Goal: Task Accomplishment & Management: Manage account settings

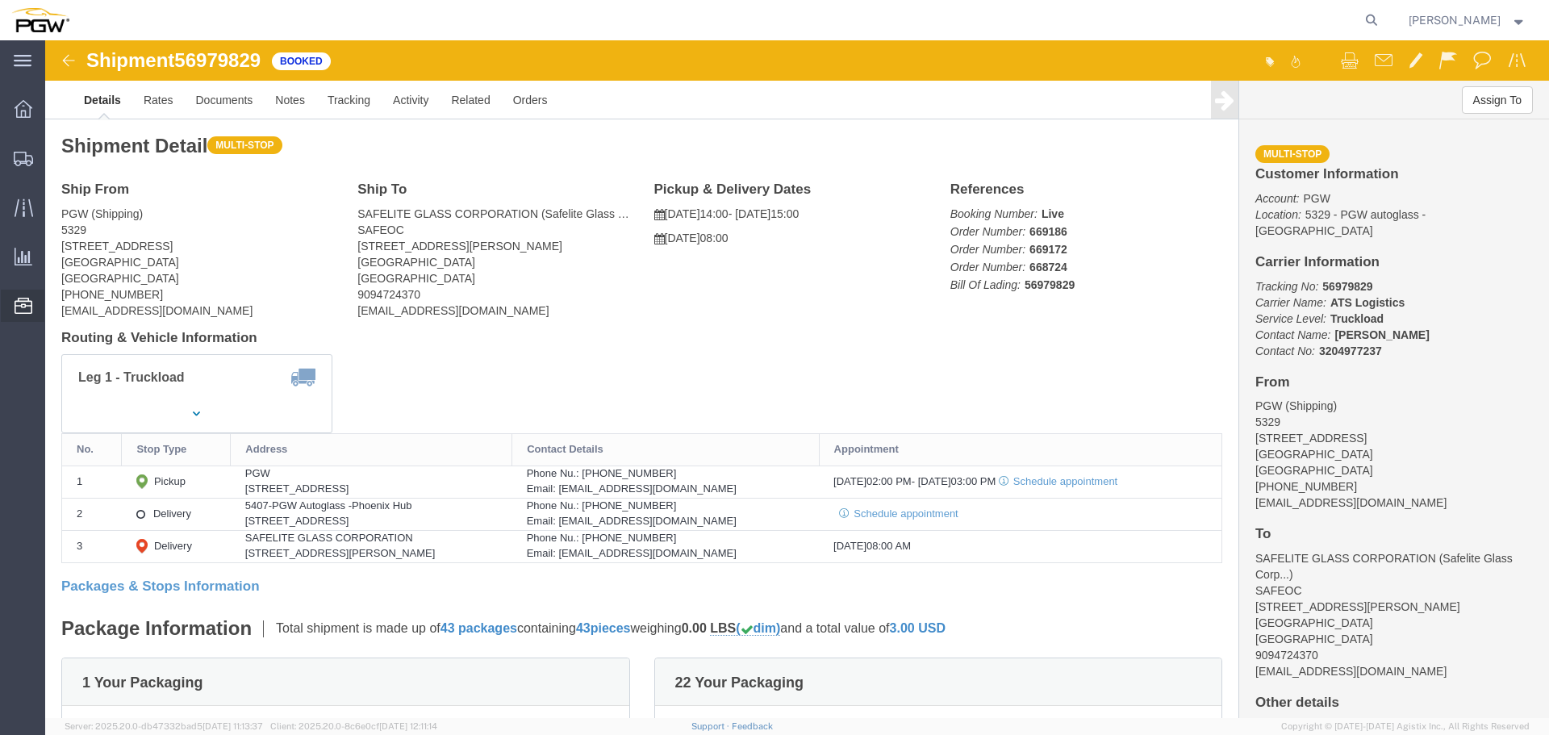
click at [0, 0] on span "Location Appointment" at bounding box center [0, 0] width 0 height 0
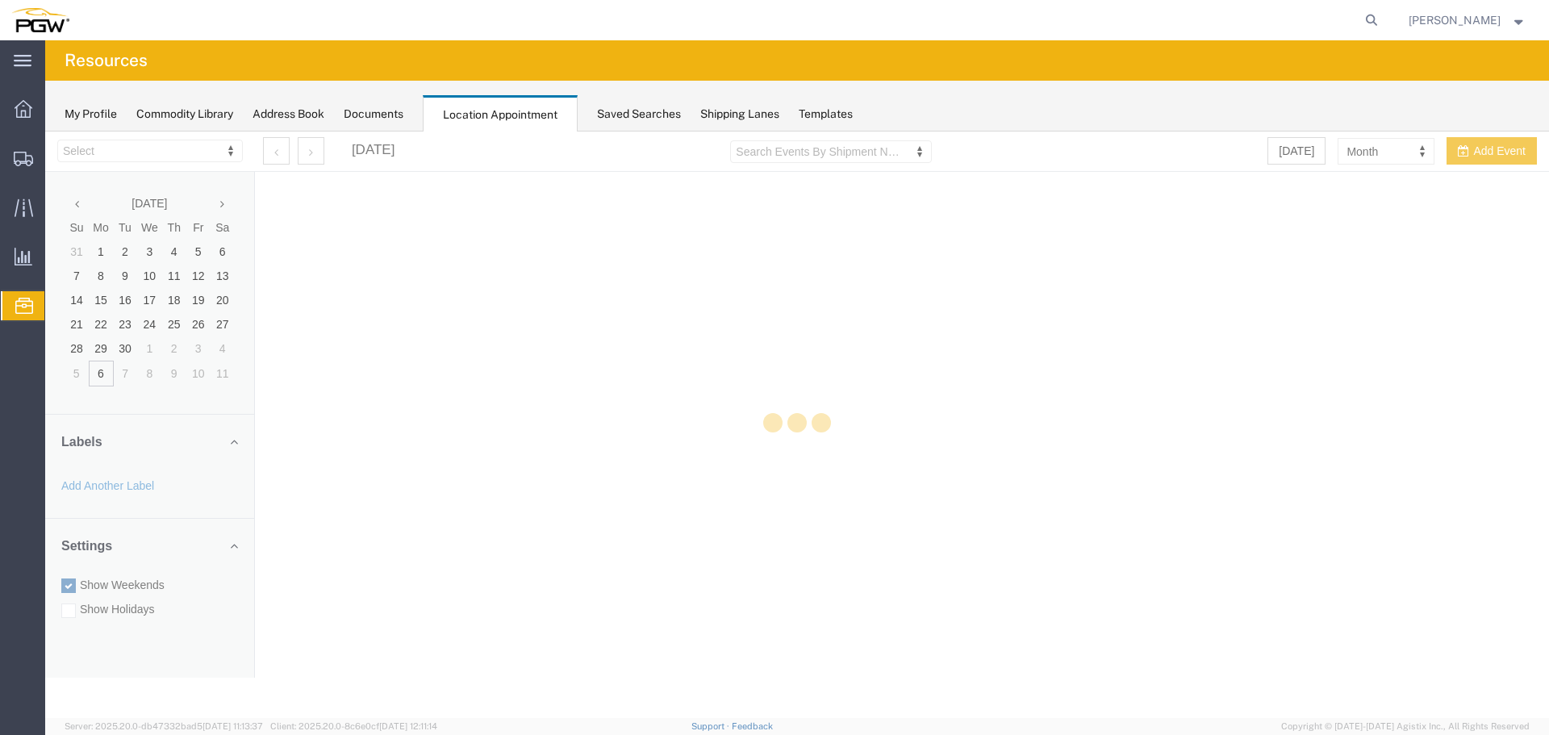
select select "28253"
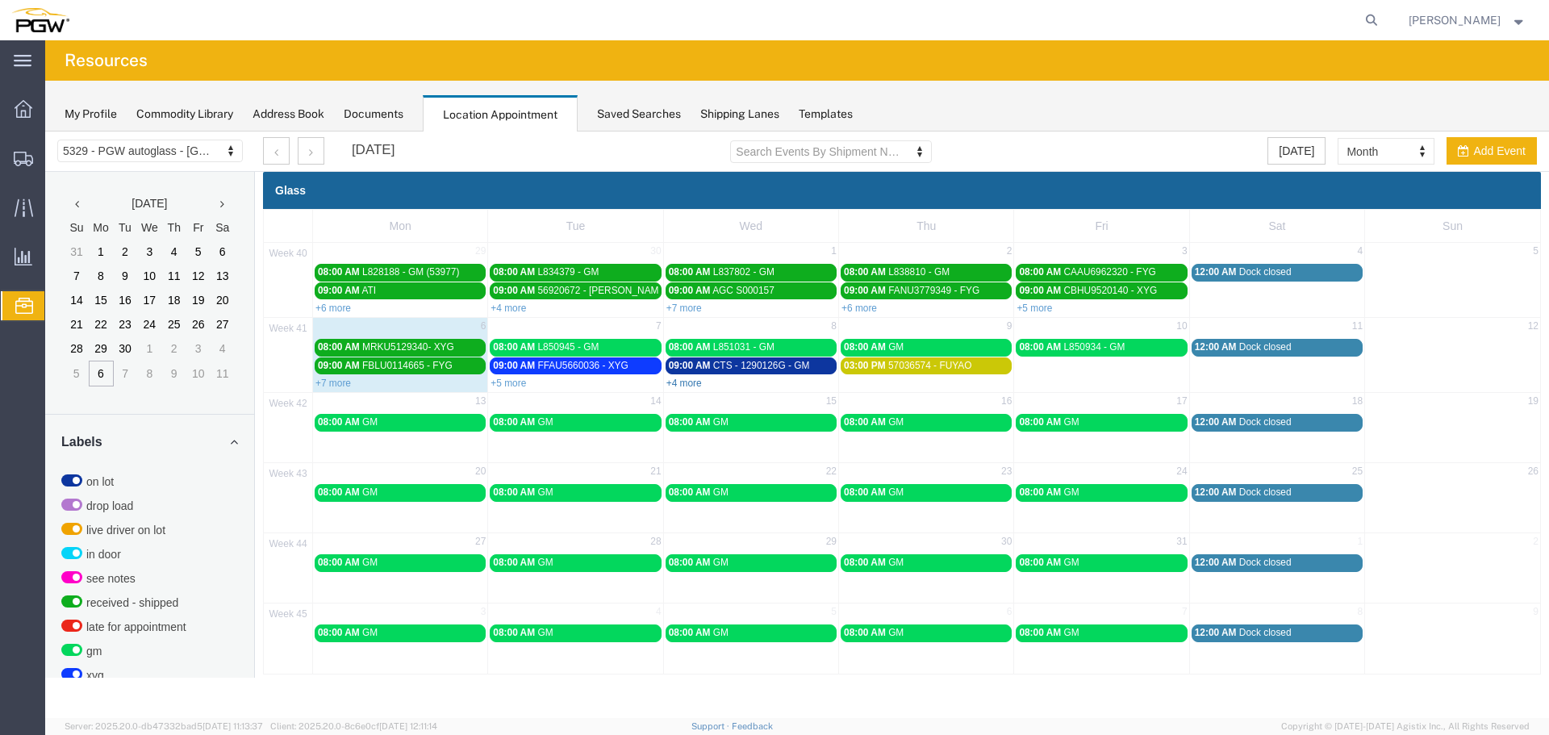
click at [698, 384] on link "+4 more" at bounding box center [685, 383] width 36 height 11
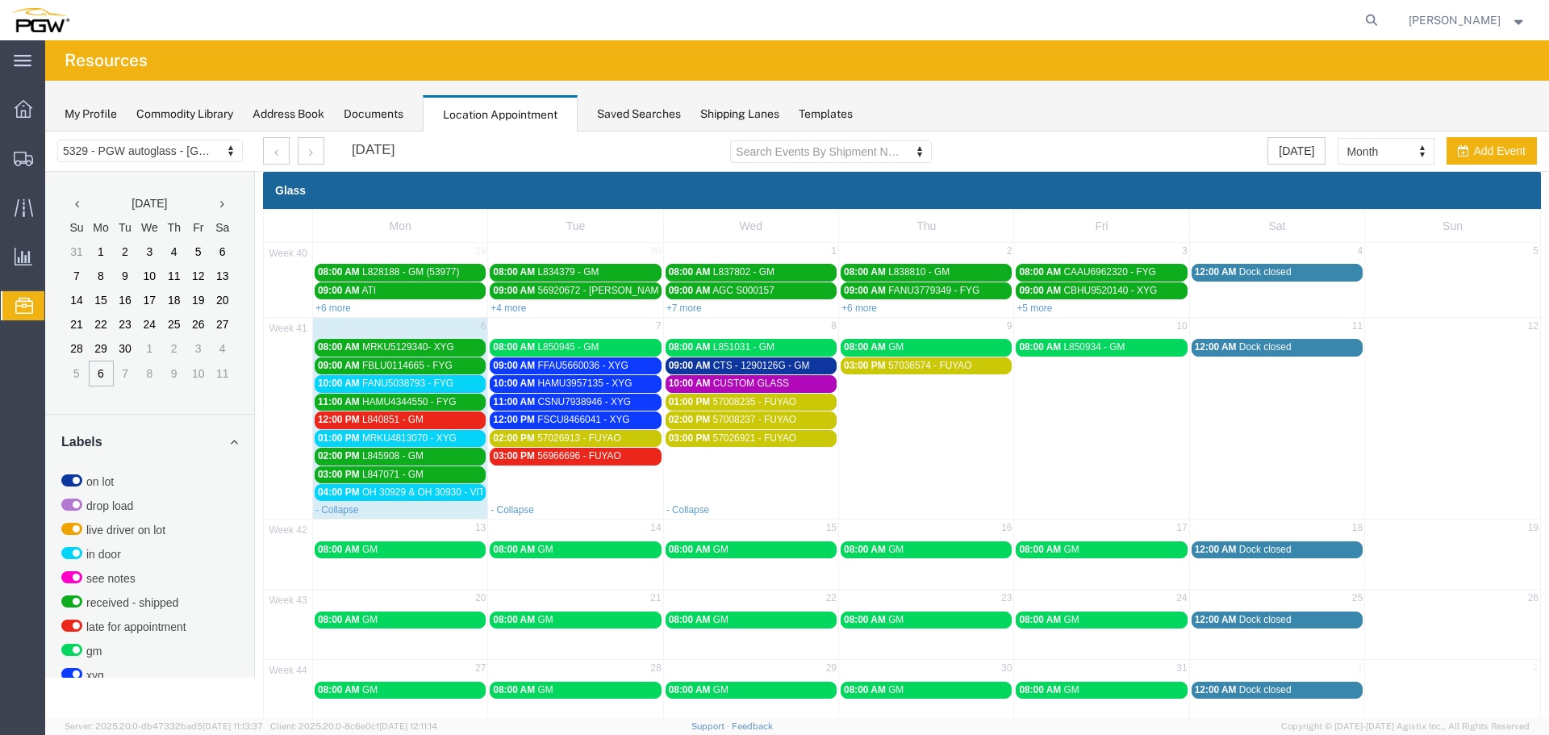
click at [457, 441] on div "01:00 PM MRKU4813070 - XYG" at bounding box center [400, 439] width 165 height 12
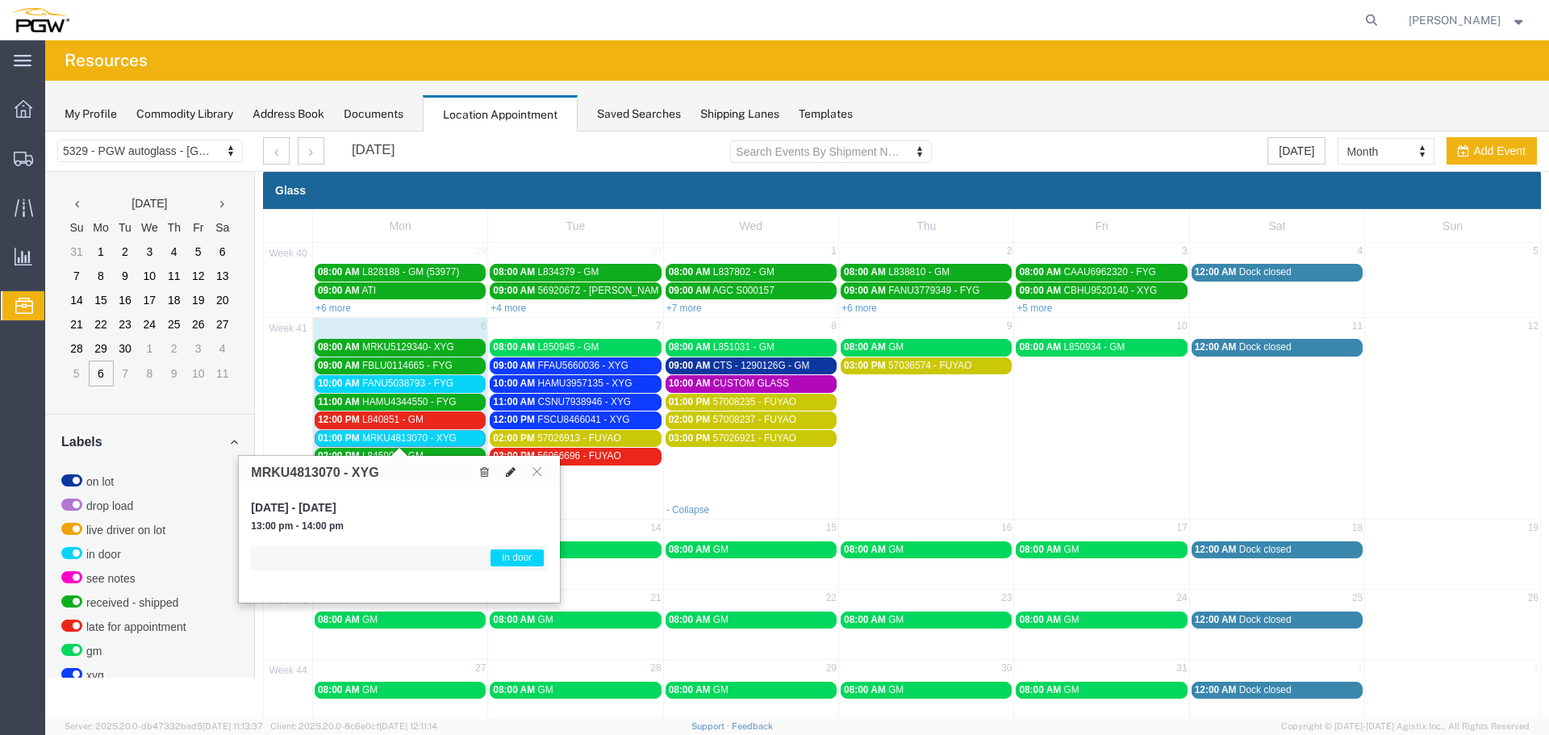
click at [511, 477] on icon at bounding box center [511, 471] width 10 height 11
select select "1"
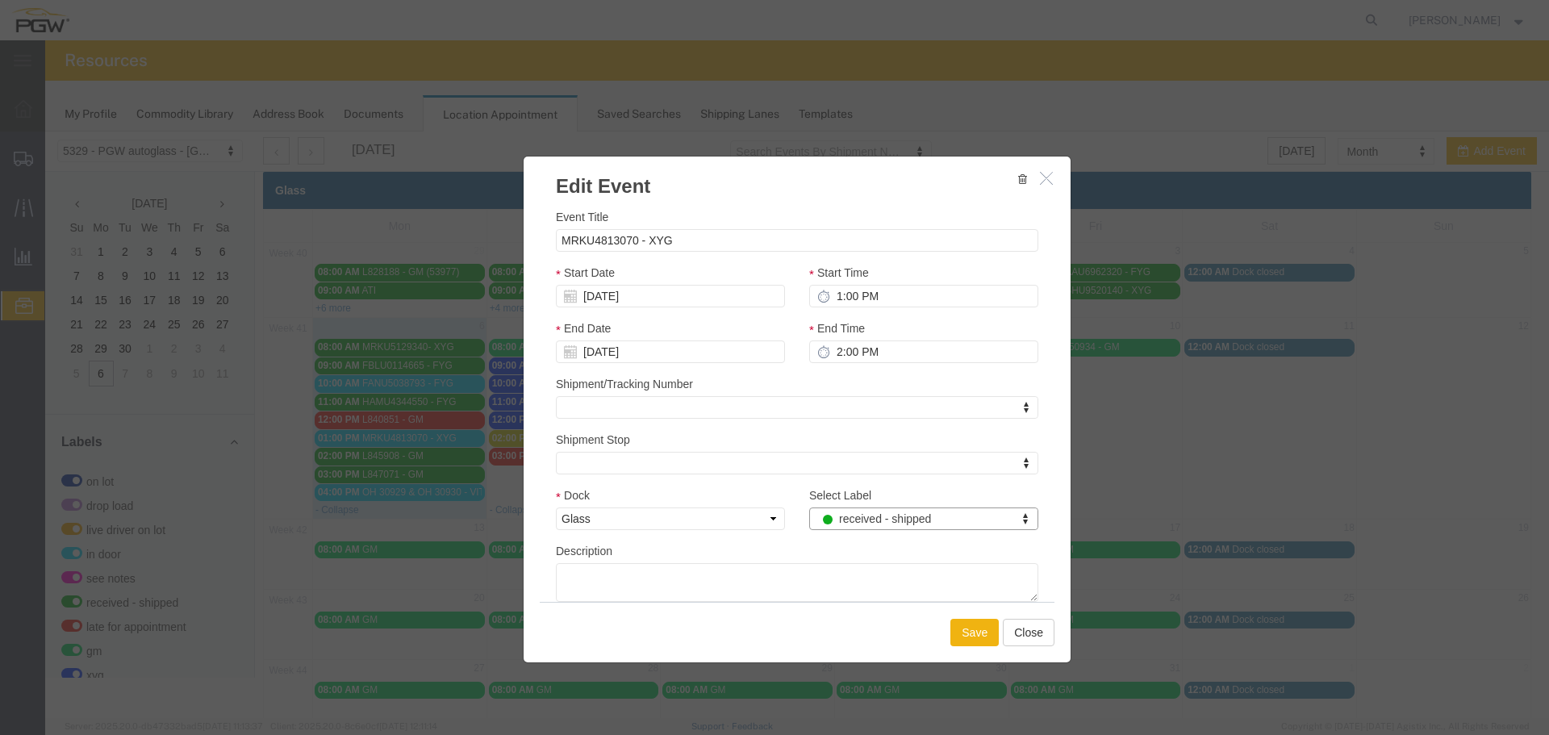
select select "200"
click at [971, 636] on button "Save" at bounding box center [975, 632] width 48 height 27
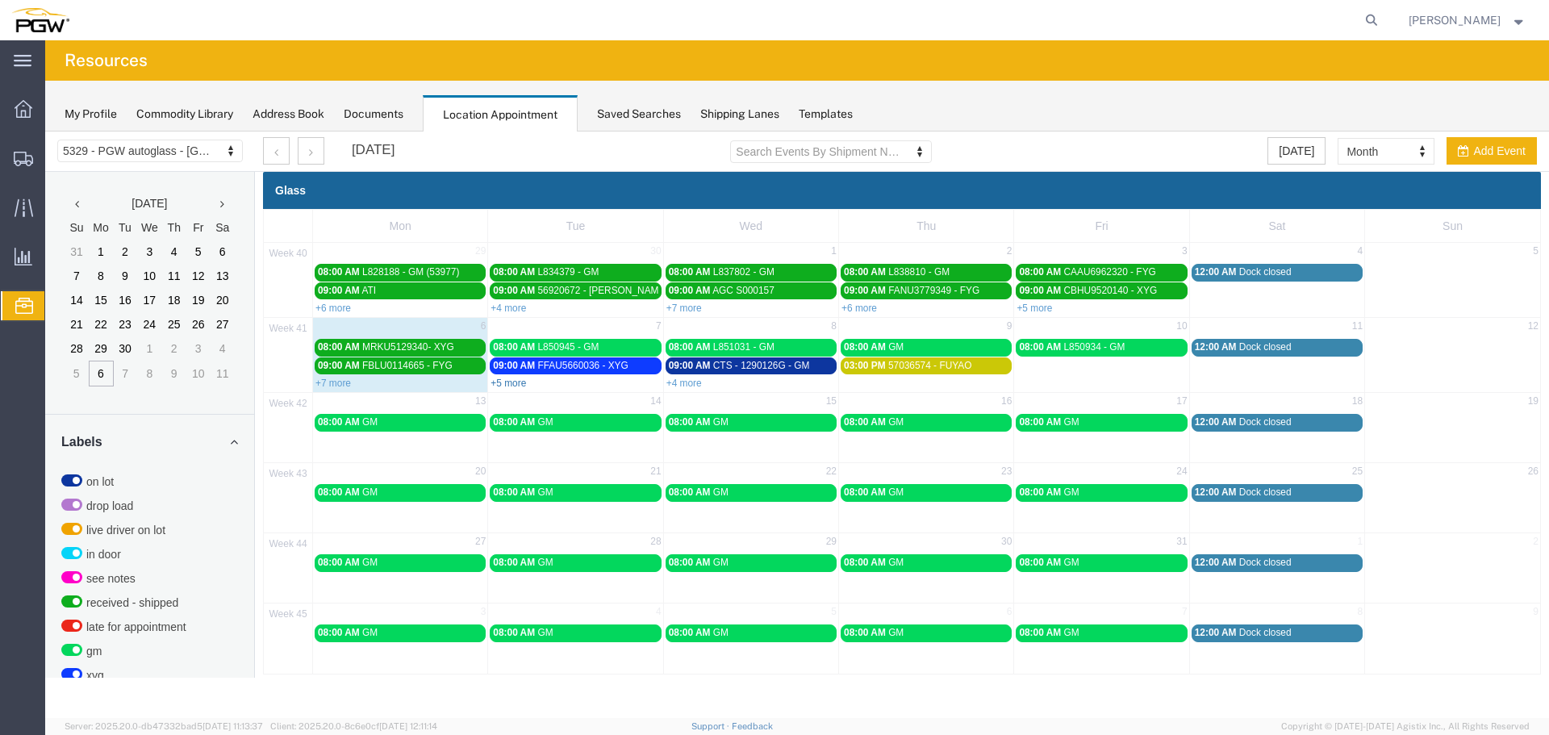
click at [504, 378] on link "+5 more" at bounding box center [509, 383] width 36 height 11
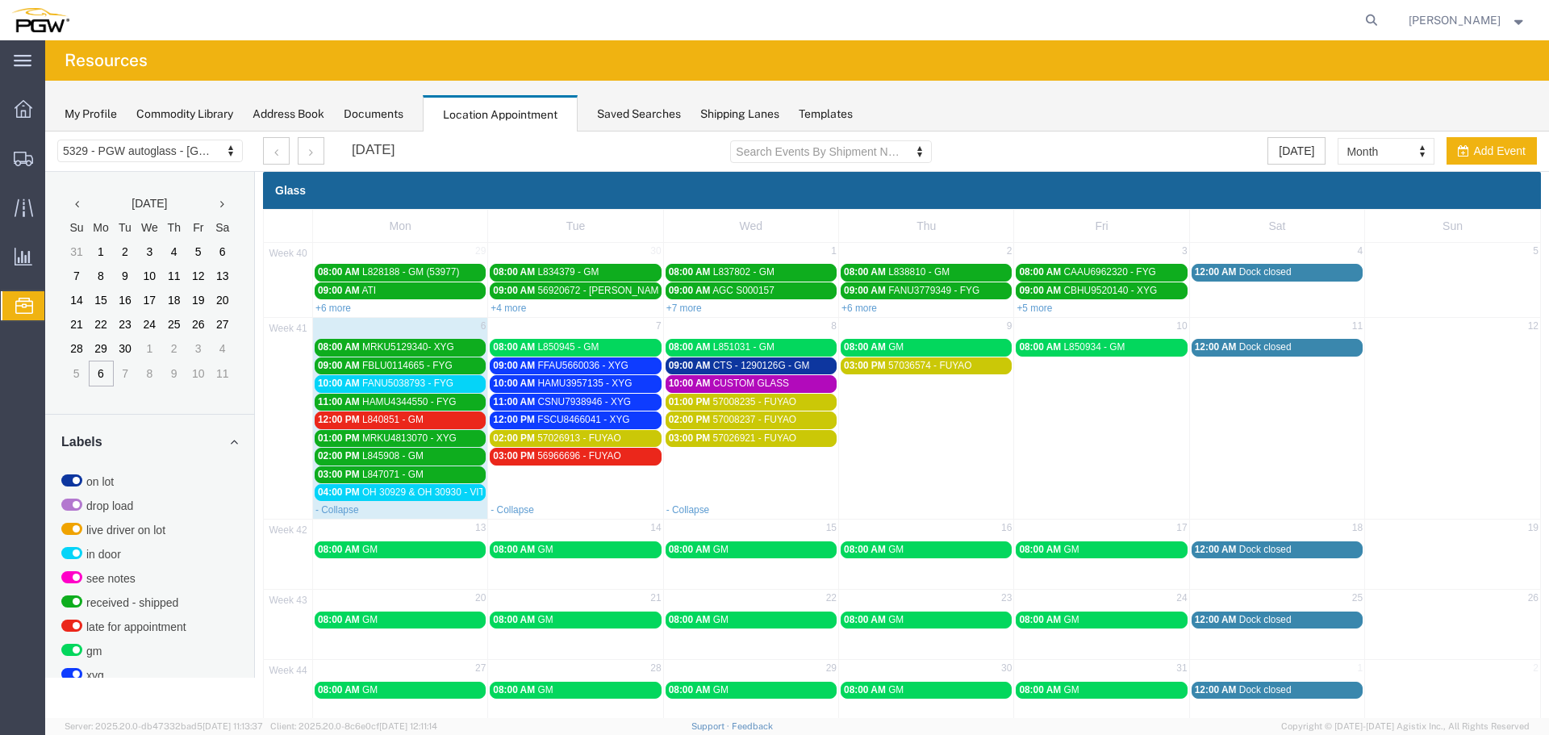
click at [424, 417] on div "12:00 PM L840851 - GM" at bounding box center [400, 420] width 165 height 12
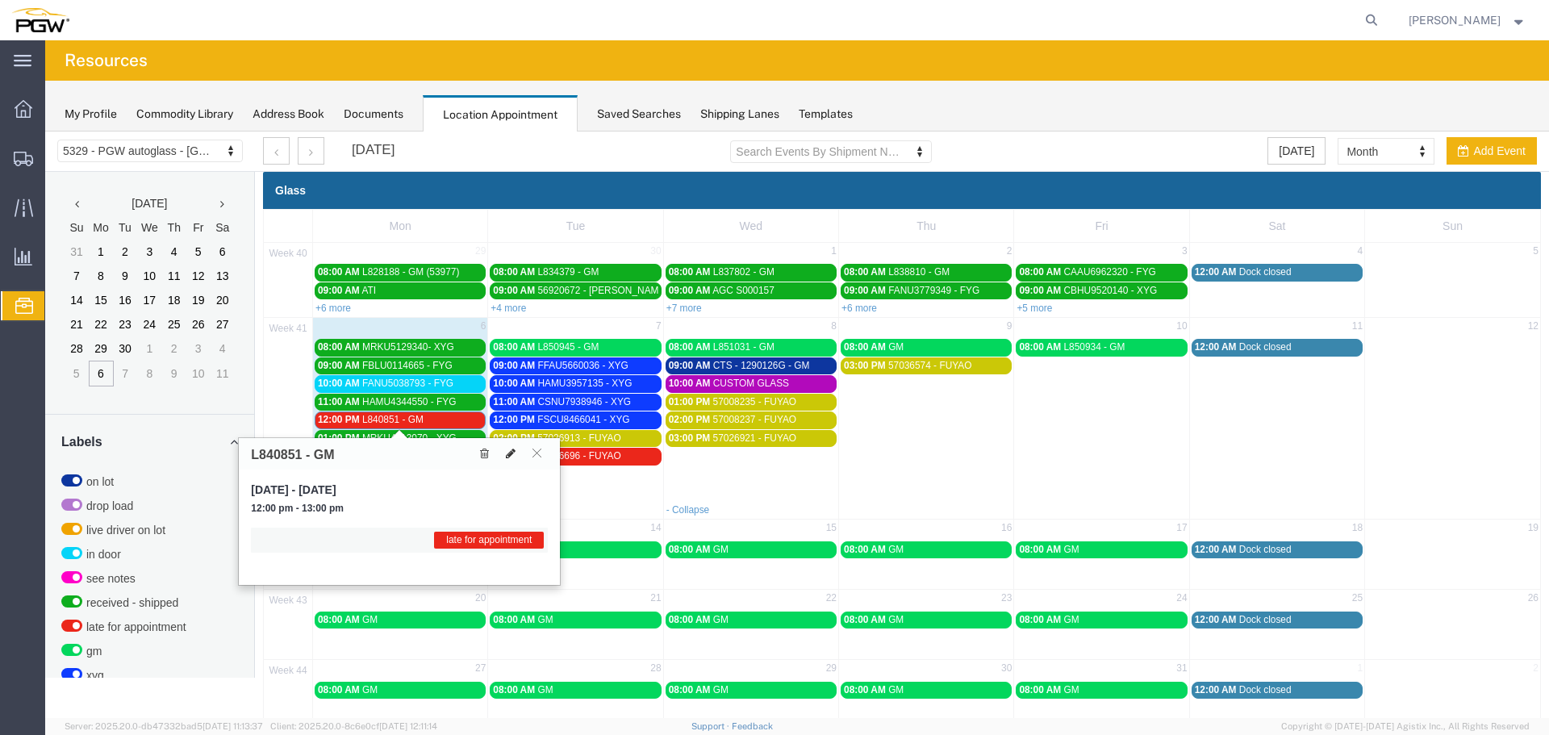
click at [508, 451] on icon at bounding box center [511, 453] width 10 height 11
select select "1"
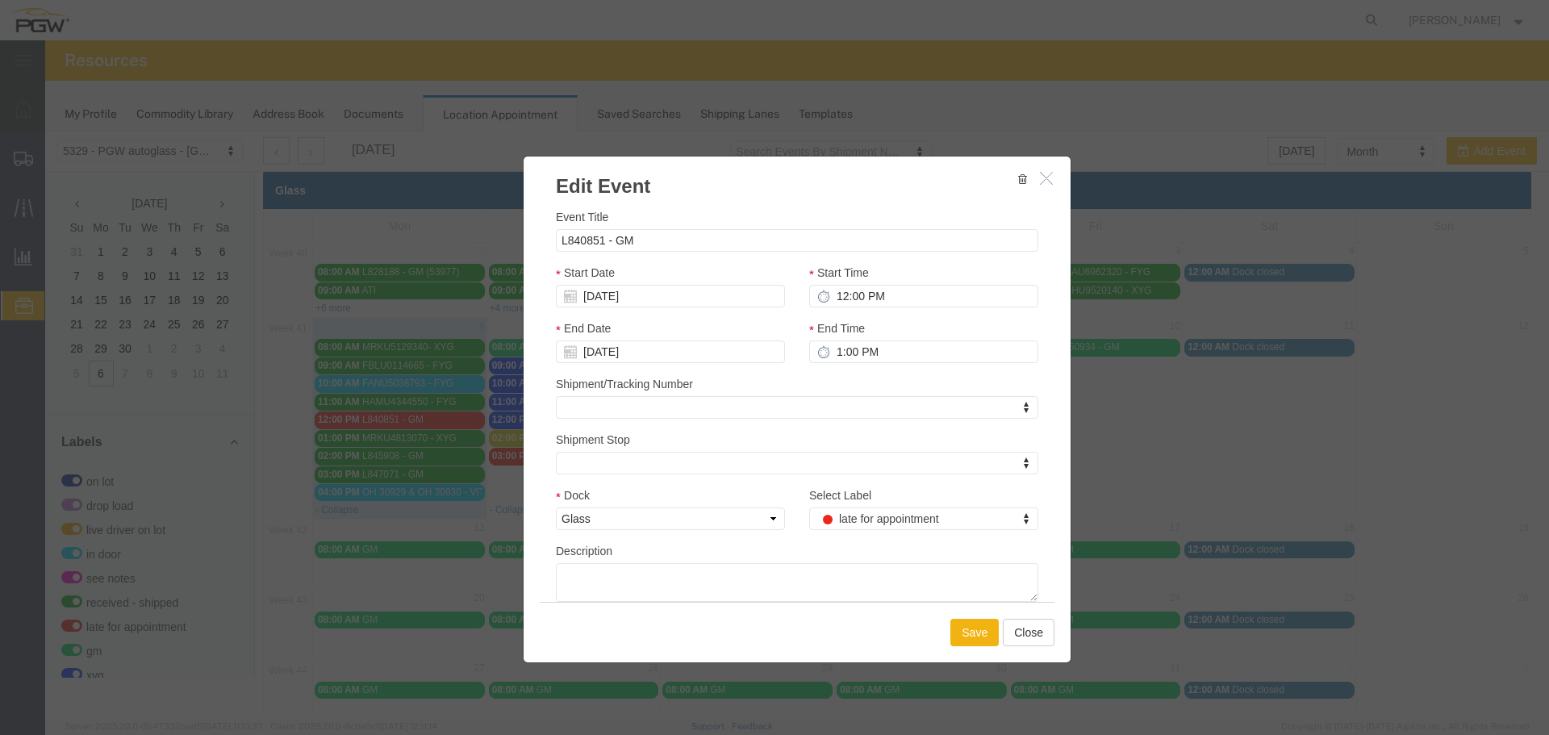
click at [851, 539] on div "Select Label late for appointment Select Label Select Label on lot drop load li…" at bounding box center [923, 515] width 253 height 56
drag, startPoint x: 852, startPoint y: 525, endPoint x: 852, endPoint y: 513, distance: 12.1
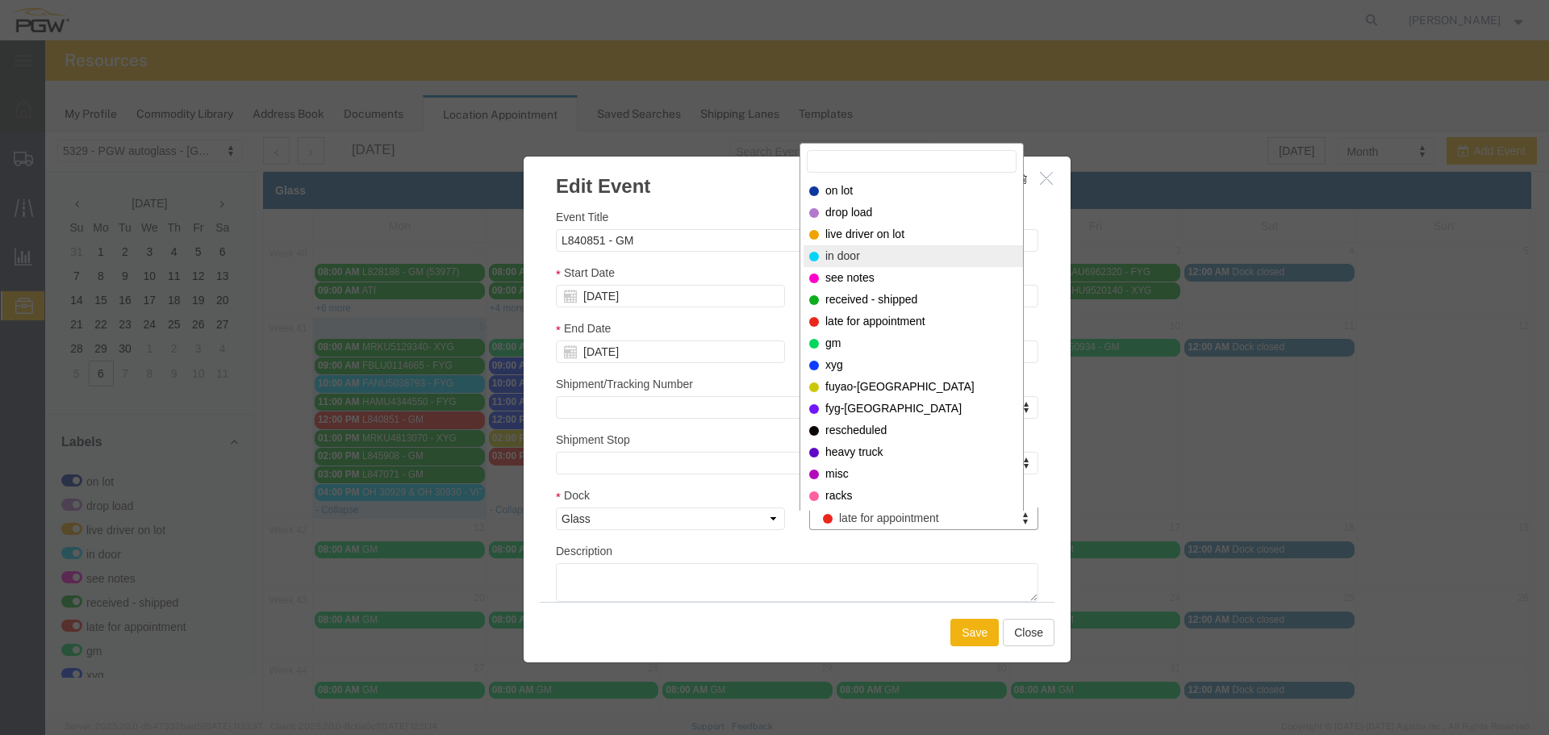
select select "220"
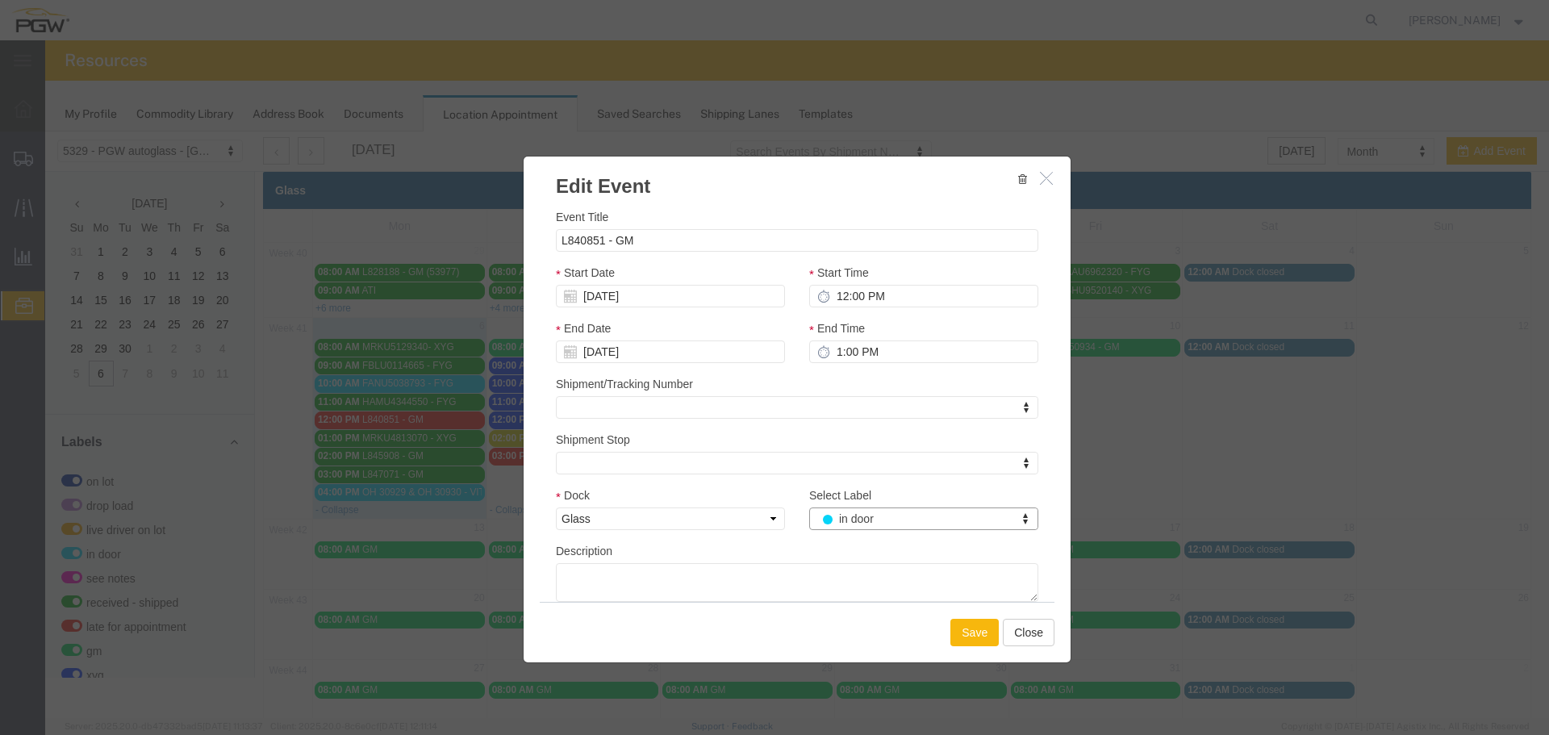
click at [969, 638] on button "Save" at bounding box center [975, 632] width 48 height 27
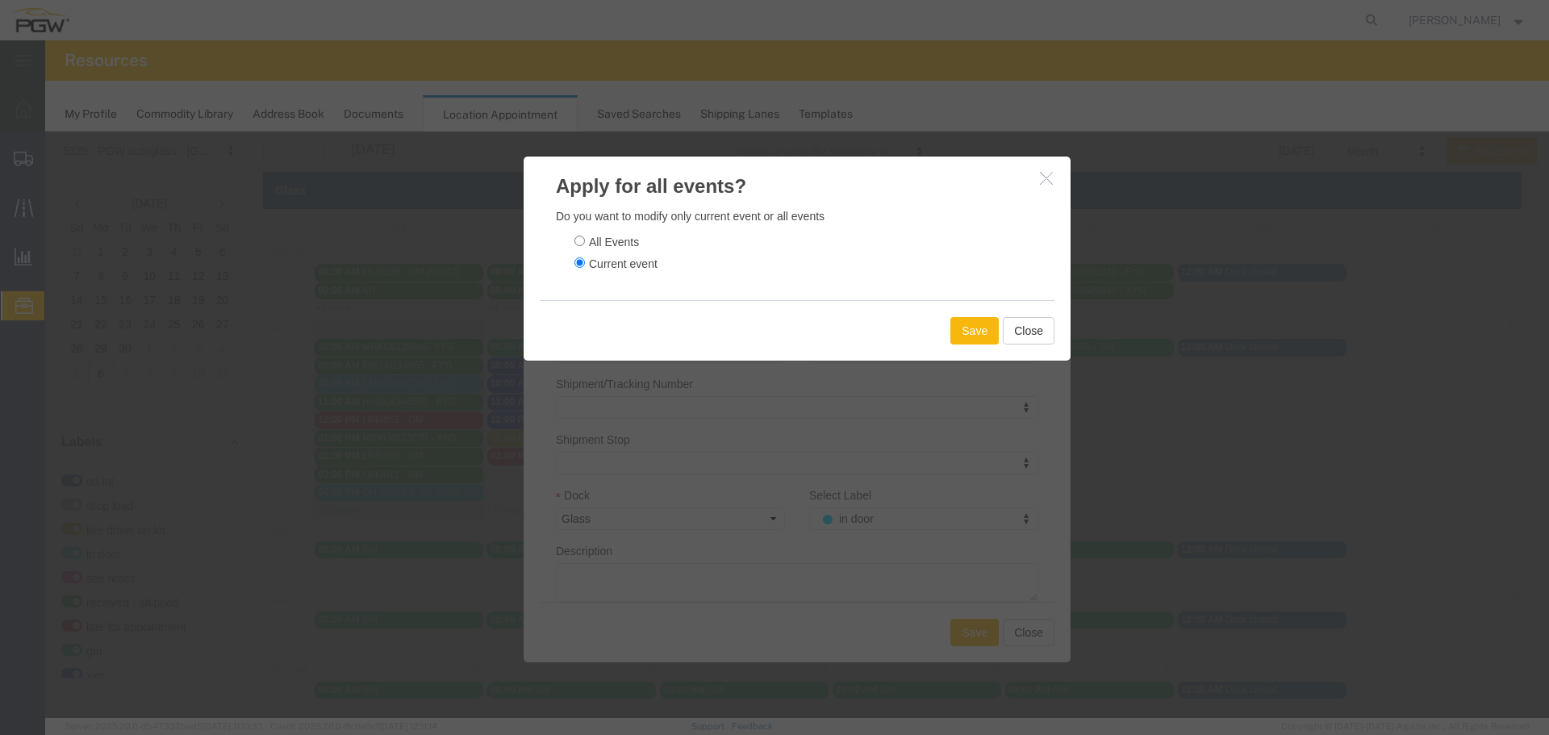
click at [972, 337] on button "Save" at bounding box center [975, 330] width 48 height 27
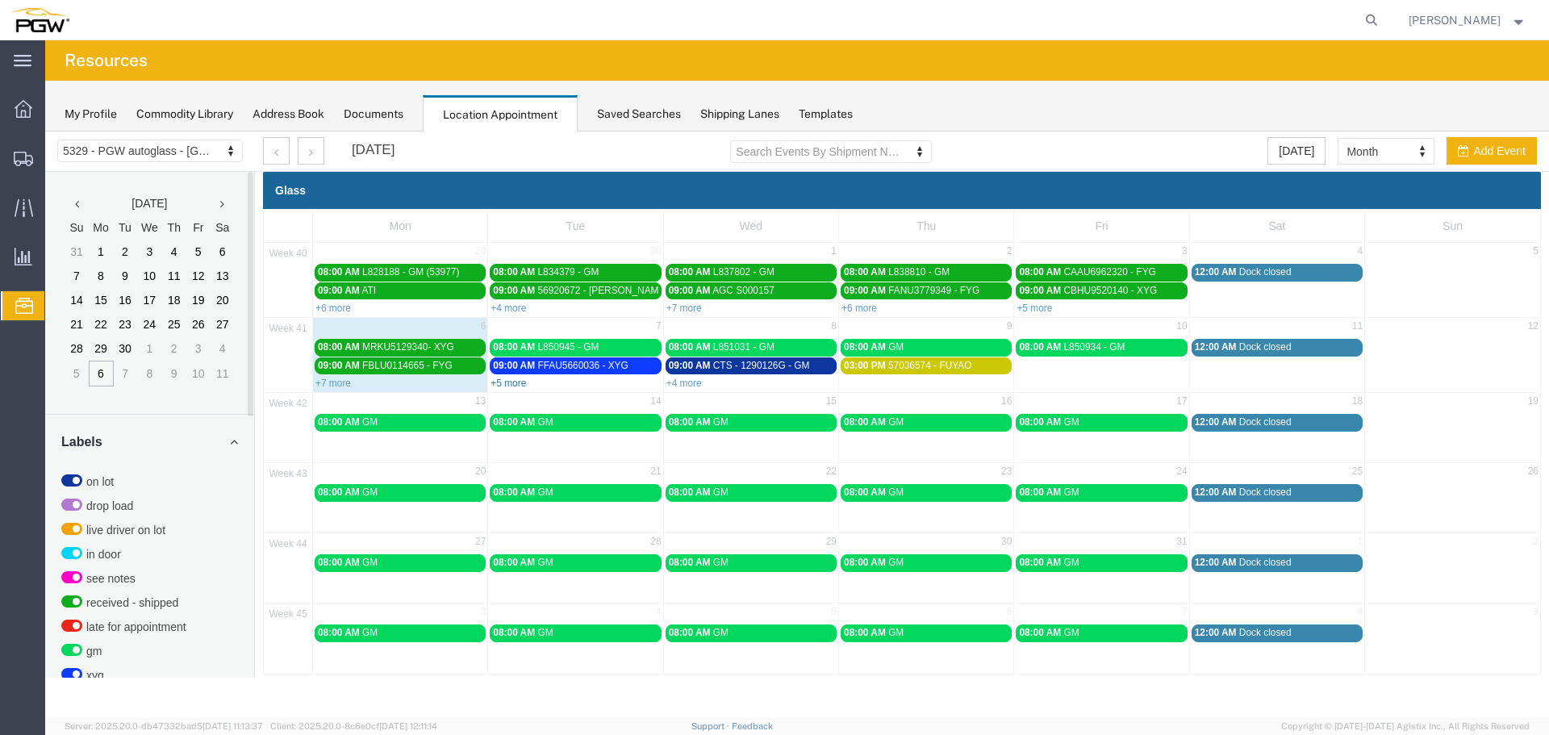
click at [507, 383] on link "+5 more" at bounding box center [509, 383] width 36 height 11
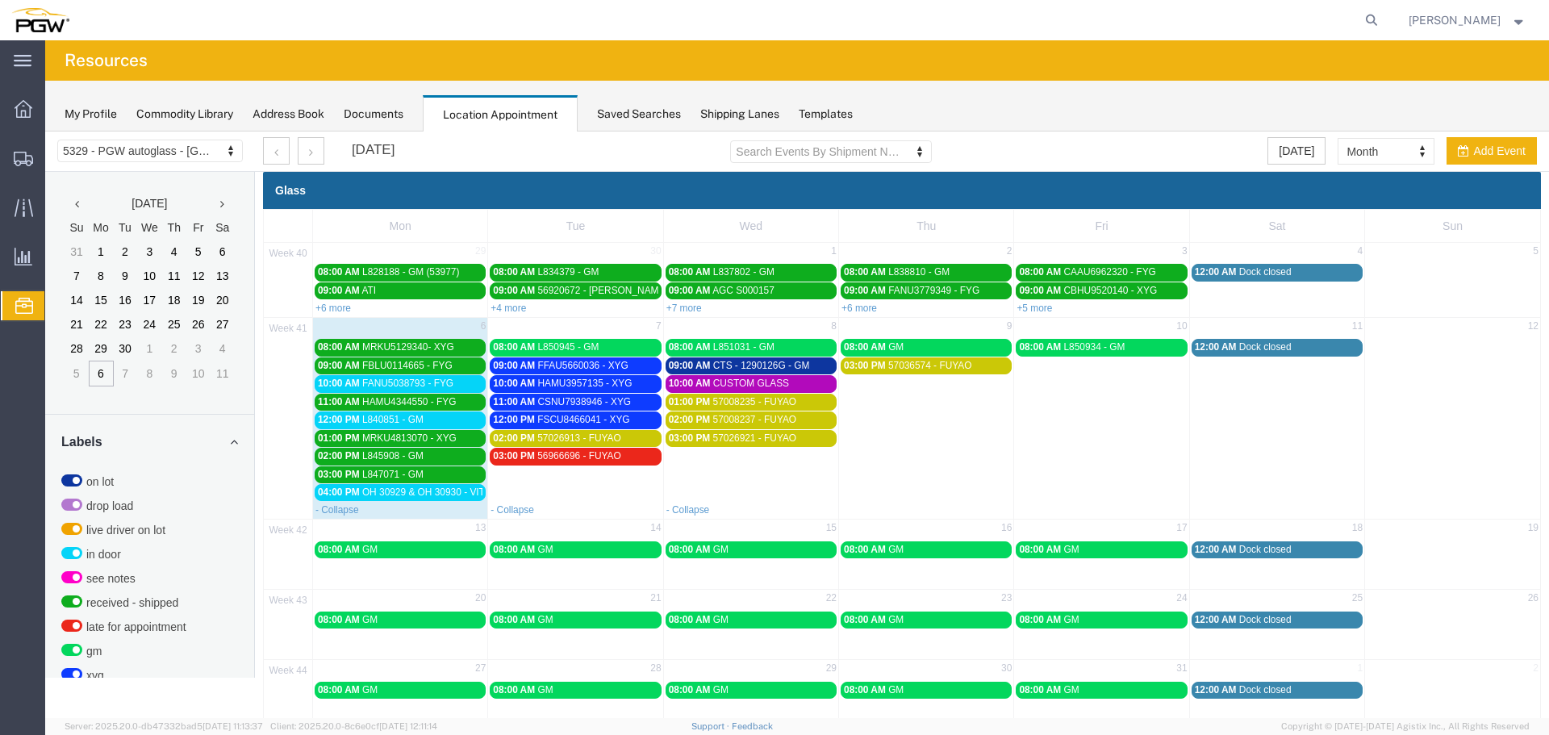
click at [449, 489] on span "OH 30929 & OH 30930 - VITRO // 5HT" at bounding box center [445, 492] width 166 height 11
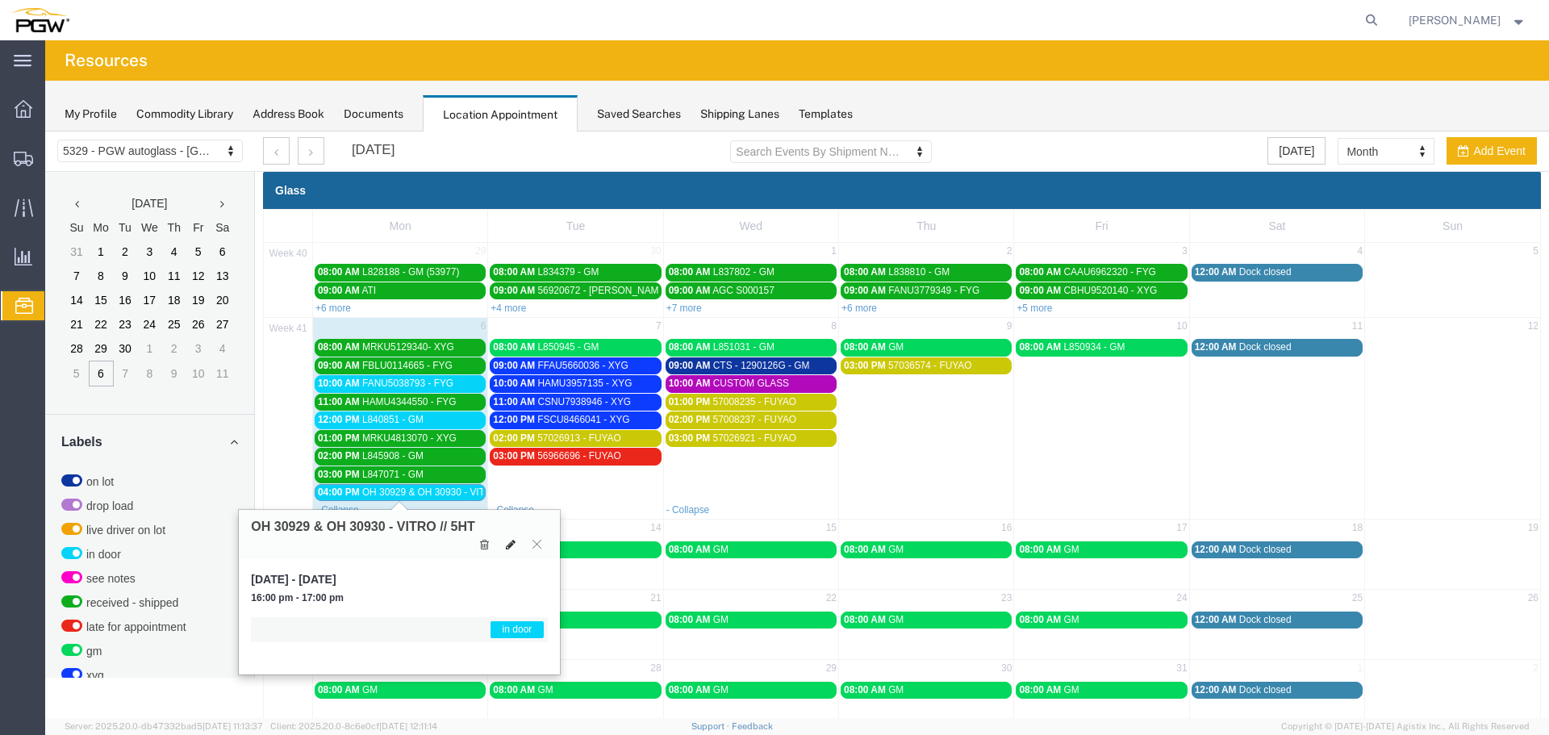
click at [516, 544] on button at bounding box center [511, 544] width 23 height 17
select select "1"
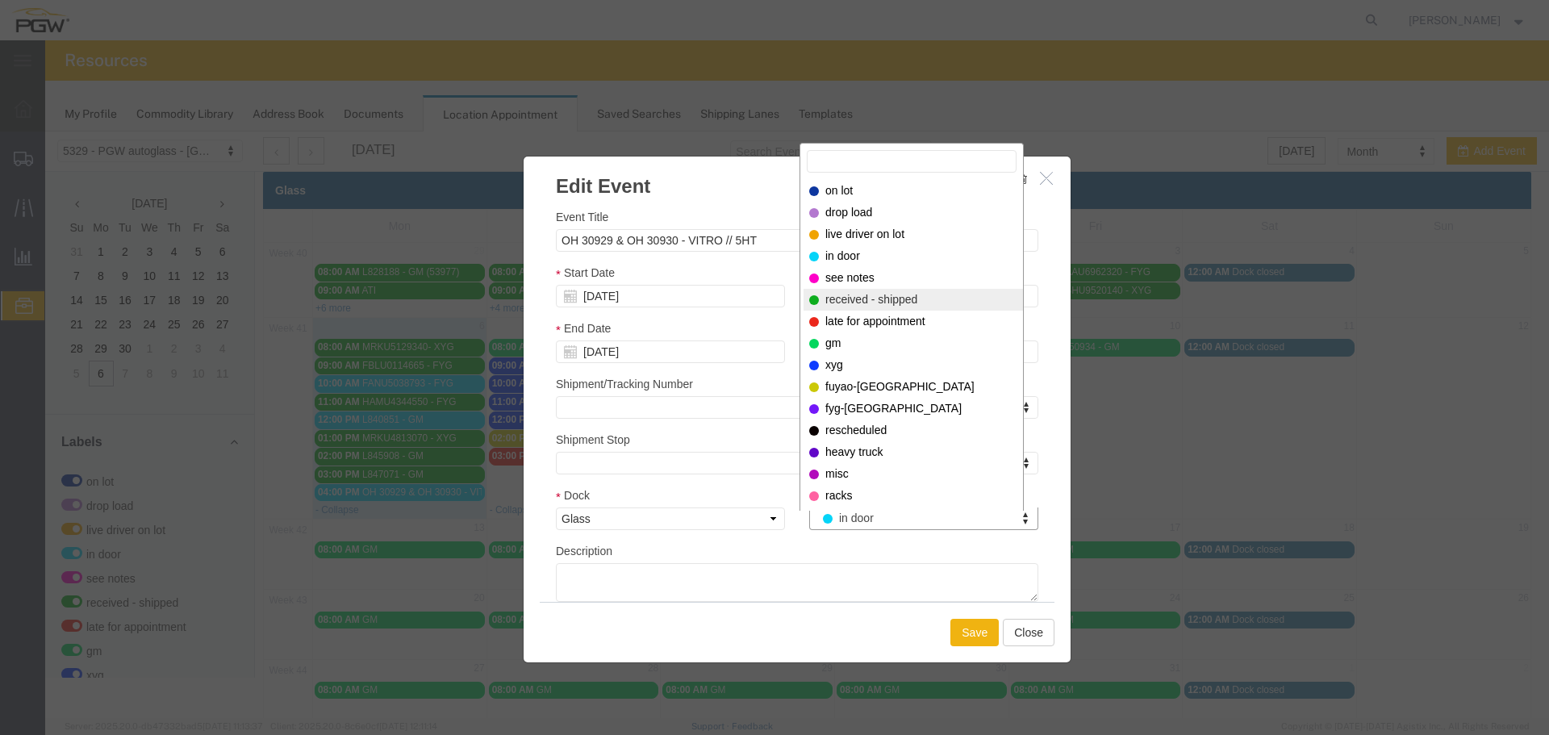
select select "200"
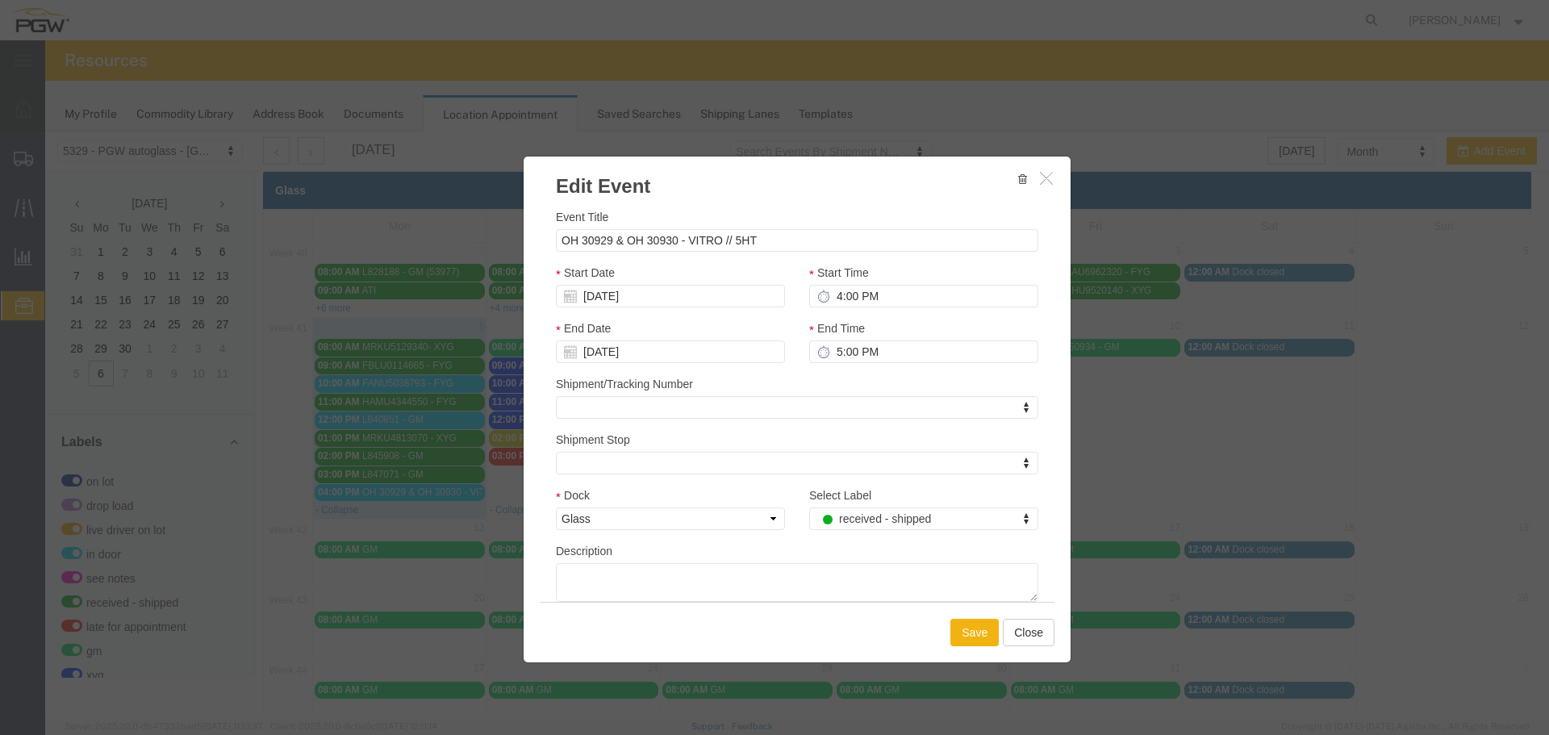
click at [985, 661] on div "Save Close" at bounding box center [797, 632] width 515 height 61
click at [960, 630] on button "Save" at bounding box center [975, 632] width 48 height 27
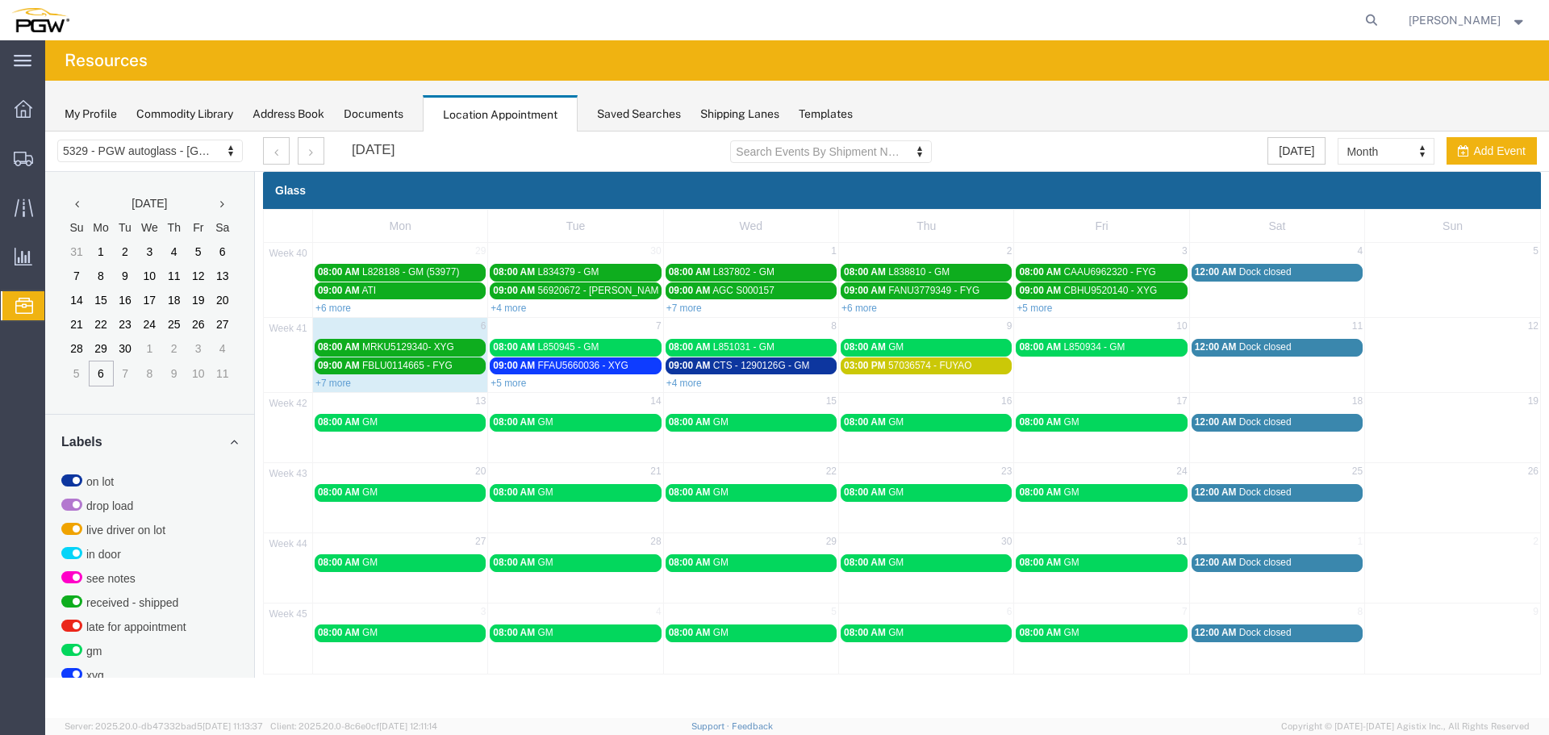
click at [328, 383] on link "+7 more" at bounding box center [334, 383] width 36 height 11
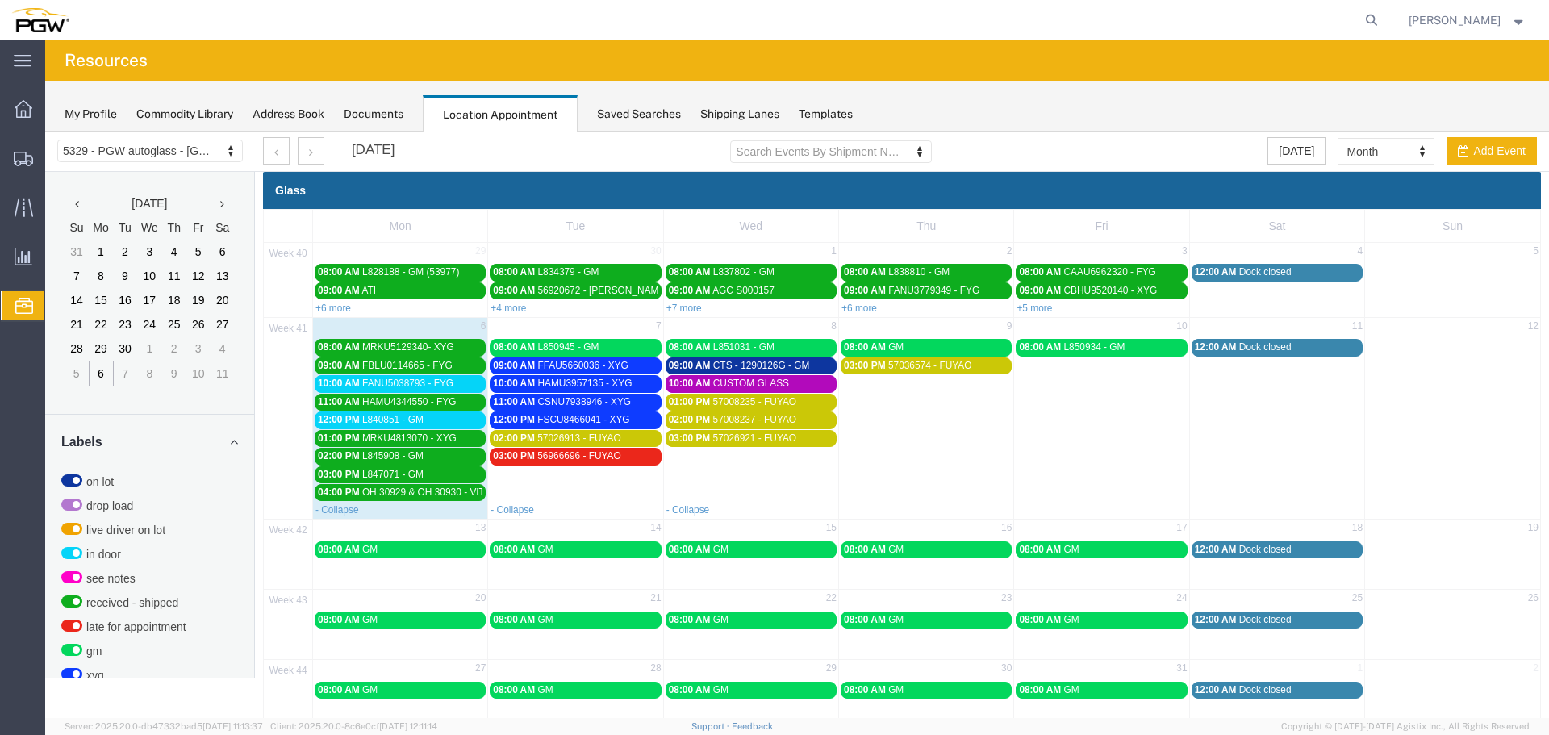
click at [328, 383] on span "10:00 AM" at bounding box center [339, 383] width 42 height 11
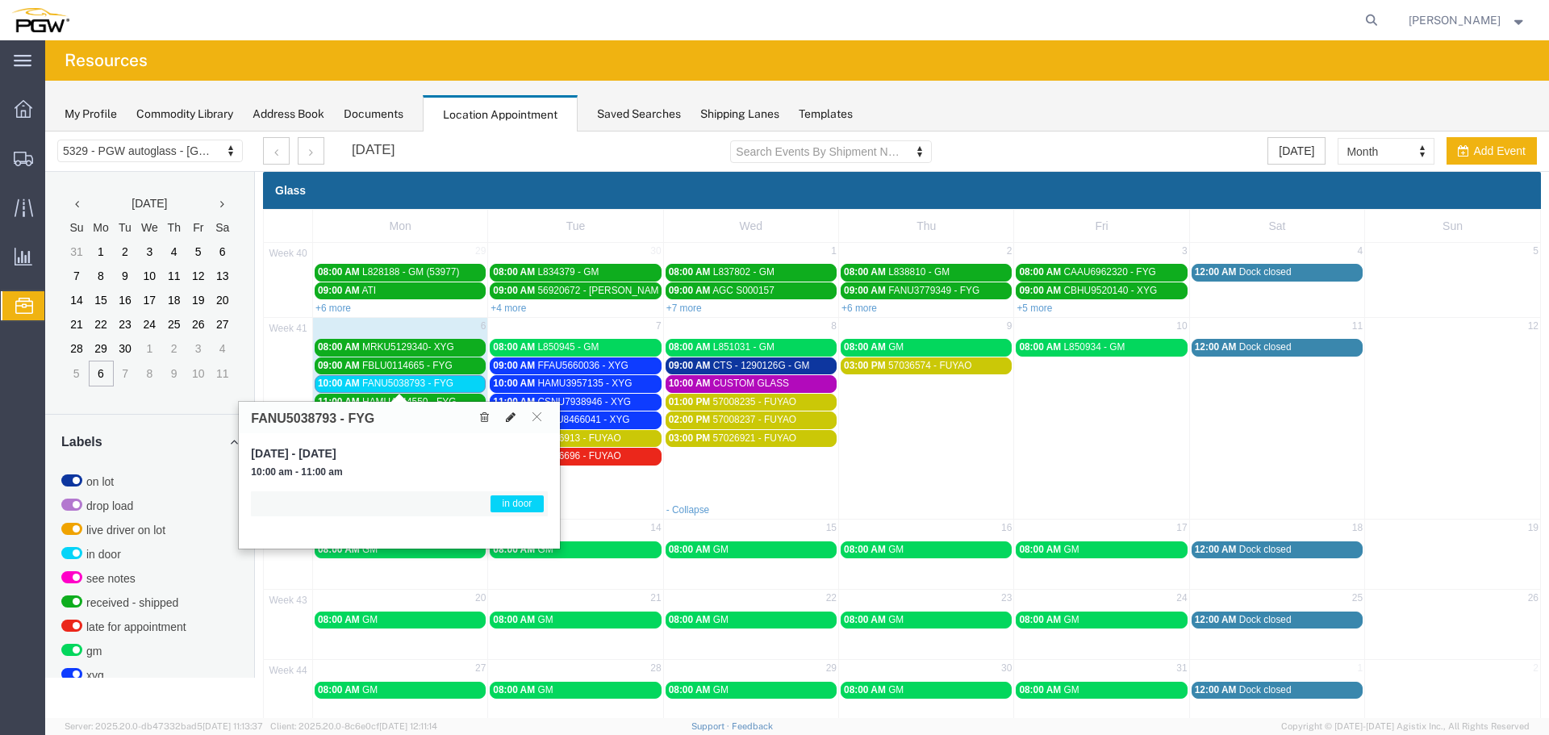
click at [505, 415] on button at bounding box center [511, 417] width 23 height 17
select select "1"
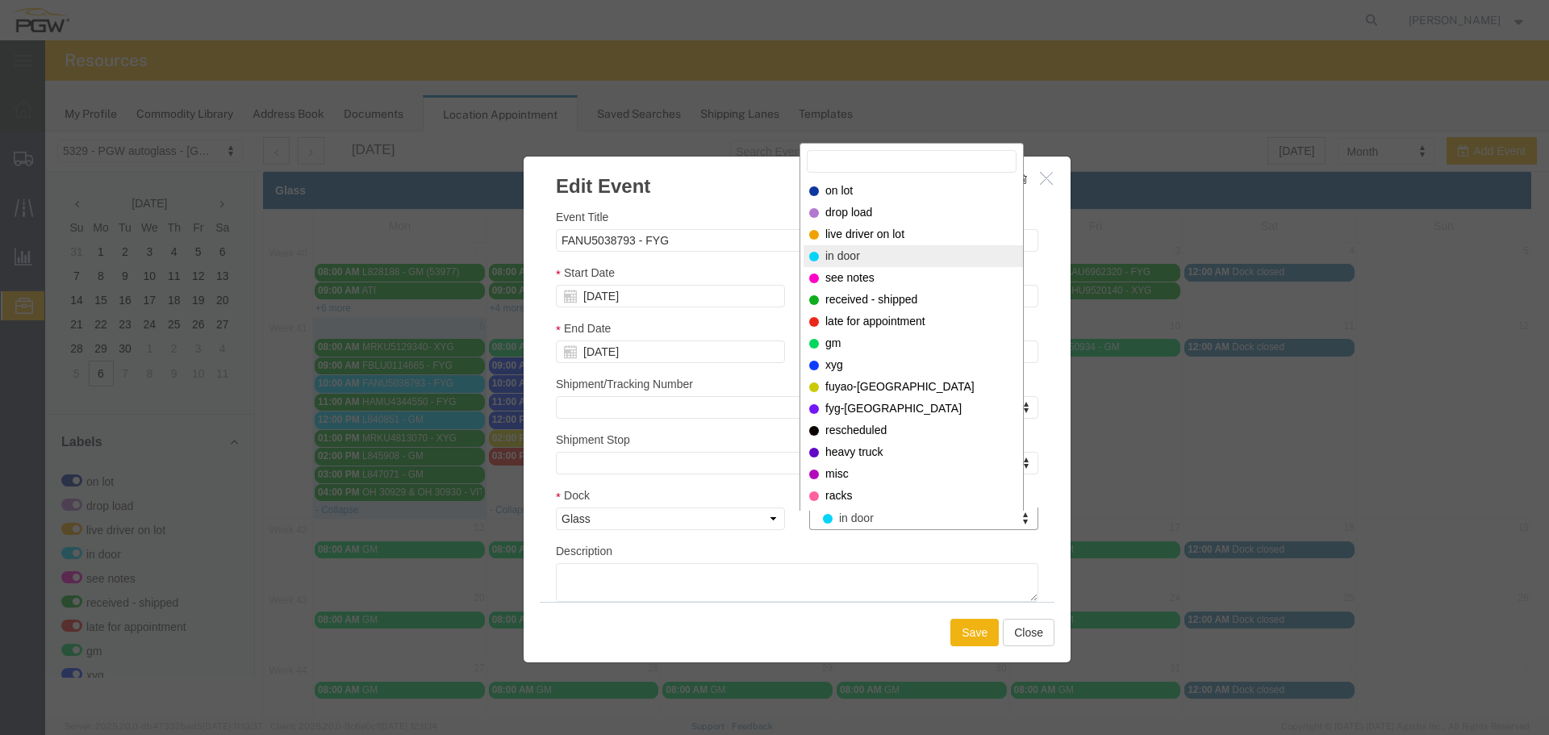
drag, startPoint x: 824, startPoint y: 514, endPoint x: 825, endPoint y: 495, distance: 19.4
select select "200"
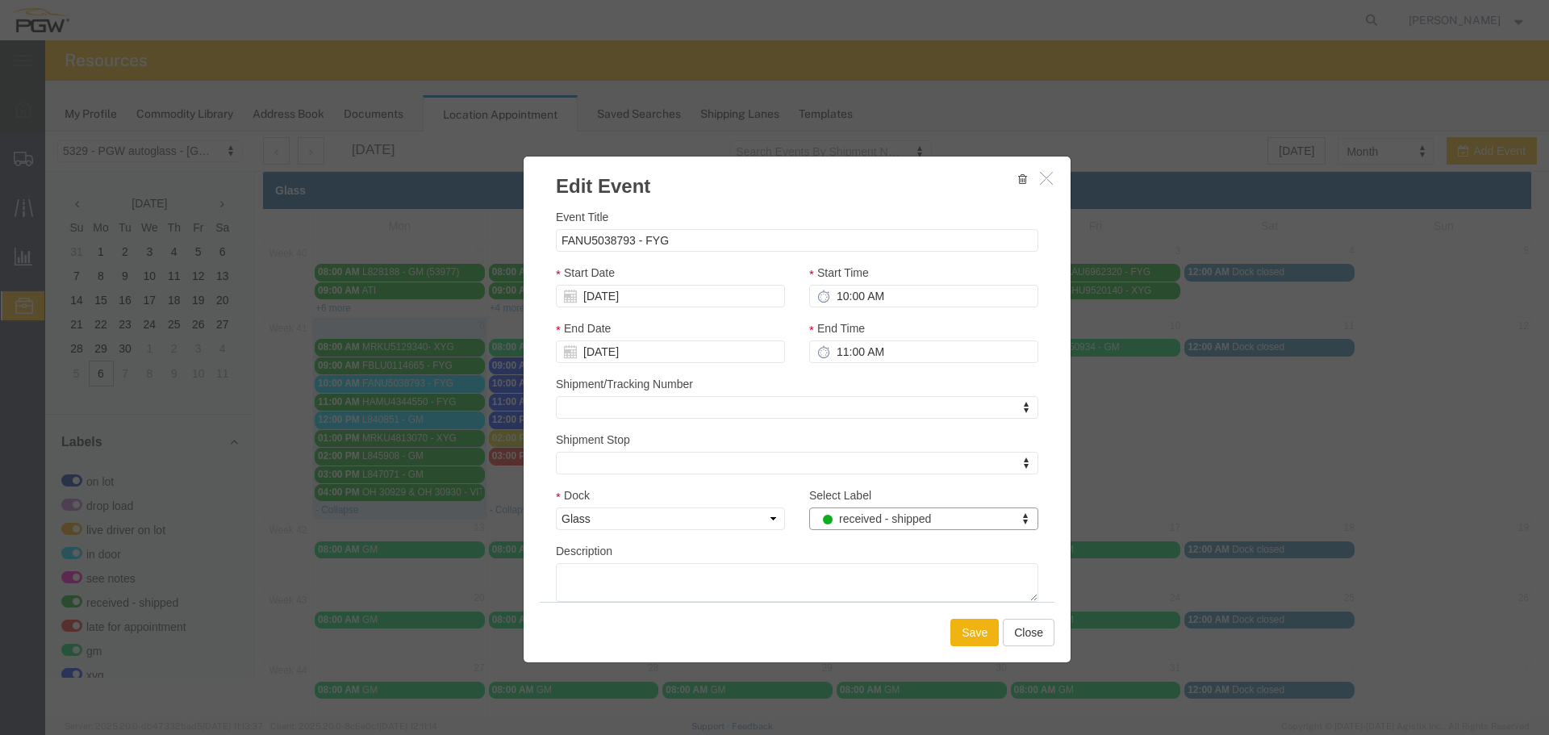
click at [947, 604] on div "Save Close" at bounding box center [797, 632] width 515 height 61
click at [951, 613] on div "Save Close" at bounding box center [797, 632] width 515 height 61
click at [951, 621] on button "Save" at bounding box center [975, 632] width 48 height 27
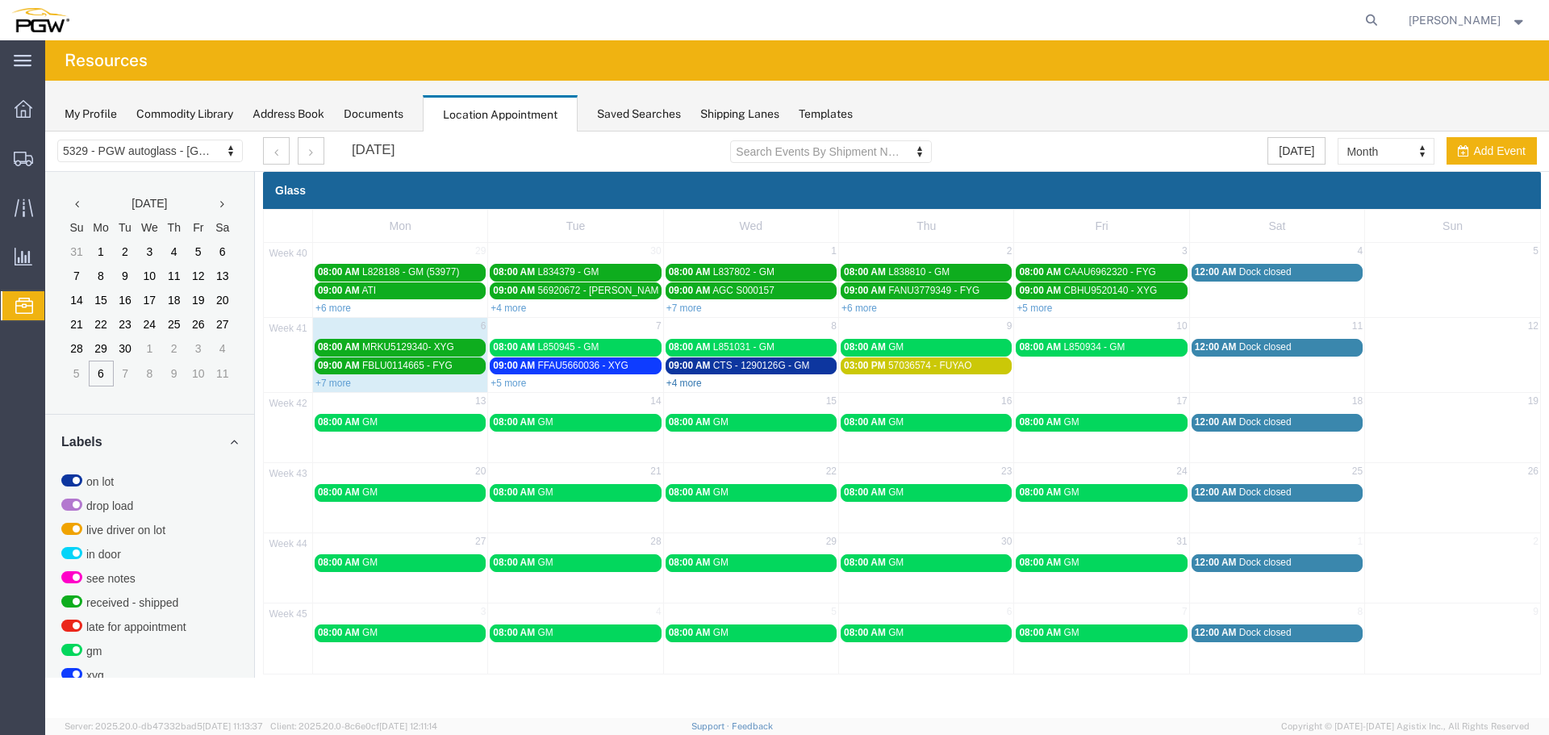
click at [693, 386] on link "+4 more" at bounding box center [685, 383] width 36 height 11
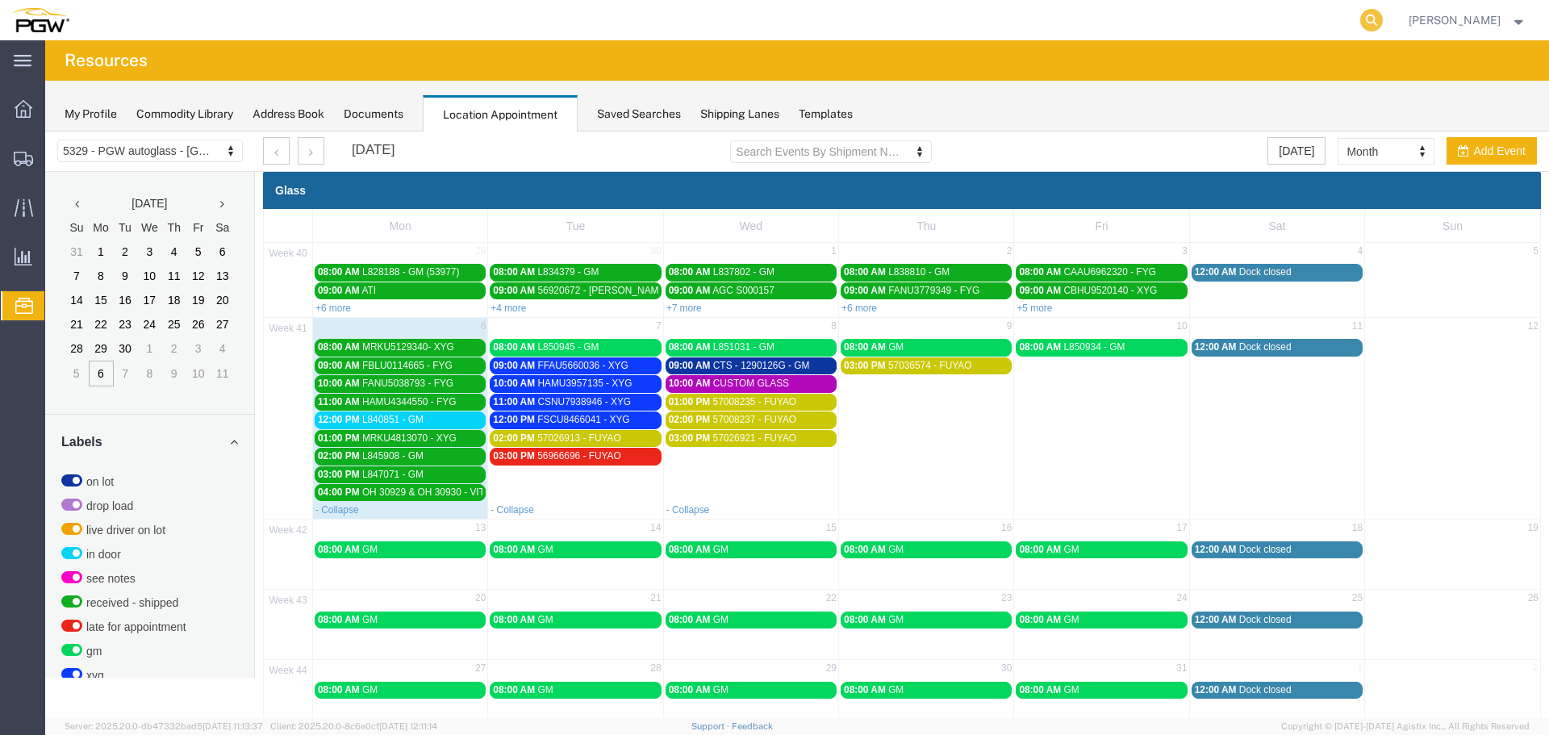
click at [1373, 25] on icon at bounding box center [1372, 20] width 23 height 23
paste input "668636"
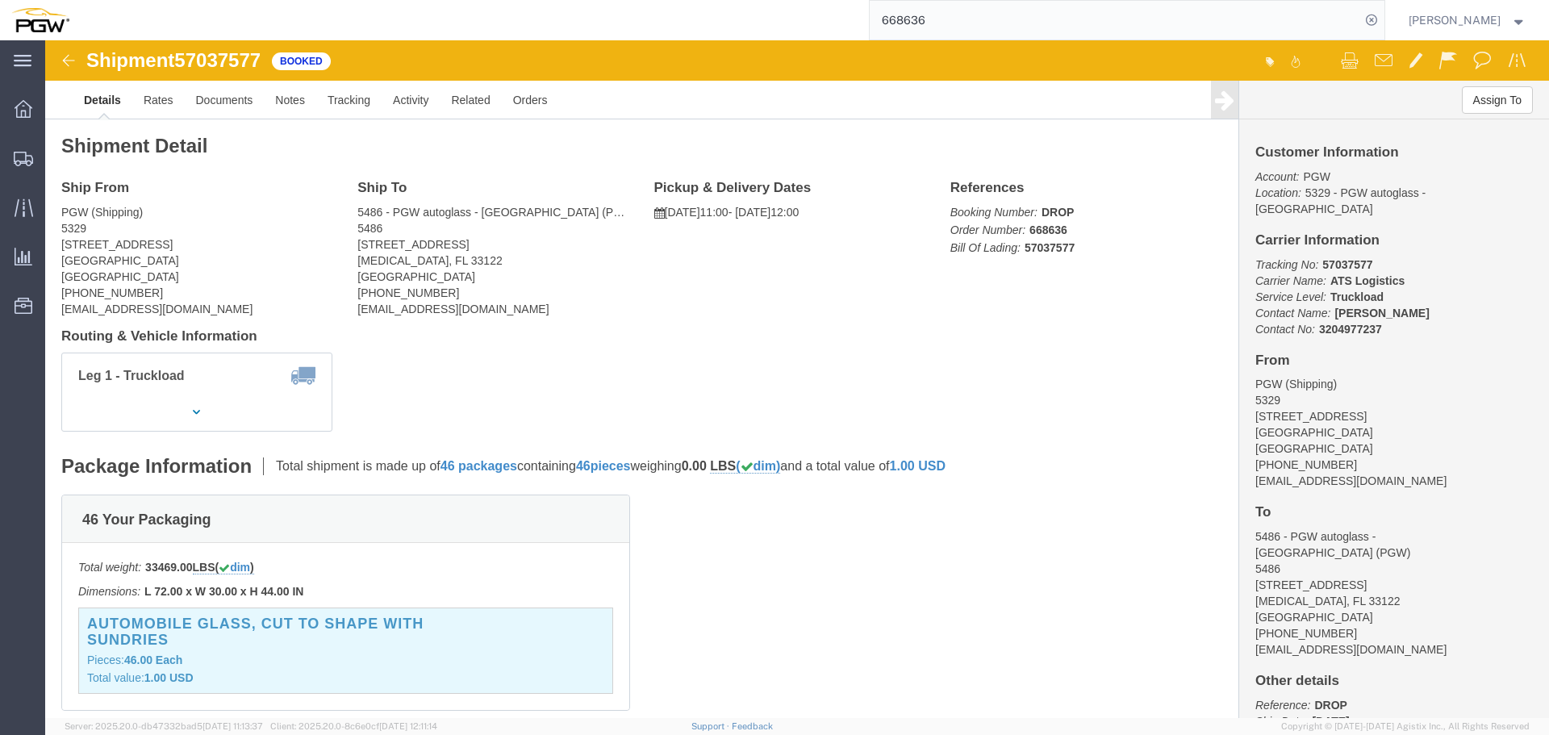
click span "57037577"
copy span "57037577"
click at [1087, 31] on input "668636" at bounding box center [1115, 20] width 491 height 39
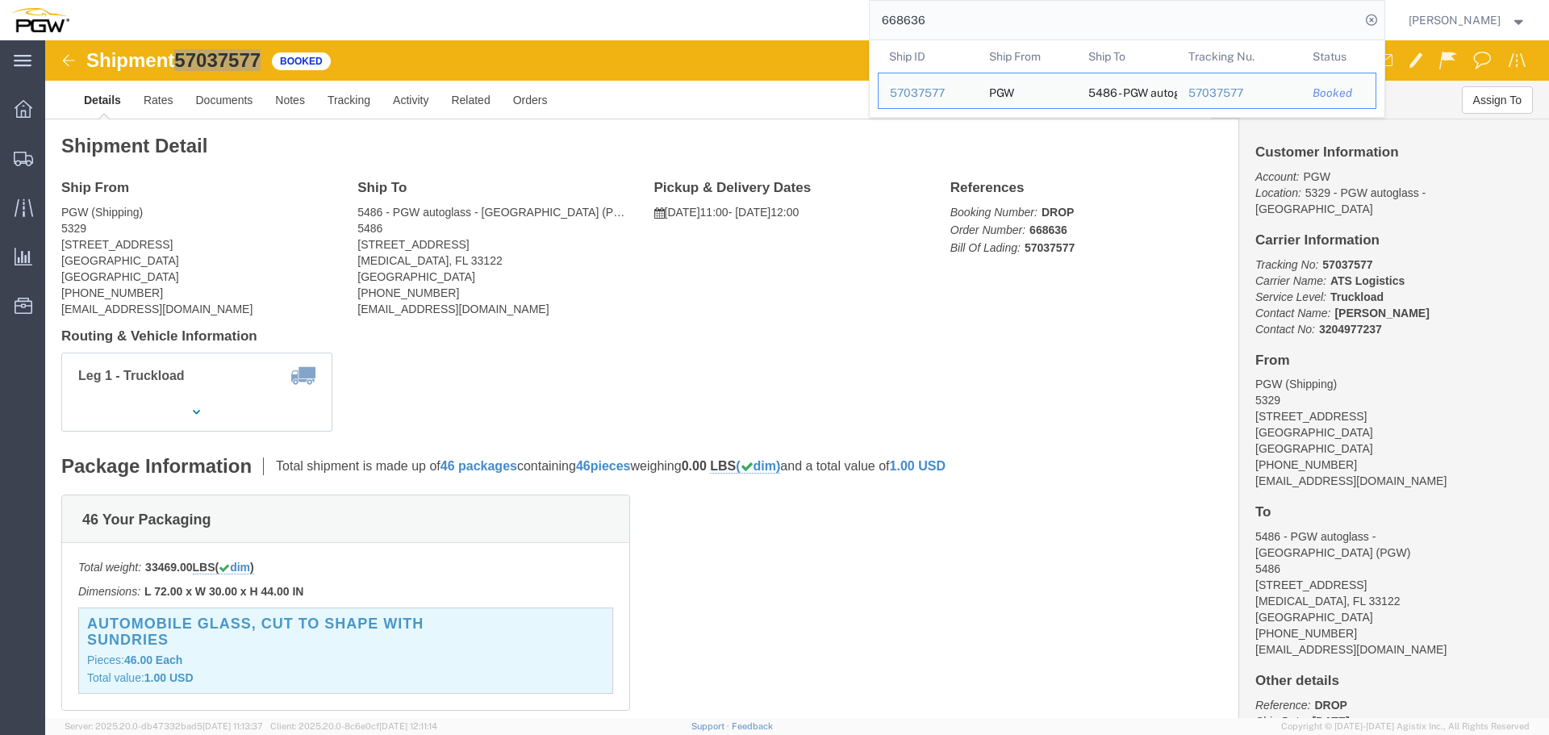
click at [1087, 31] on input "668636" at bounding box center [1115, 20] width 491 height 39
paste input "9313"
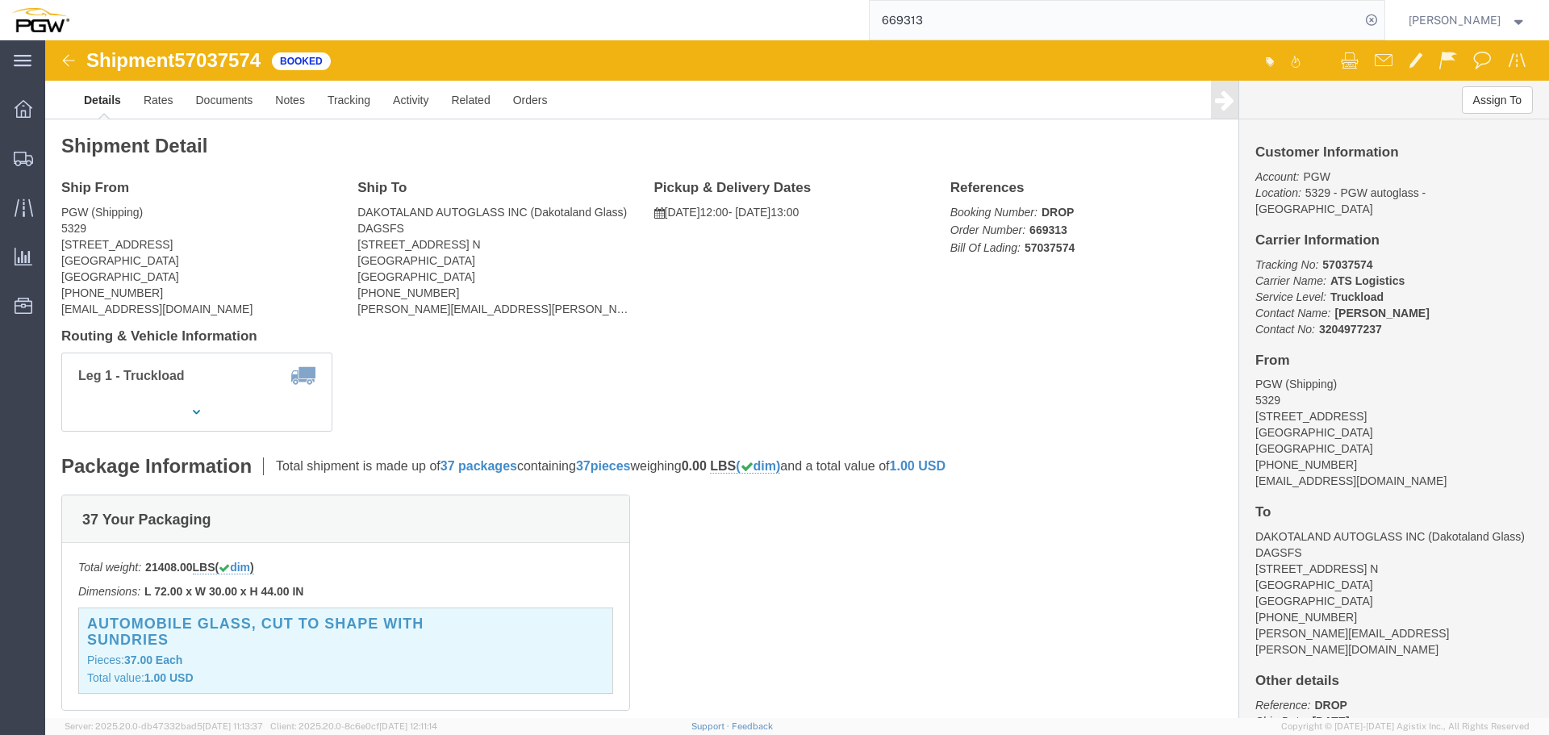
click span "57037574"
copy span "57037574"
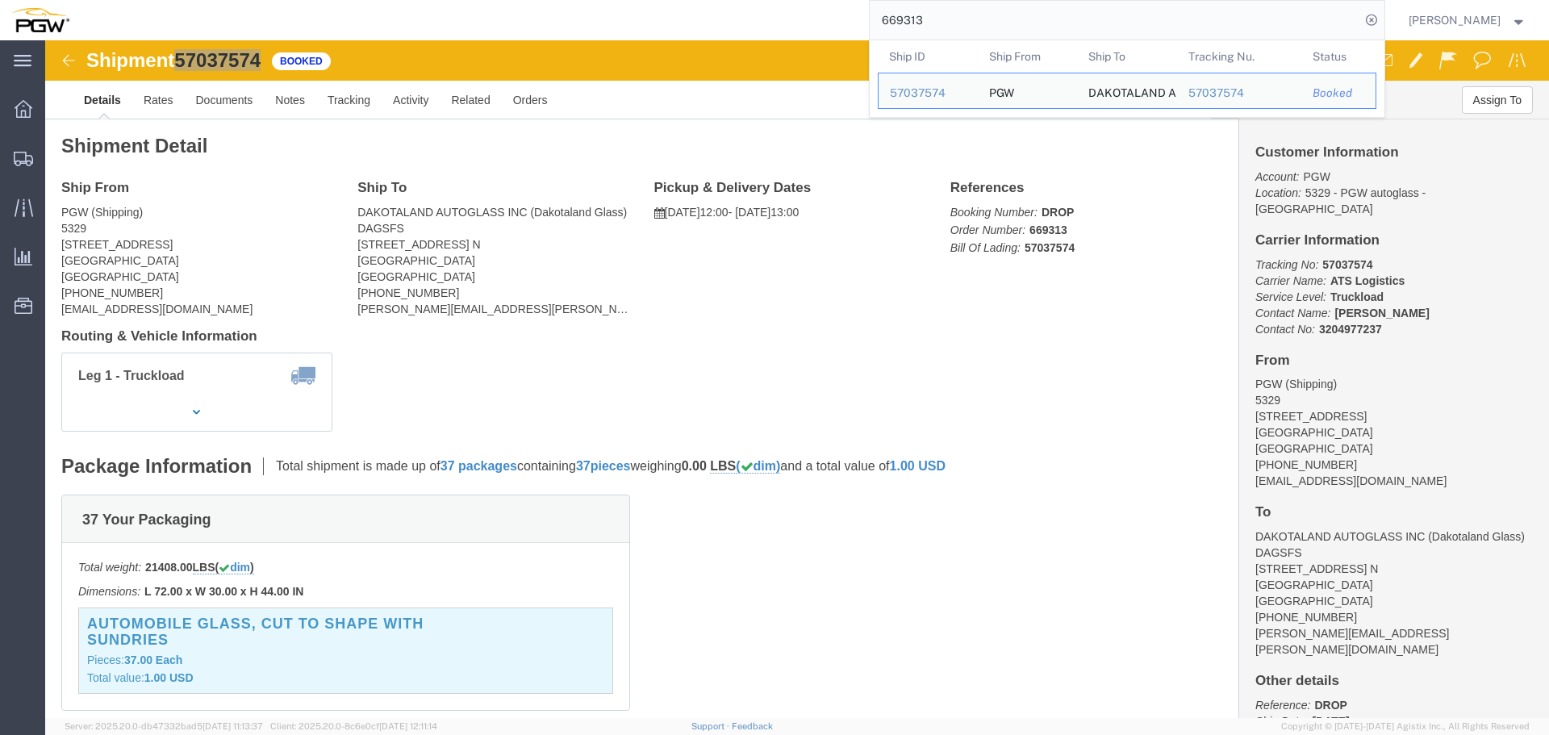
click at [989, 36] on input "669313" at bounding box center [1115, 20] width 491 height 39
paste input "28"
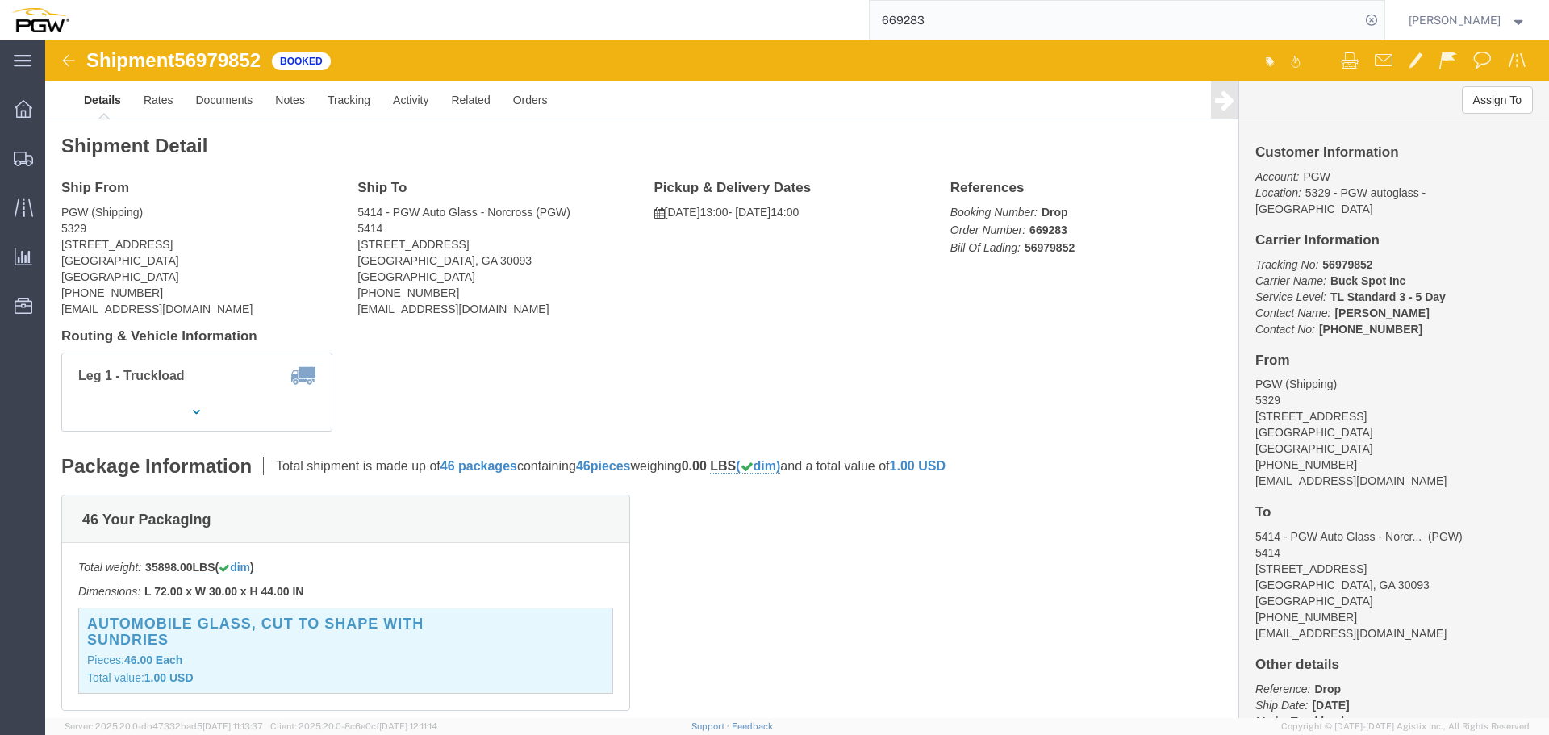
click span "56979852"
copy span "56979852"
click at [955, 6] on input "669283" at bounding box center [1115, 20] width 491 height 39
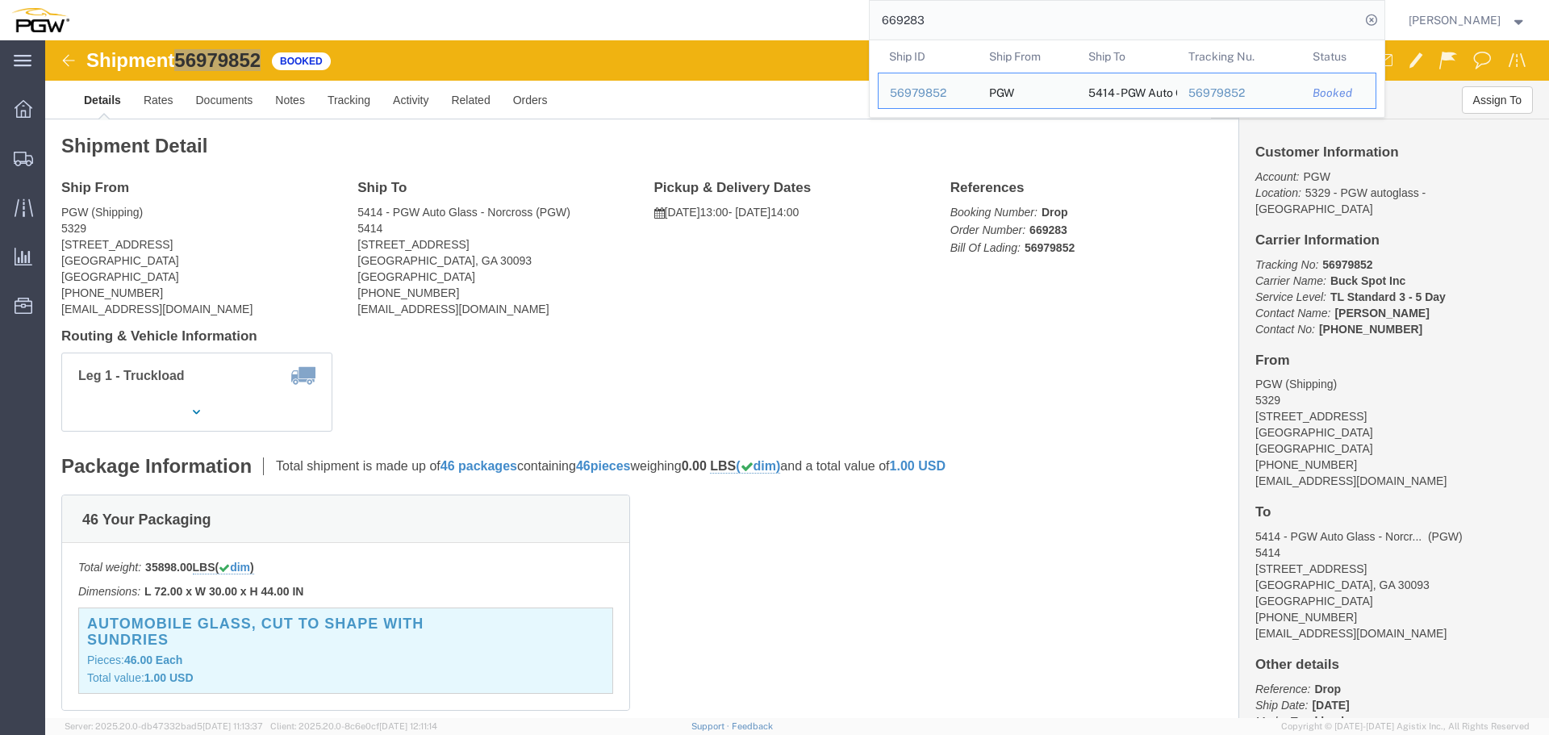
click at [955, 6] on input "669283" at bounding box center [1115, 20] width 491 height 39
paste input "387"
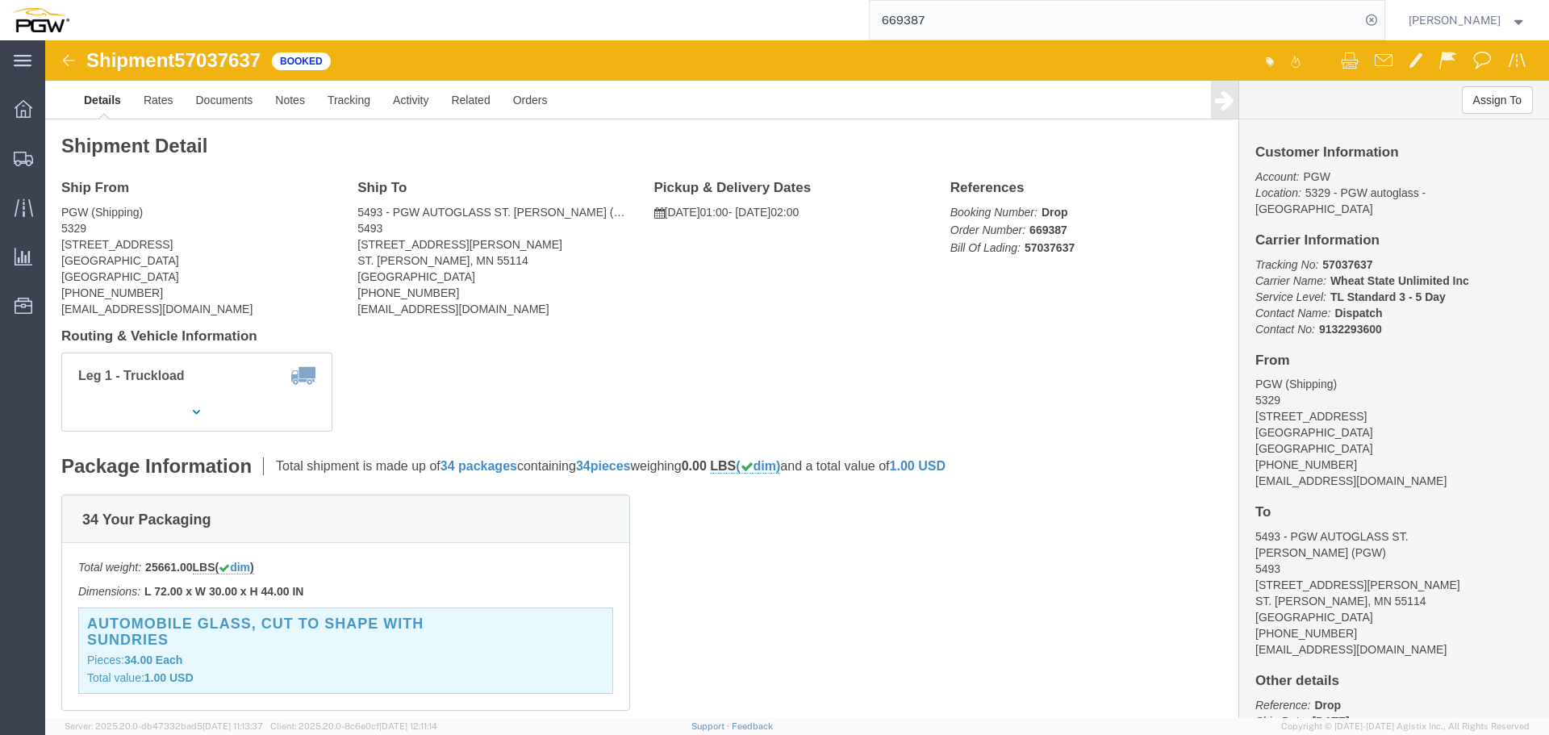
click span "57037637"
copy span "57037637"
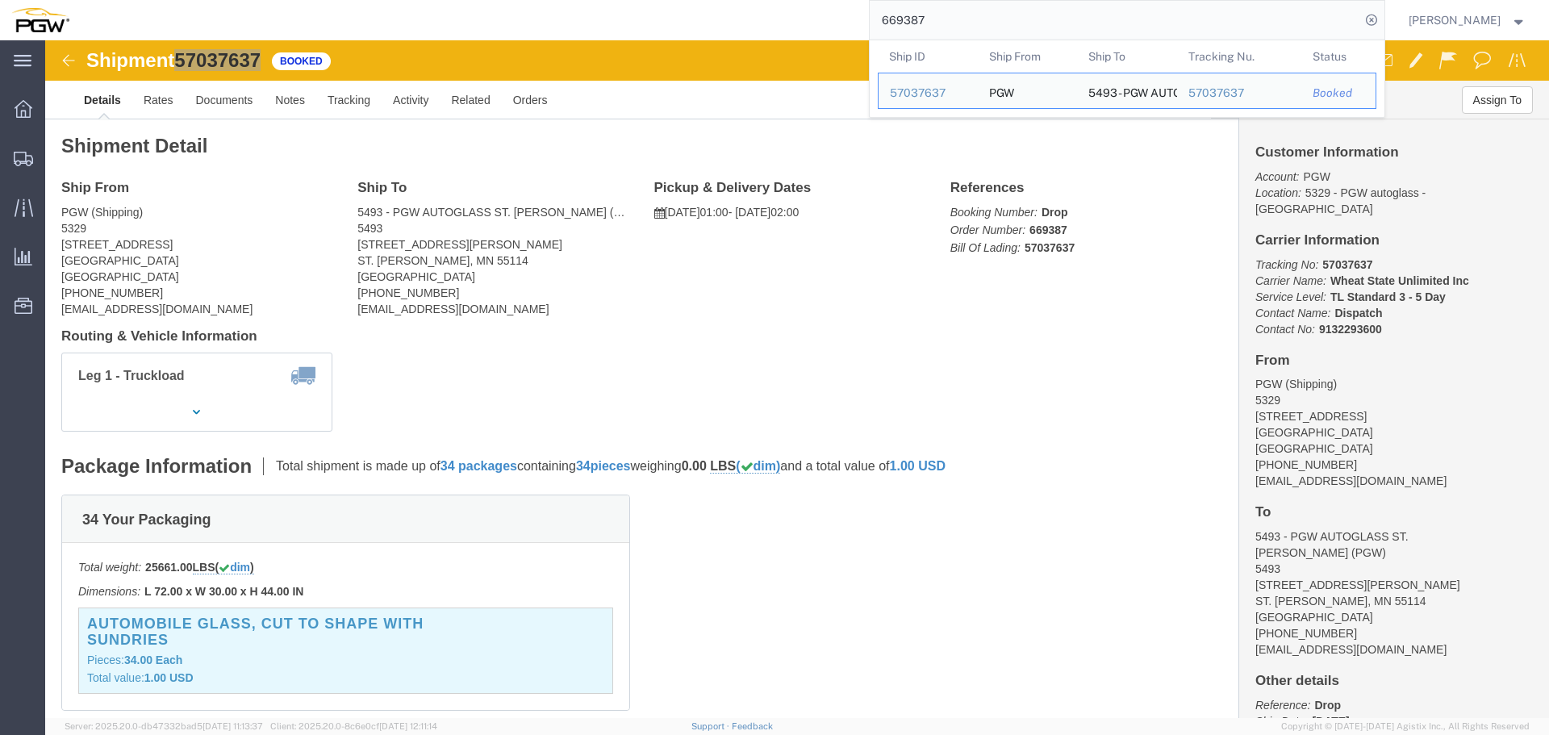
click at [943, 19] on input "669387" at bounding box center [1115, 20] width 491 height 39
paste input "189"
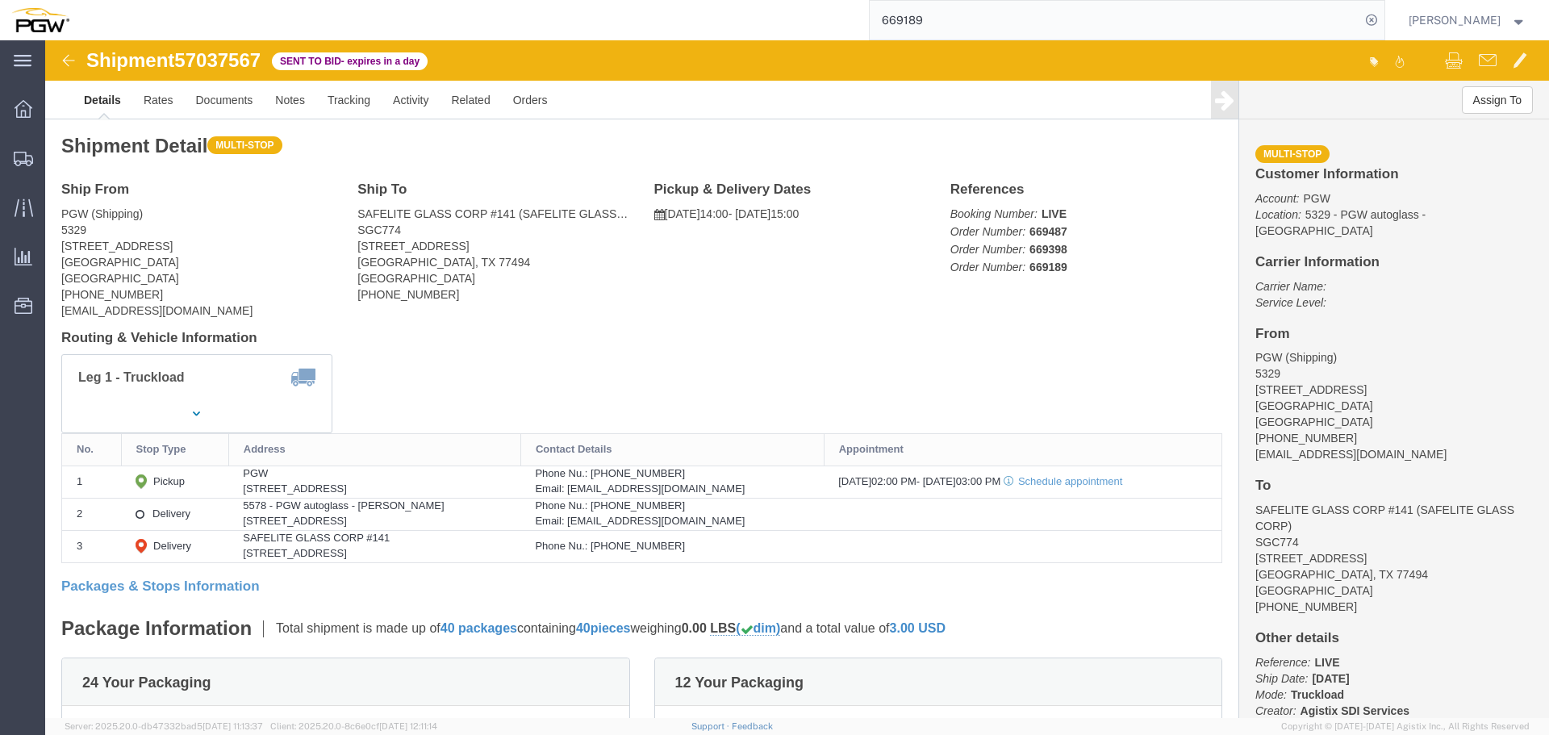
click span "57037567"
copy span "57037567"
click at [1114, 22] on input "669189" at bounding box center [1115, 20] width 491 height 39
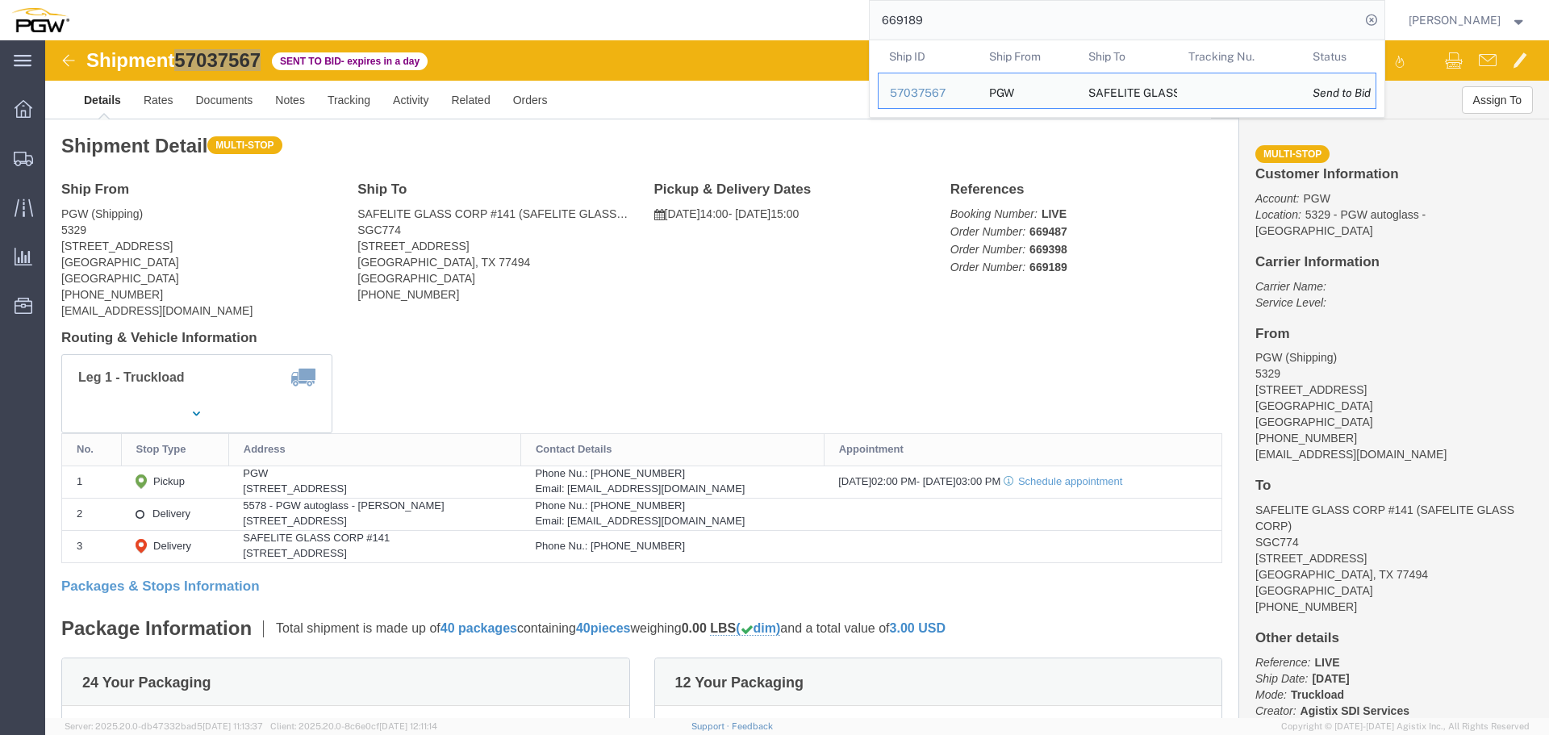
click at [1114, 23] on input "669189" at bounding box center [1115, 20] width 491 height 39
paste input "57037613"
type input "57037613"
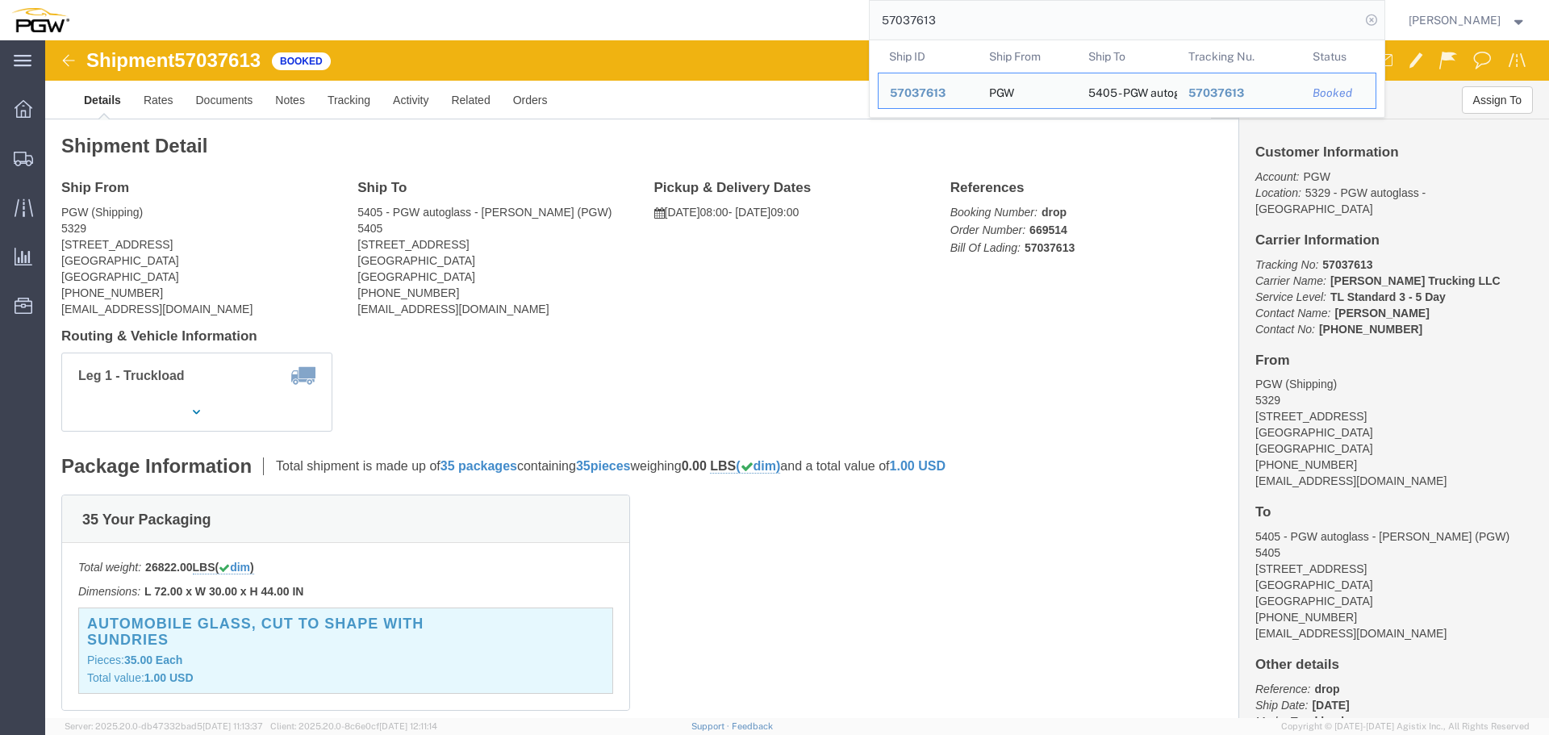
drag, startPoint x: 1377, startPoint y: 24, endPoint x: 1366, endPoint y: 17, distance: 12.8
click at [1377, 23] on icon at bounding box center [1372, 20] width 23 height 23
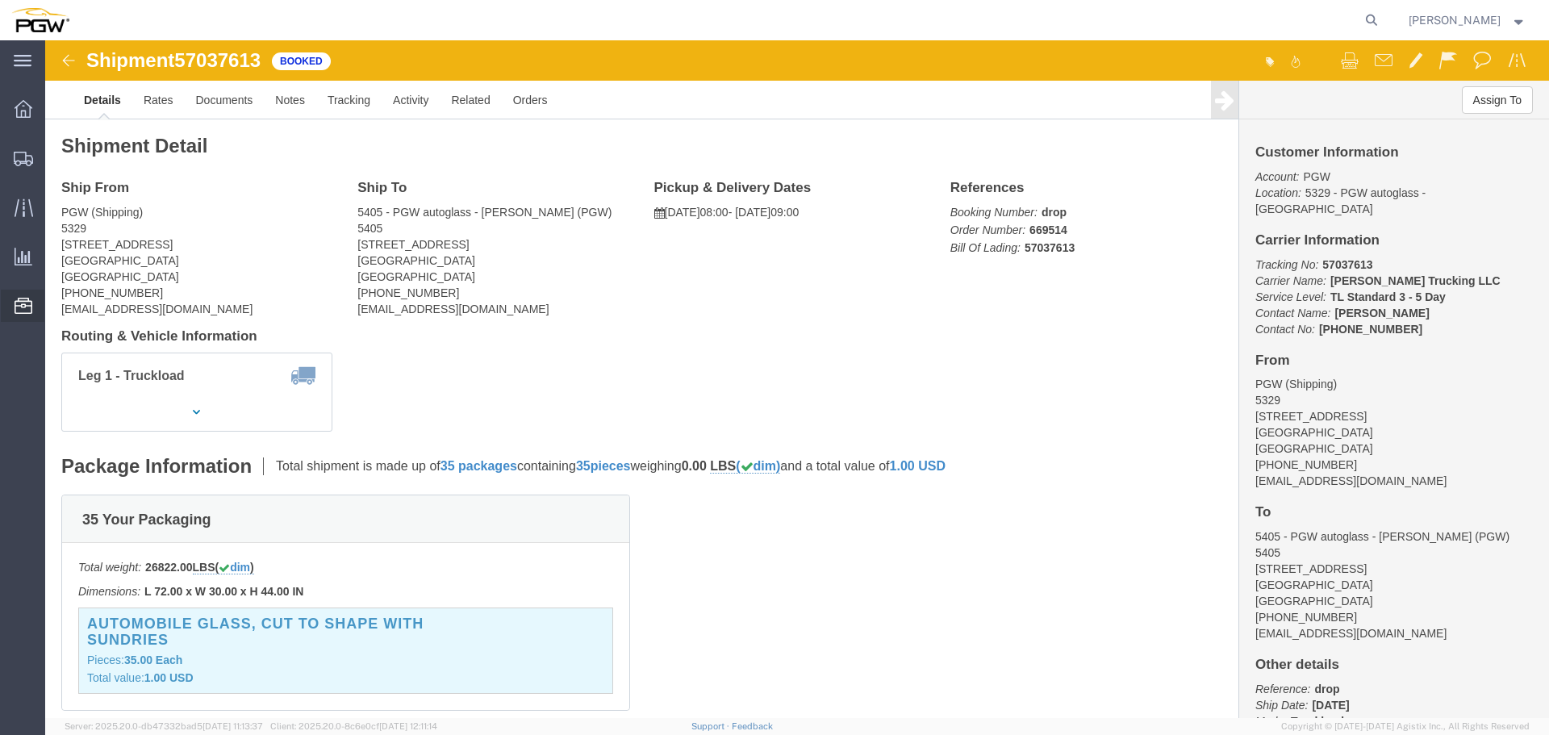
click at [0, 0] on span "Location Appointment" at bounding box center [0, 0] width 0 height 0
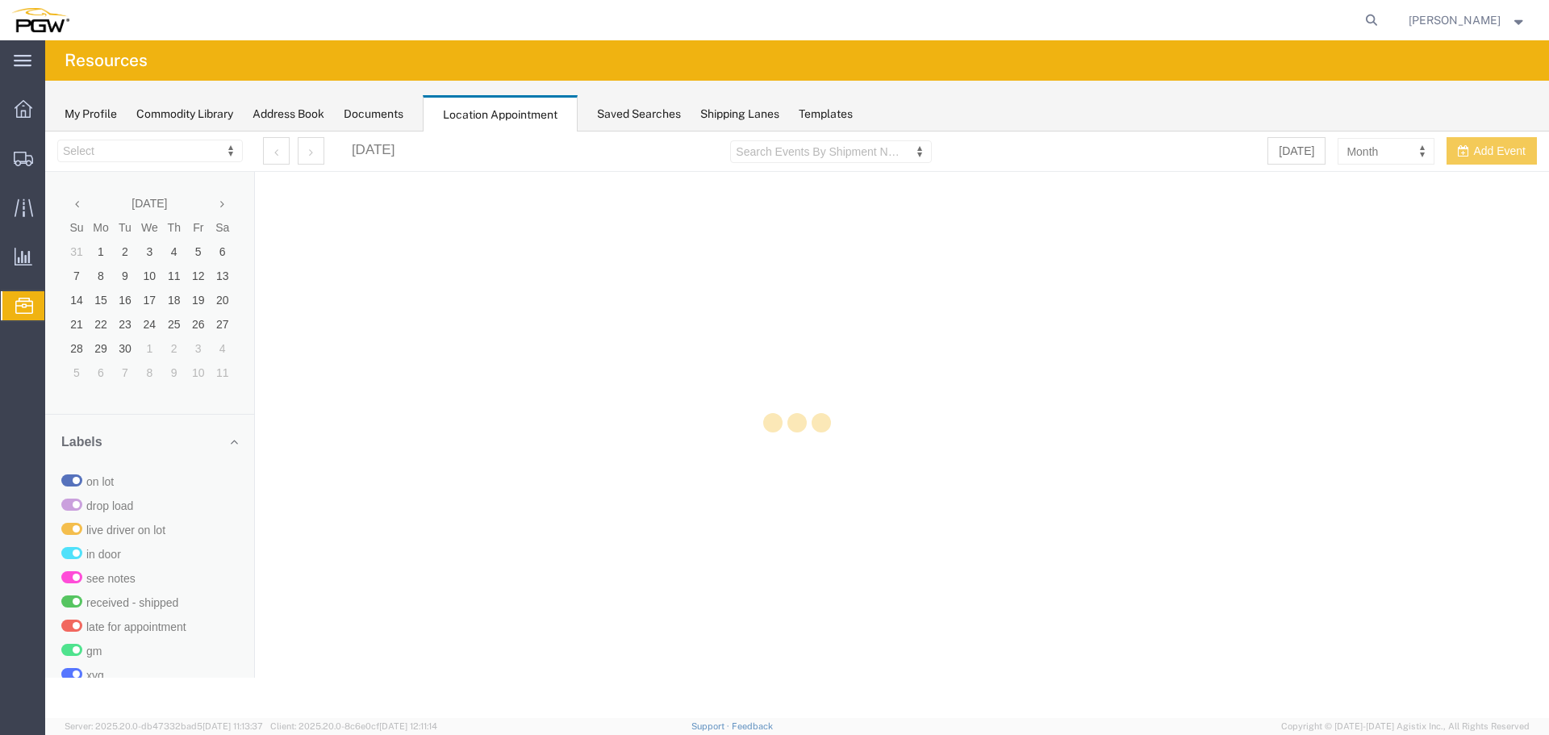
select select "28253"
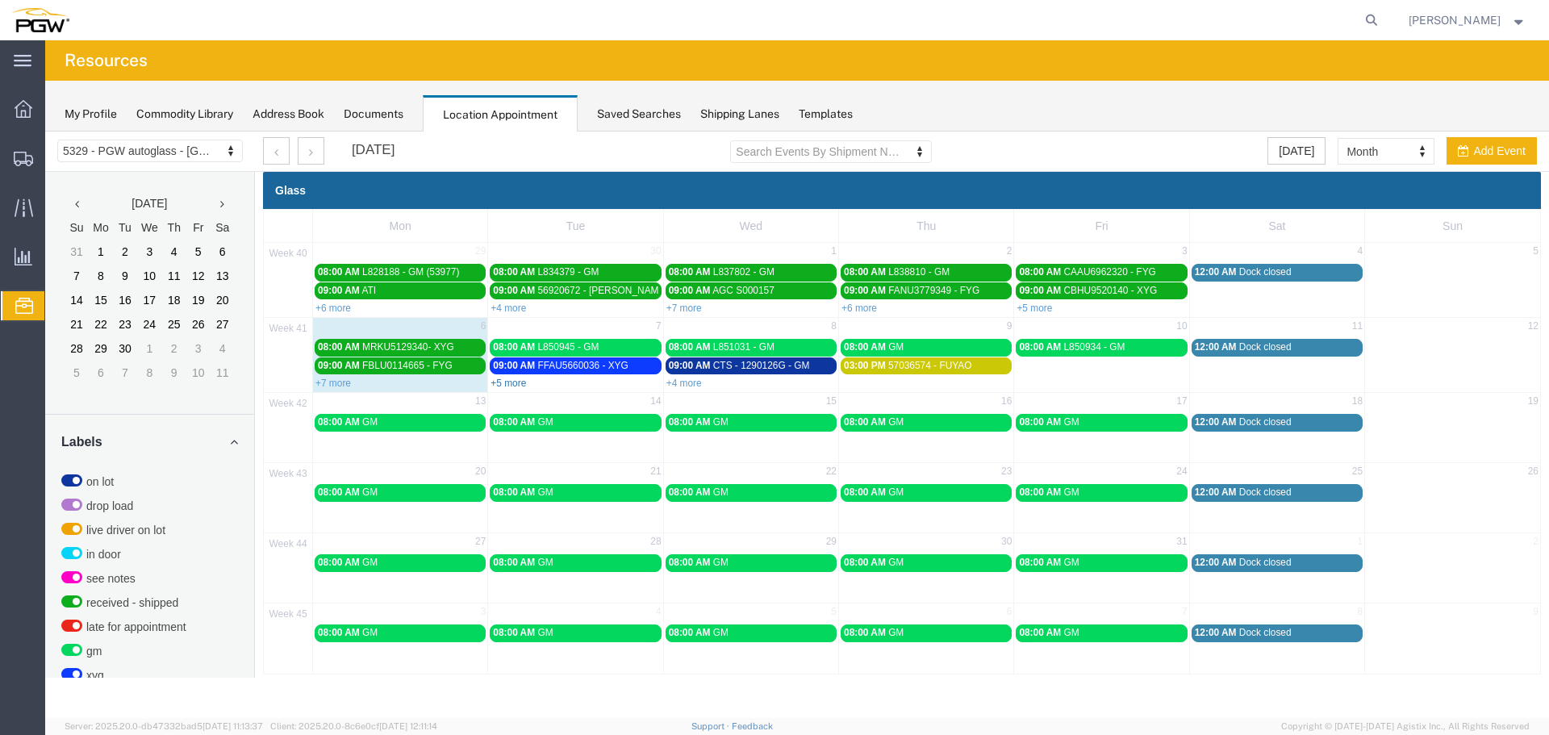
click at [513, 385] on link "+5 more" at bounding box center [509, 383] width 36 height 11
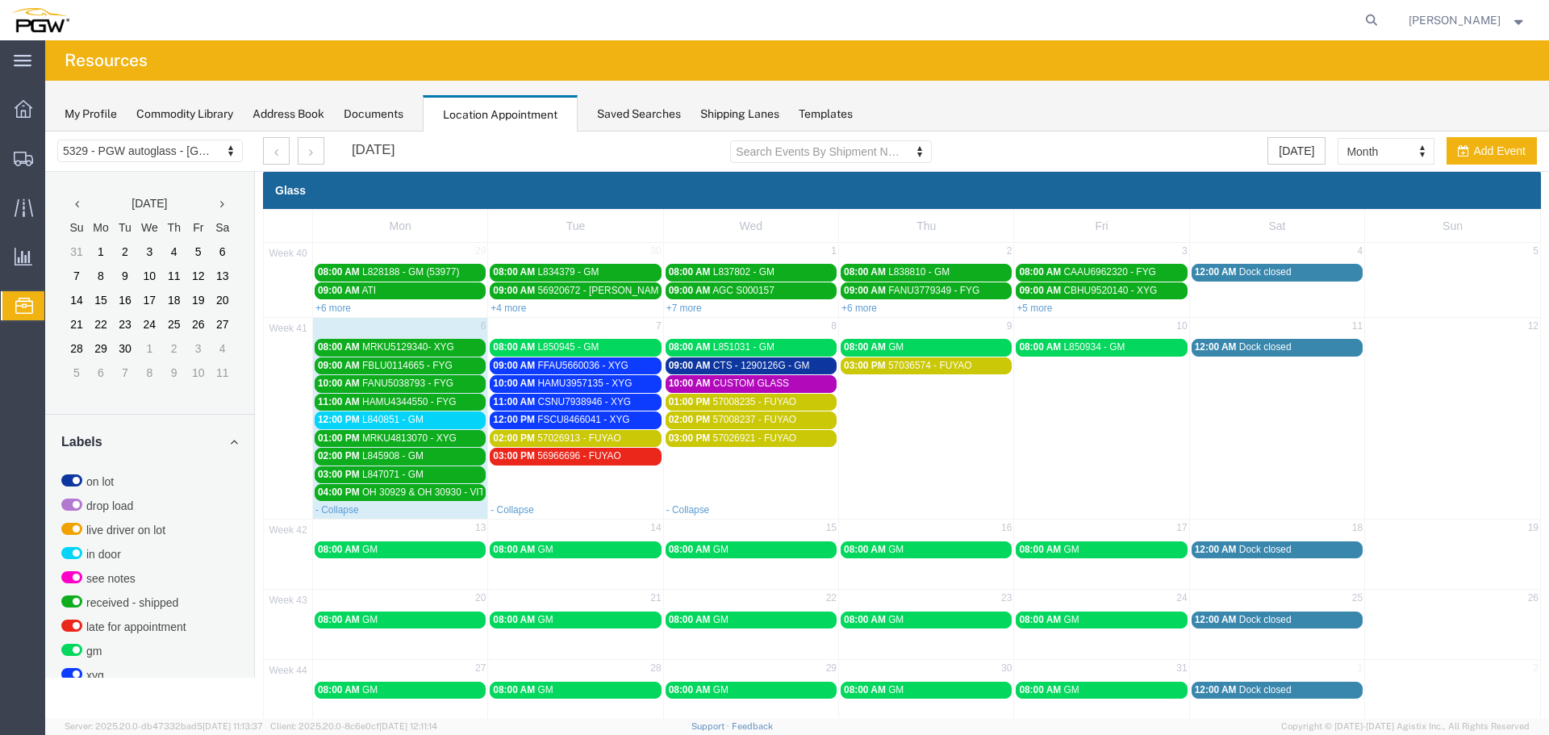
click at [414, 416] on span "L840851 - GM" at bounding box center [392, 419] width 61 height 11
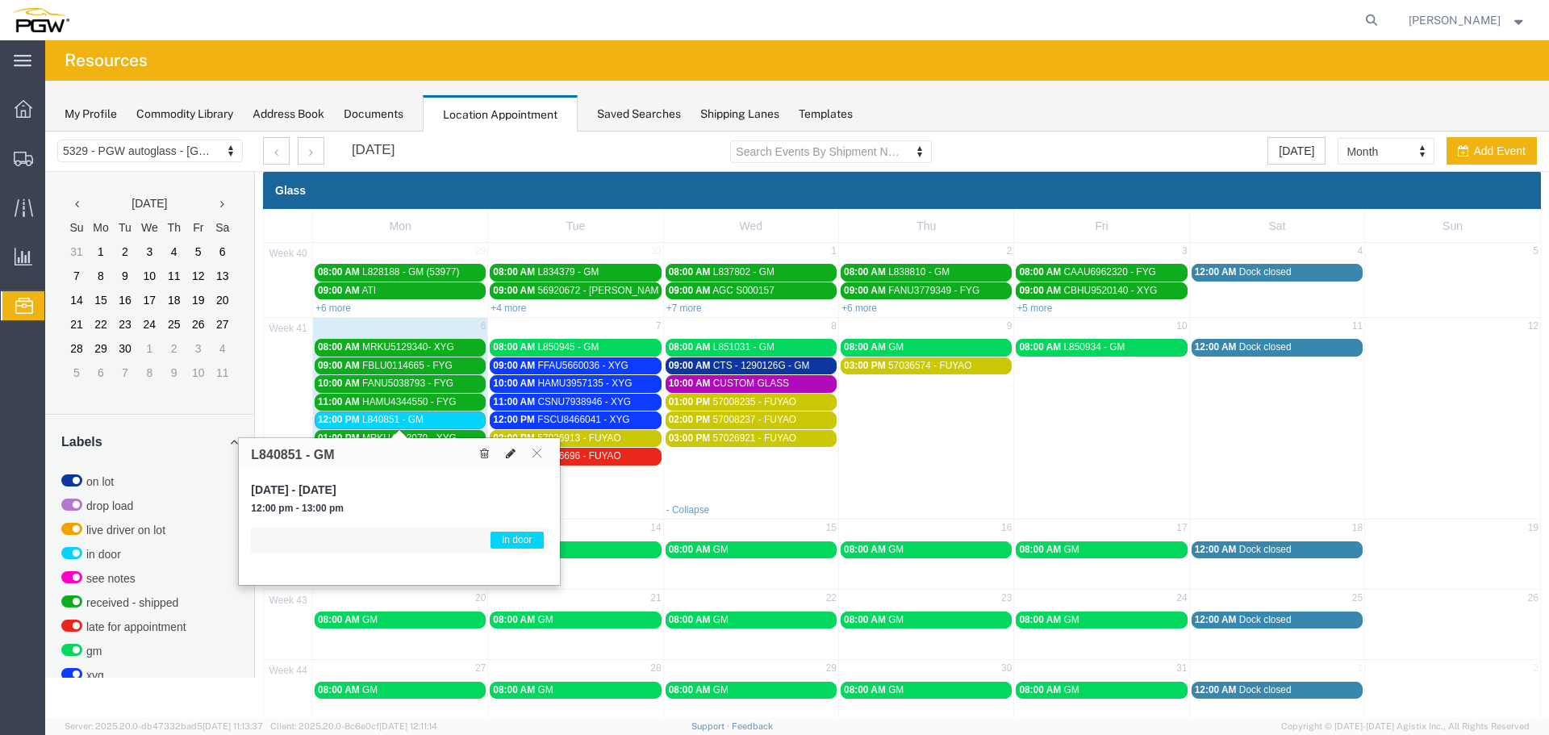
click at [510, 450] on icon at bounding box center [511, 453] width 10 height 11
select select "1"
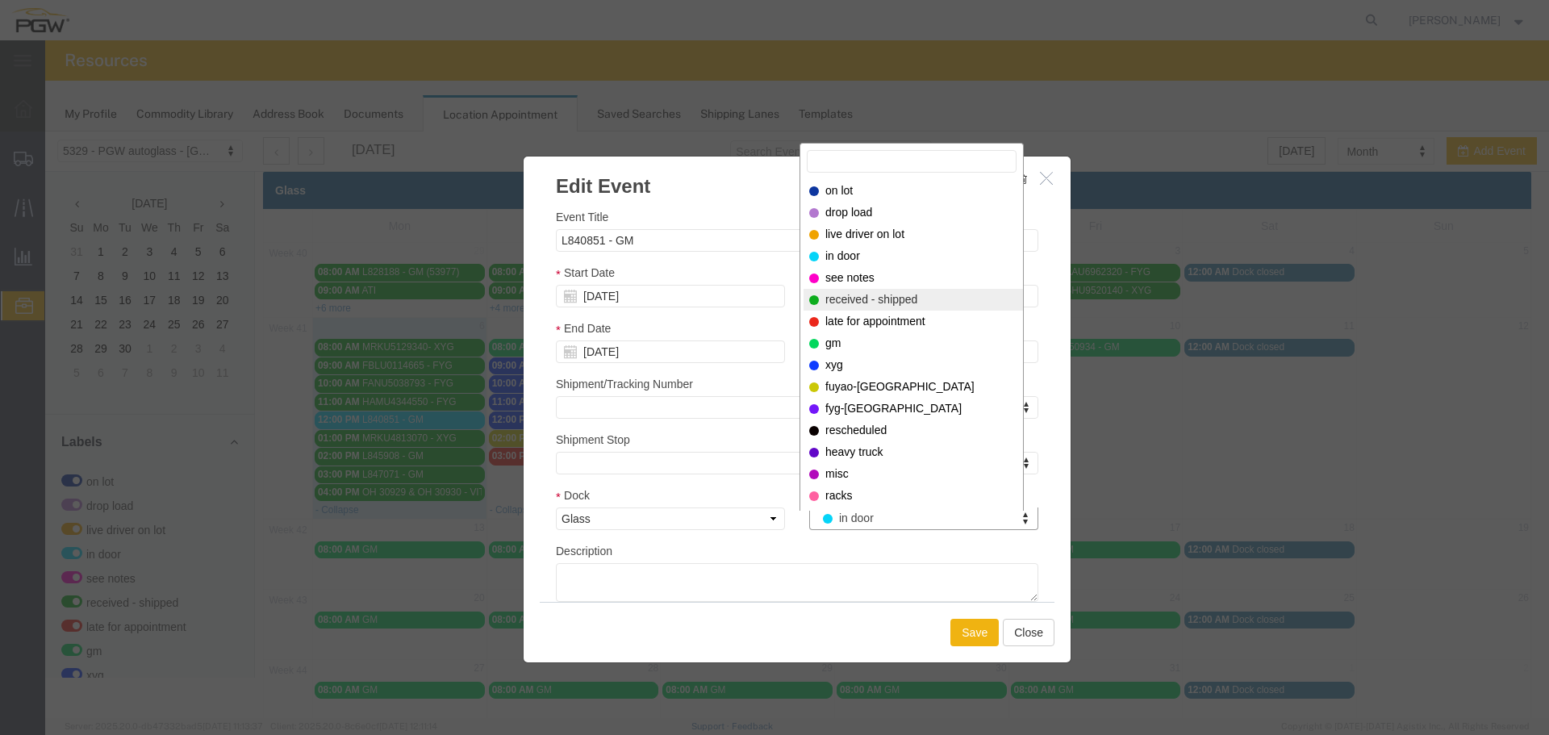
select select "200"
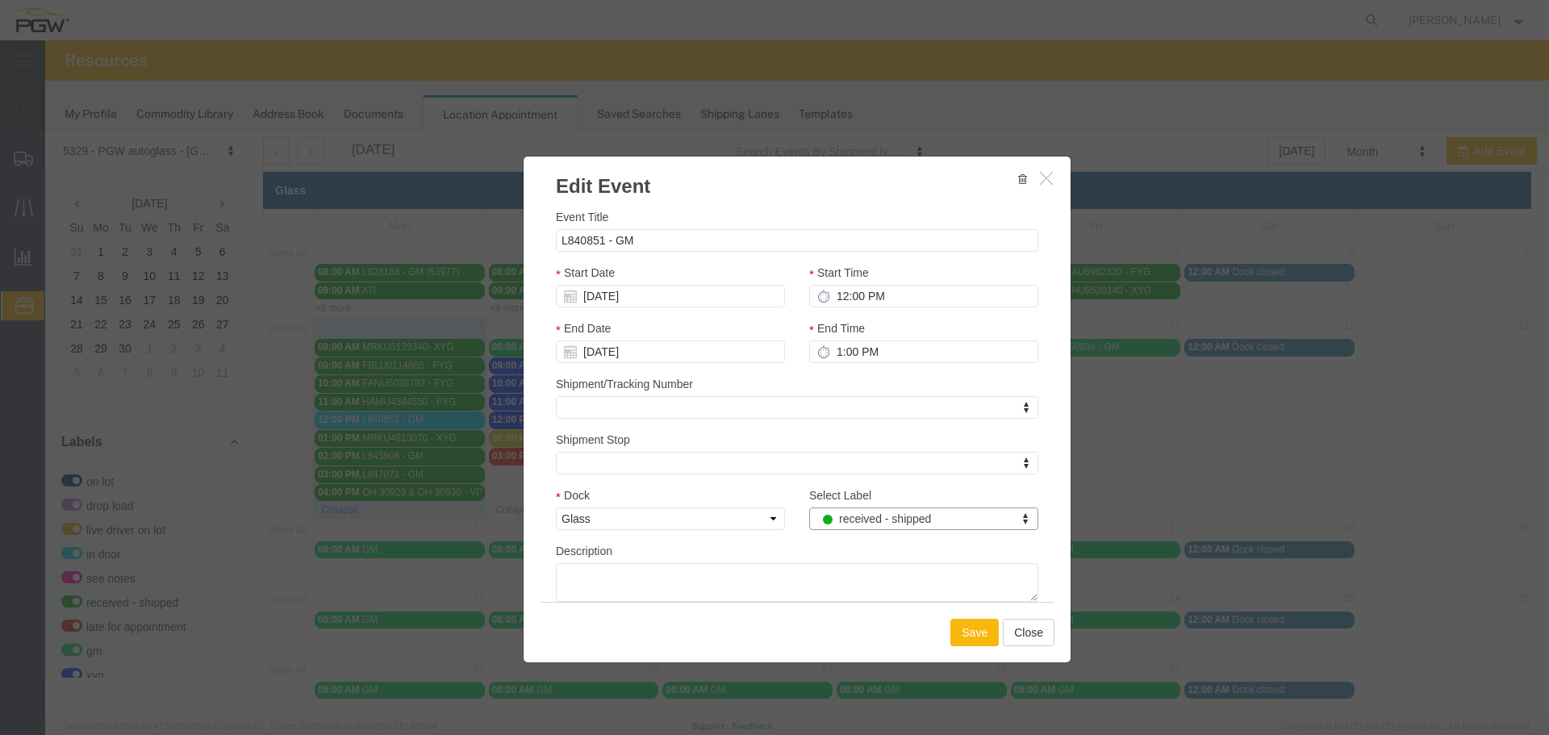
click at [954, 633] on button "Save" at bounding box center [975, 632] width 48 height 27
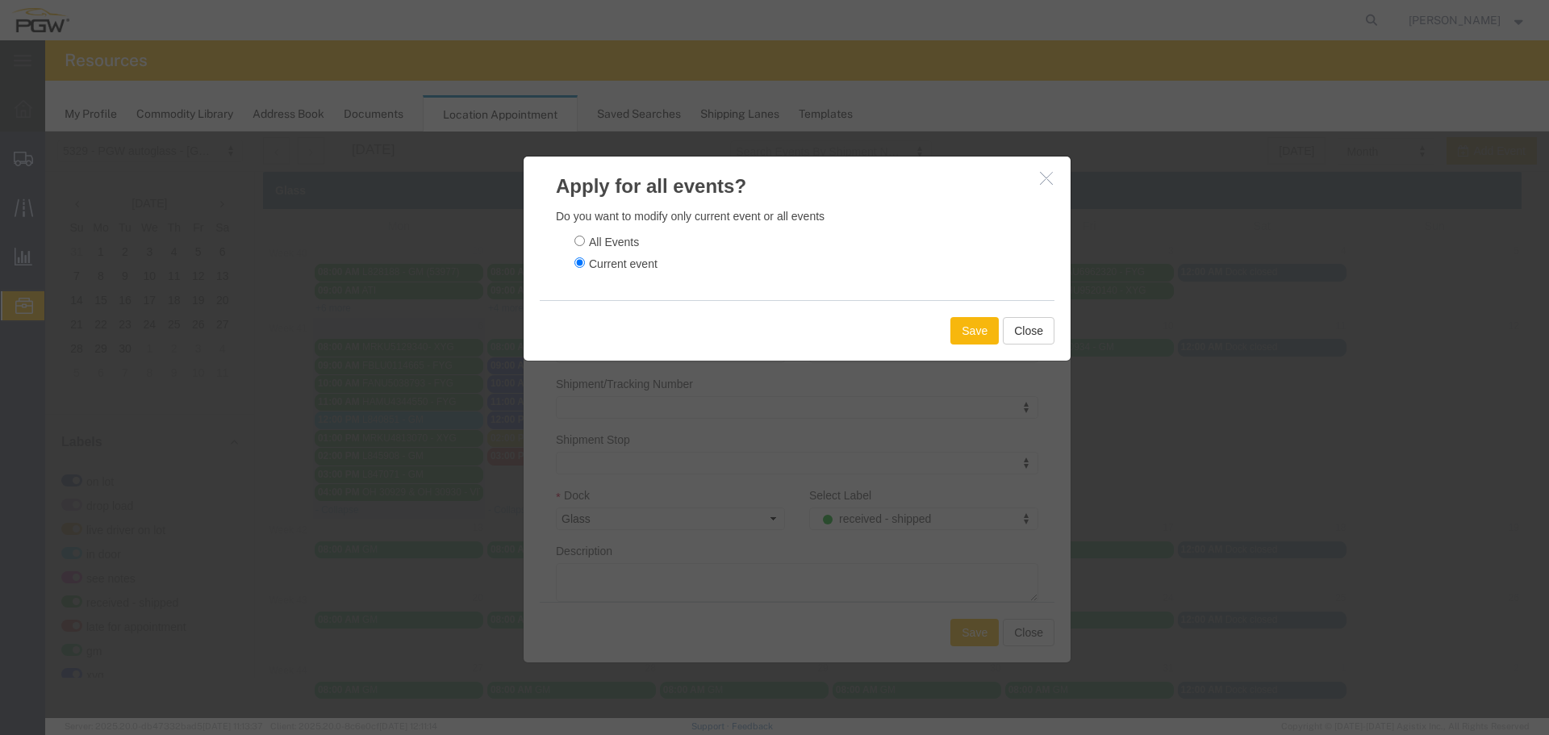
click at [960, 329] on button "Save" at bounding box center [975, 330] width 48 height 27
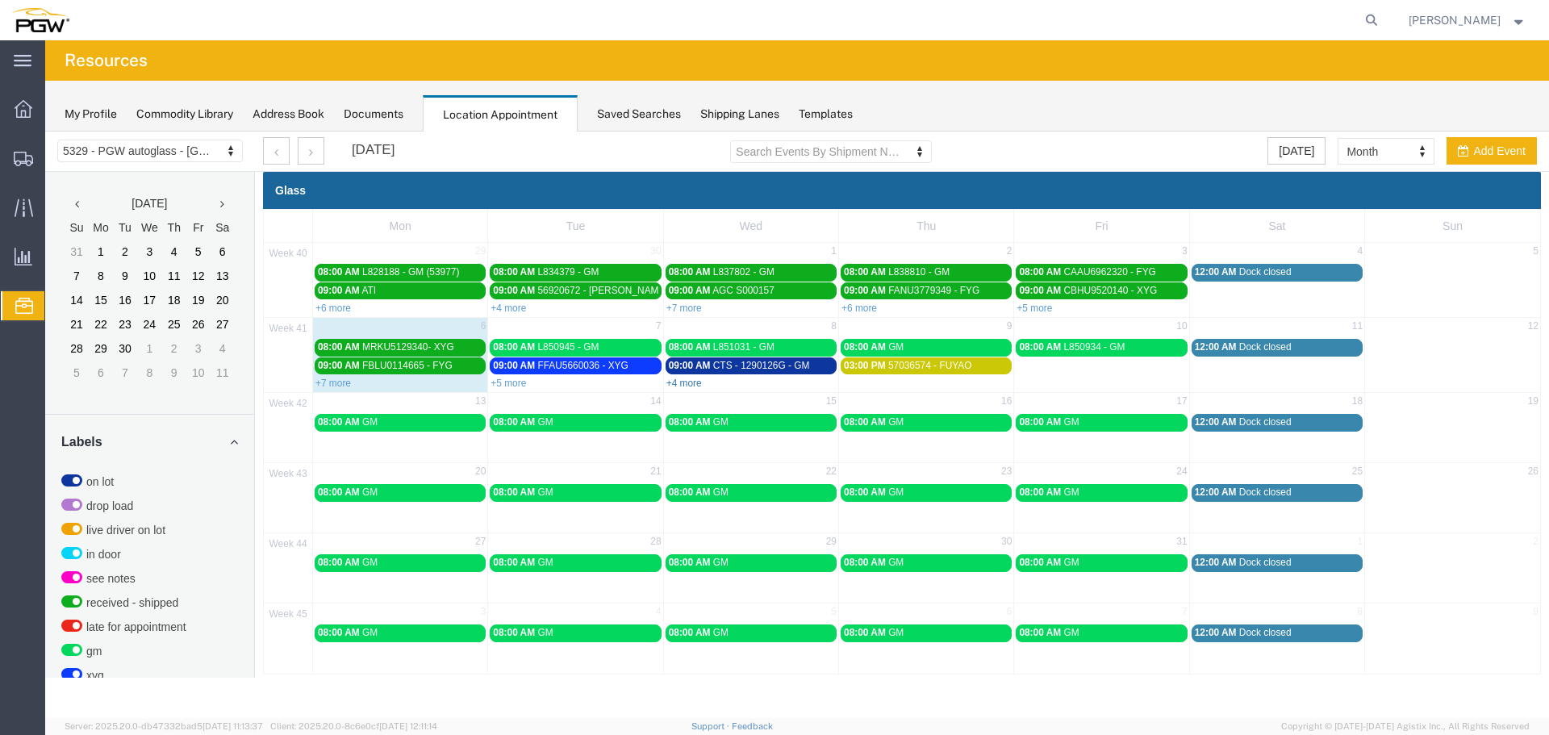
click at [693, 382] on link "+4 more" at bounding box center [685, 383] width 36 height 11
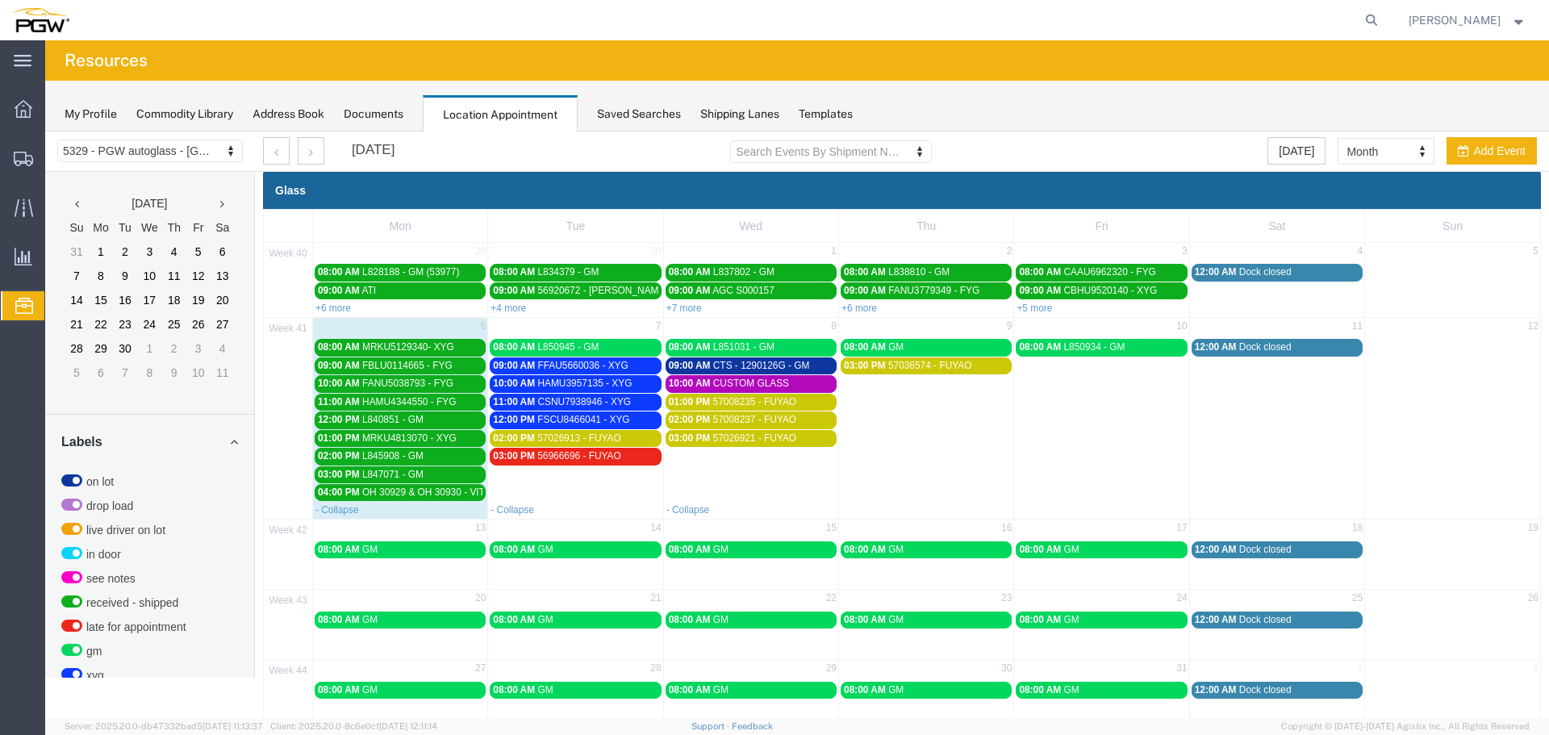
click at [550, 454] on span "56966696 - FUYAO" at bounding box center [579, 455] width 84 height 11
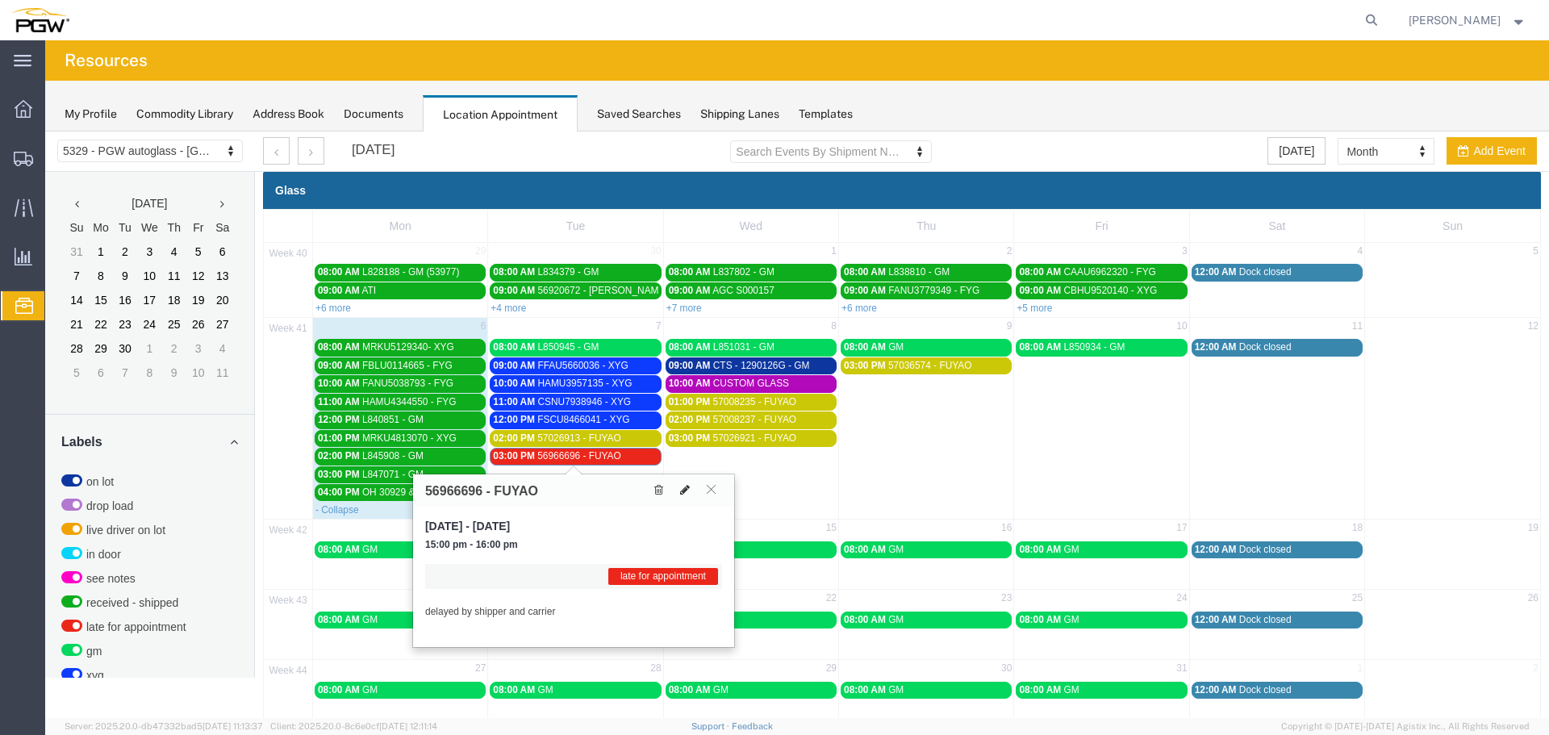
click at [683, 486] on icon at bounding box center [685, 489] width 10 height 11
select select "1"
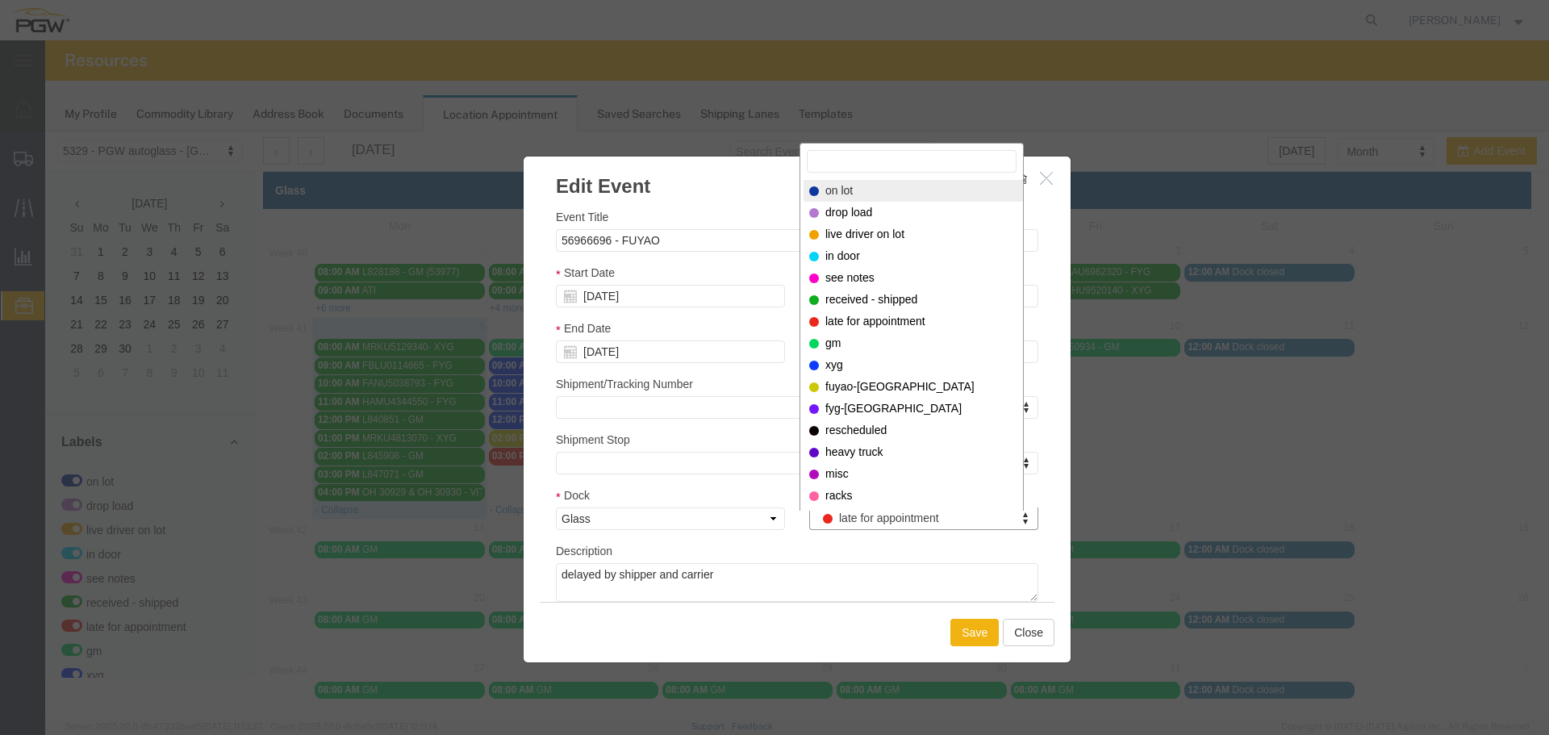
select select "300"
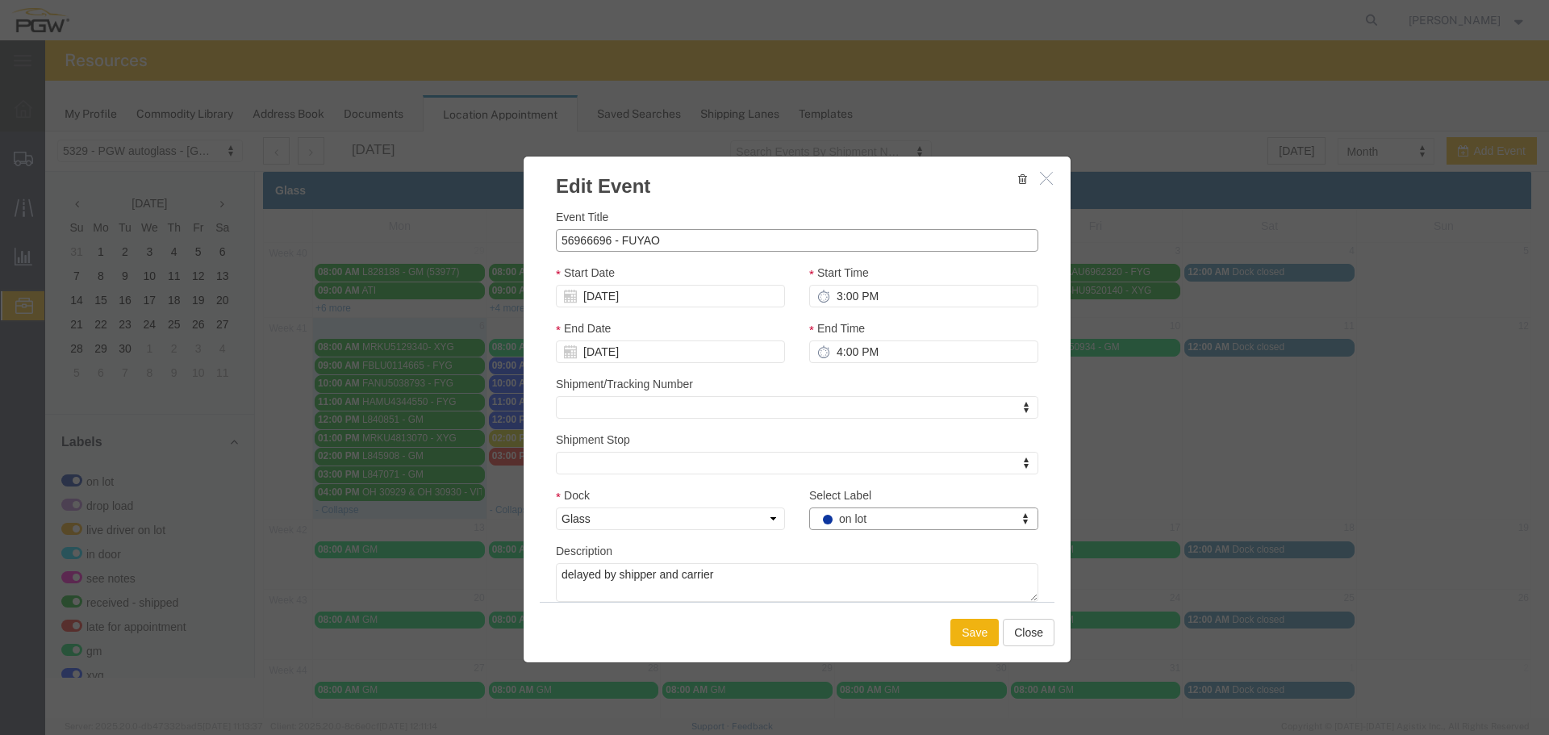
click at [798, 243] on input "56966696 - FUYAO" at bounding box center [797, 240] width 483 height 23
type input "56966696 - FUYAO (5401)"
click at [965, 641] on button "Save" at bounding box center [975, 632] width 48 height 27
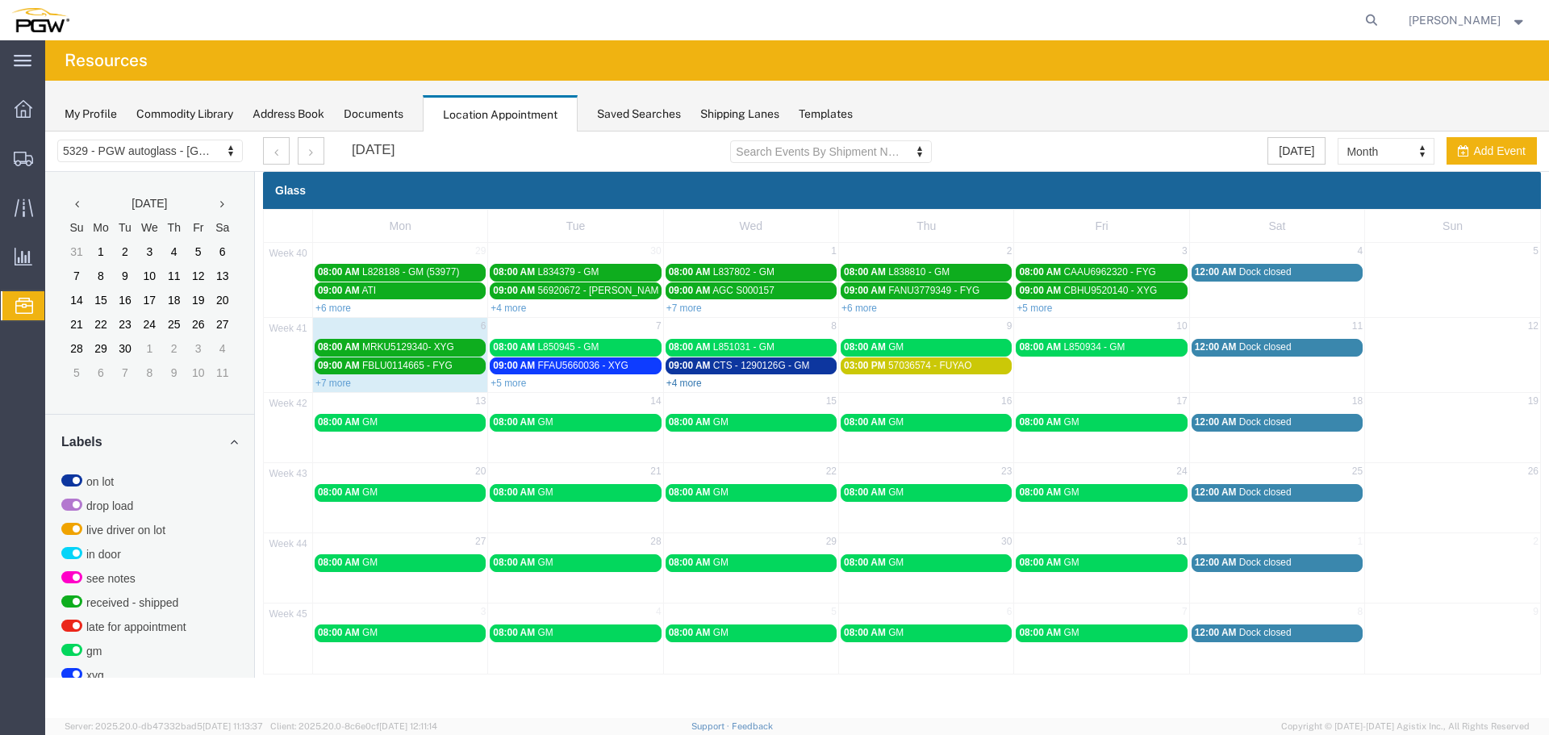
click at [678, 382] on link "+4 more" at bounding box center [685, 383] width 36 height 11
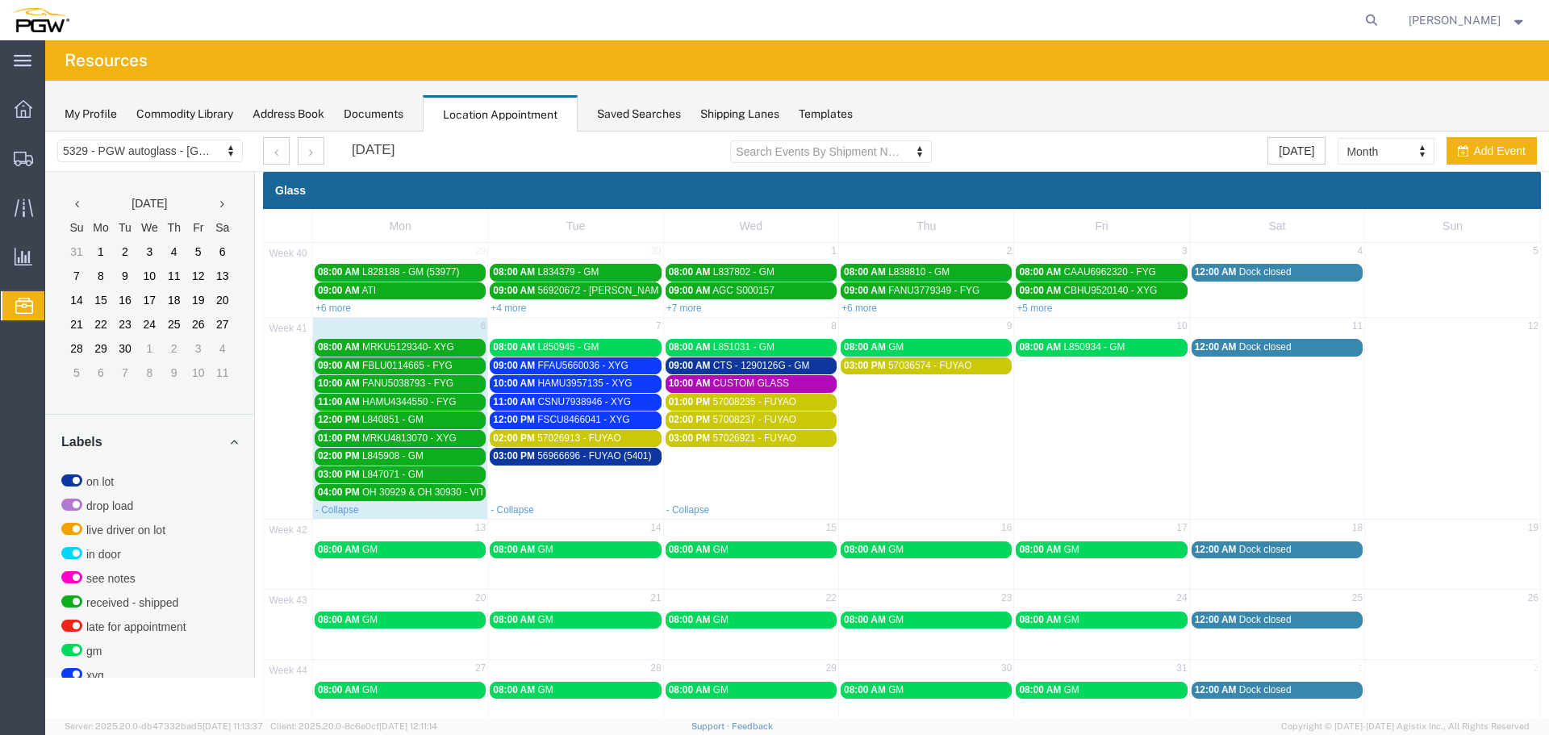
click at [695, 369] on span "09:00 AM" at bounding box center [690, 365] width 42 height 11
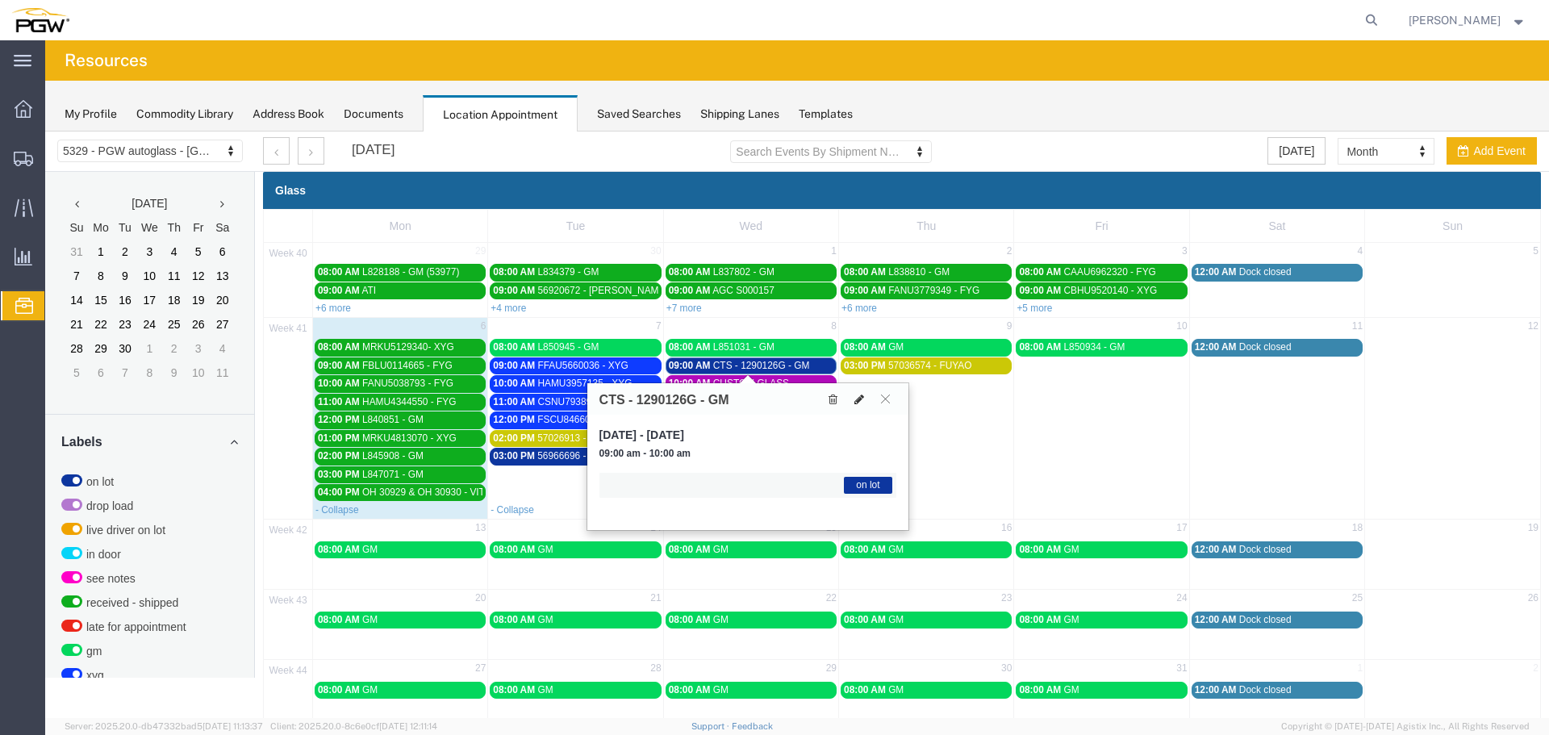
click at [852, 400] on button at bounding box center [859, 399] width 23 height 17
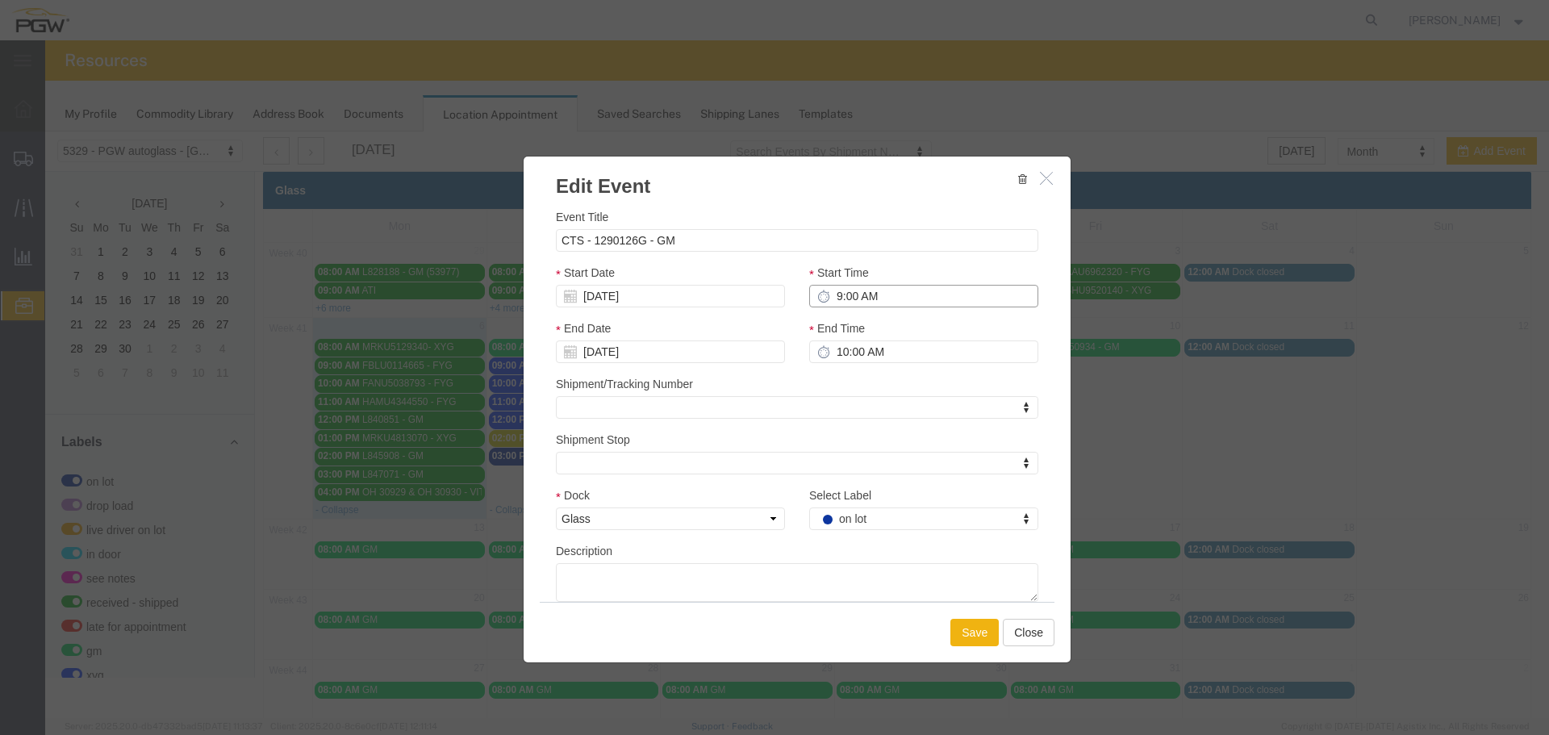
click at [827, 291] on input "9:00 AM" at bounding box center [923, 296] width 229 height 23
type input "1:00 AM"
type input "2:00 AM"
type input "1:00 PM"
type input "2:00 PM"
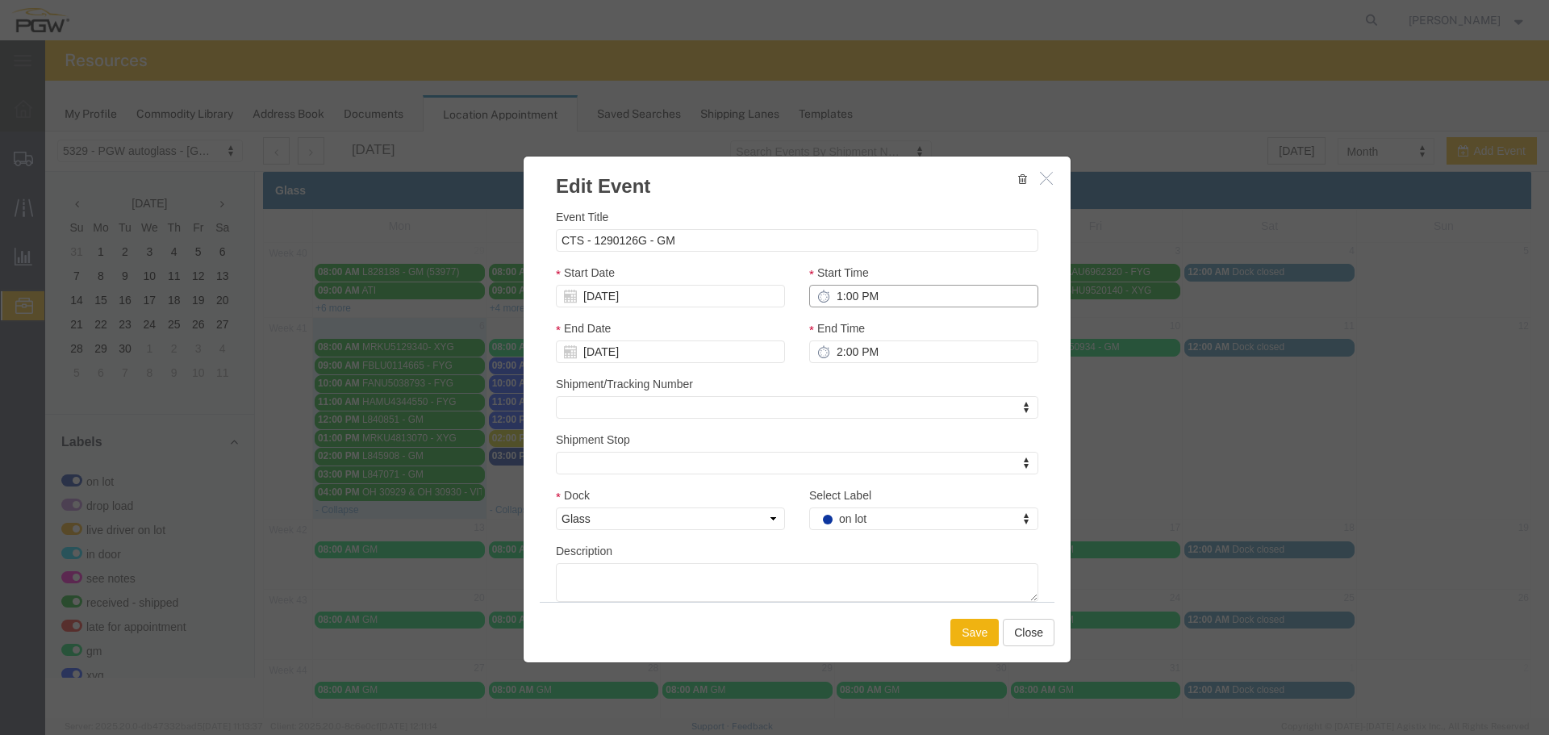
type input "1:00 PM"
click at [660, 303] on input "[DATE]" at bounding box center [670, 296] width 229 height 23
click at [619, 394] on td "7" at bounding box center [616, 397] width 24 height 24
type input "[DATE]"
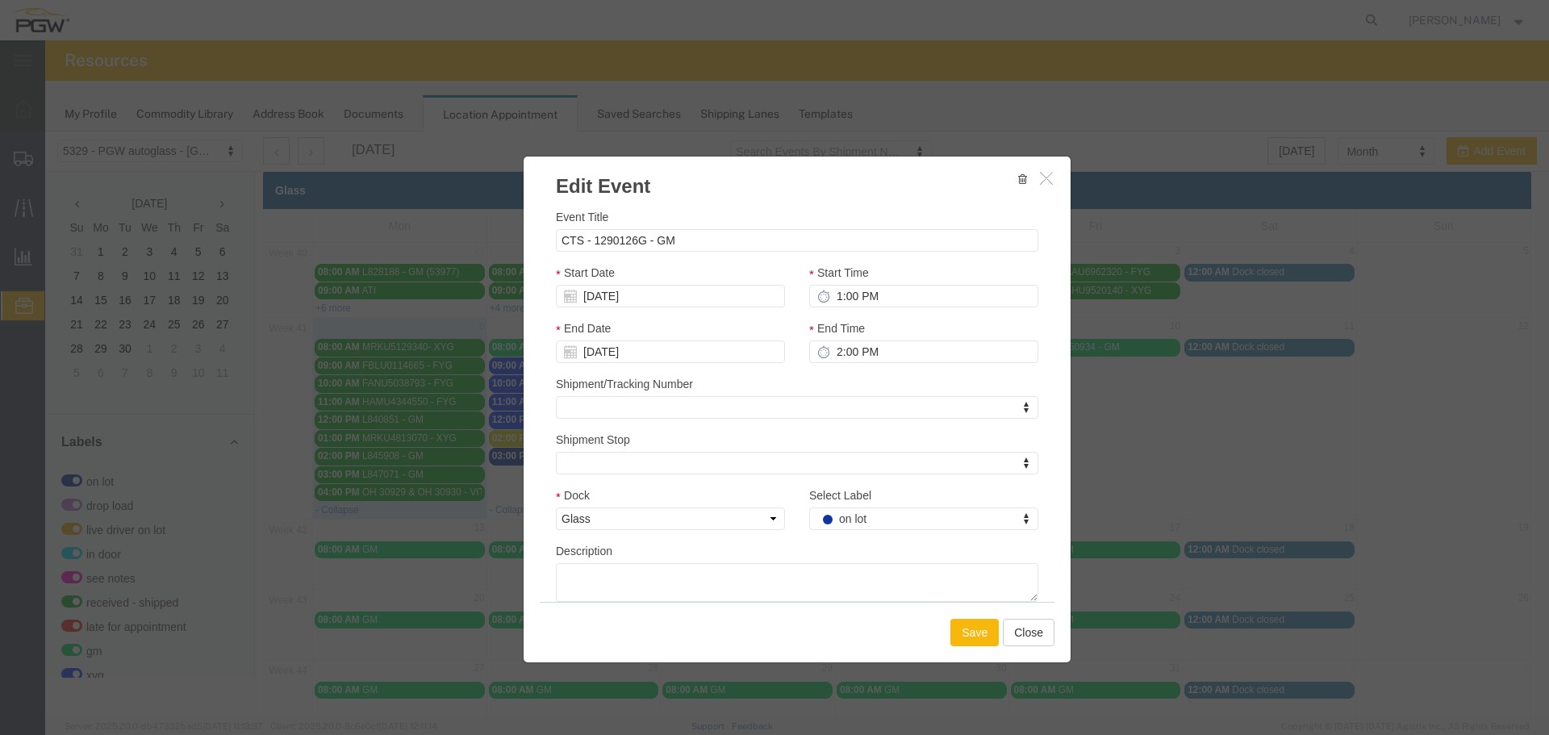
click at [971, 637] on button "Save" at bounding box center [975, 632] width 48 height 27
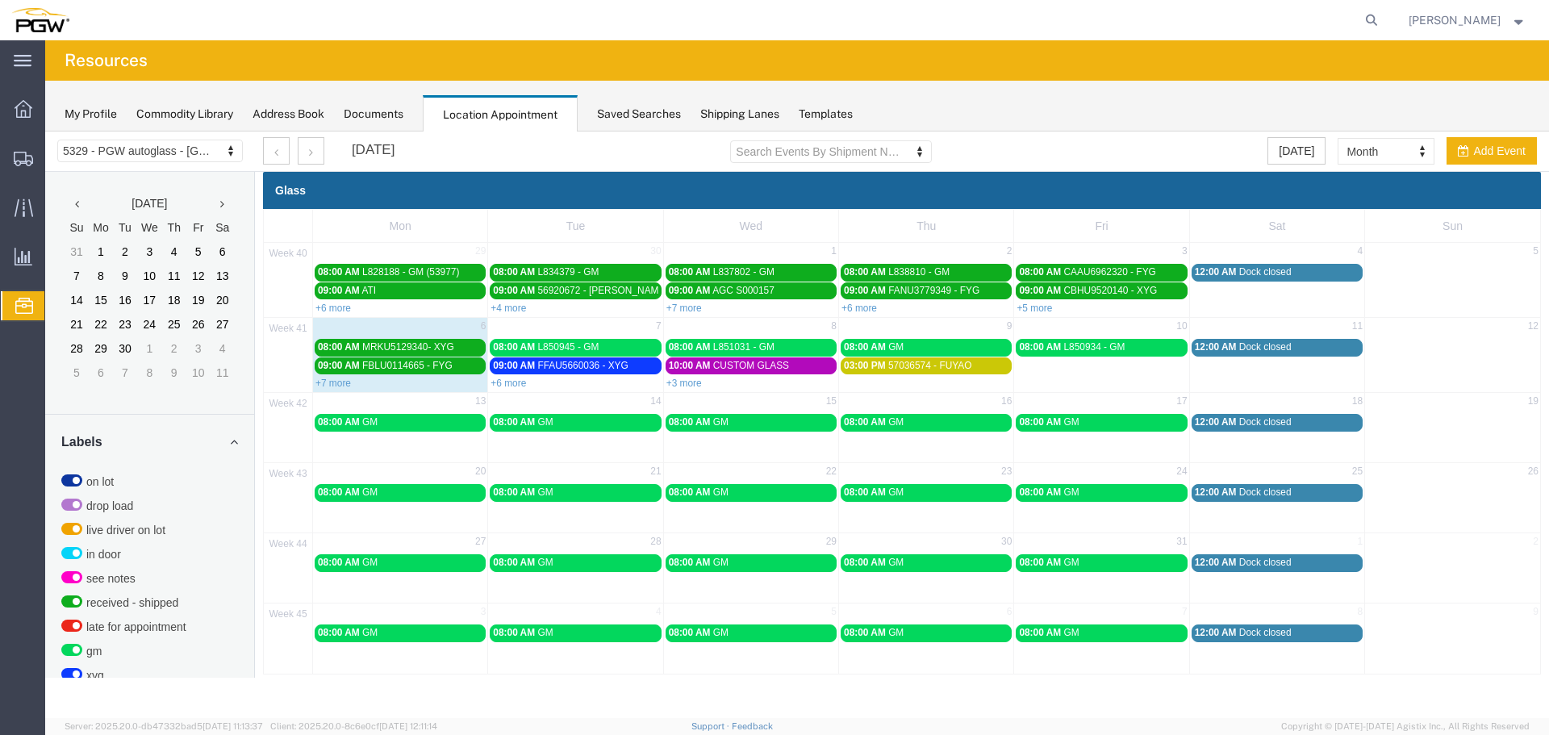
click at [675, 388] on link "+3 more" at bounding box center [685, 383] width 36 height 11
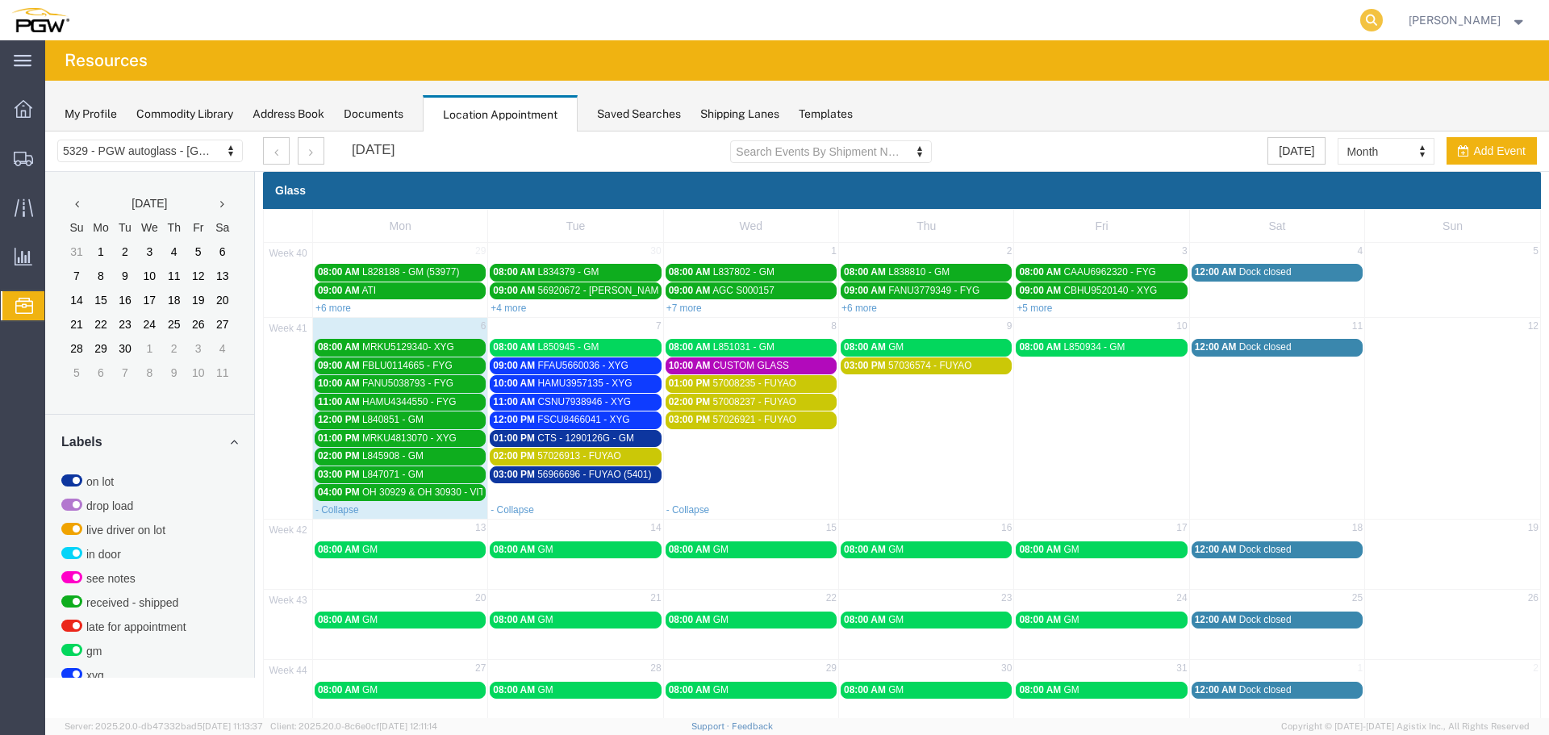
click at [1379, 19] on icon at bounding box center [1372, 20] width 23 height 23
paste input "57037613"
type input "57037613"
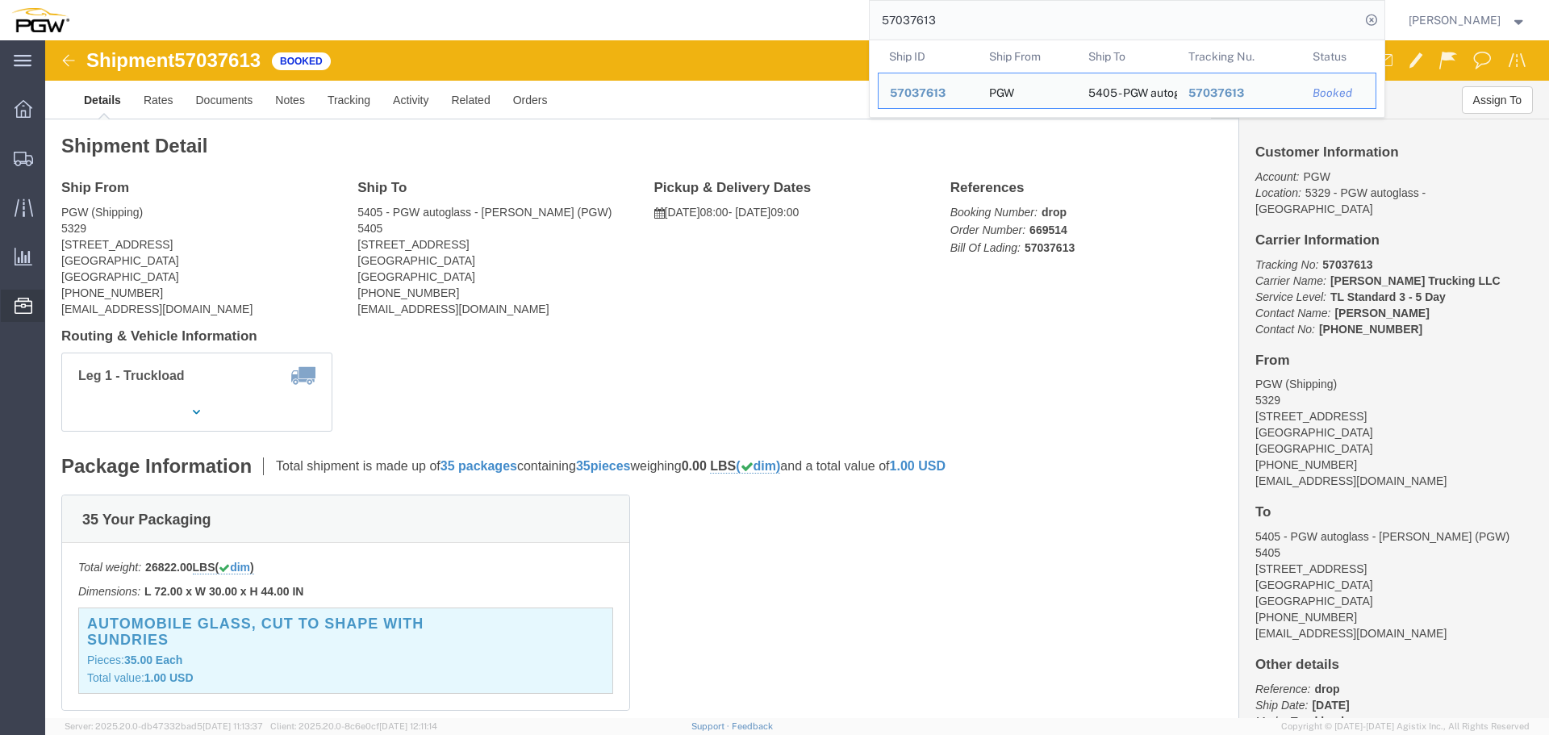
click at [0, 0] on span "Location Appointment" at bounding box center [0, 0] width 0 height 0
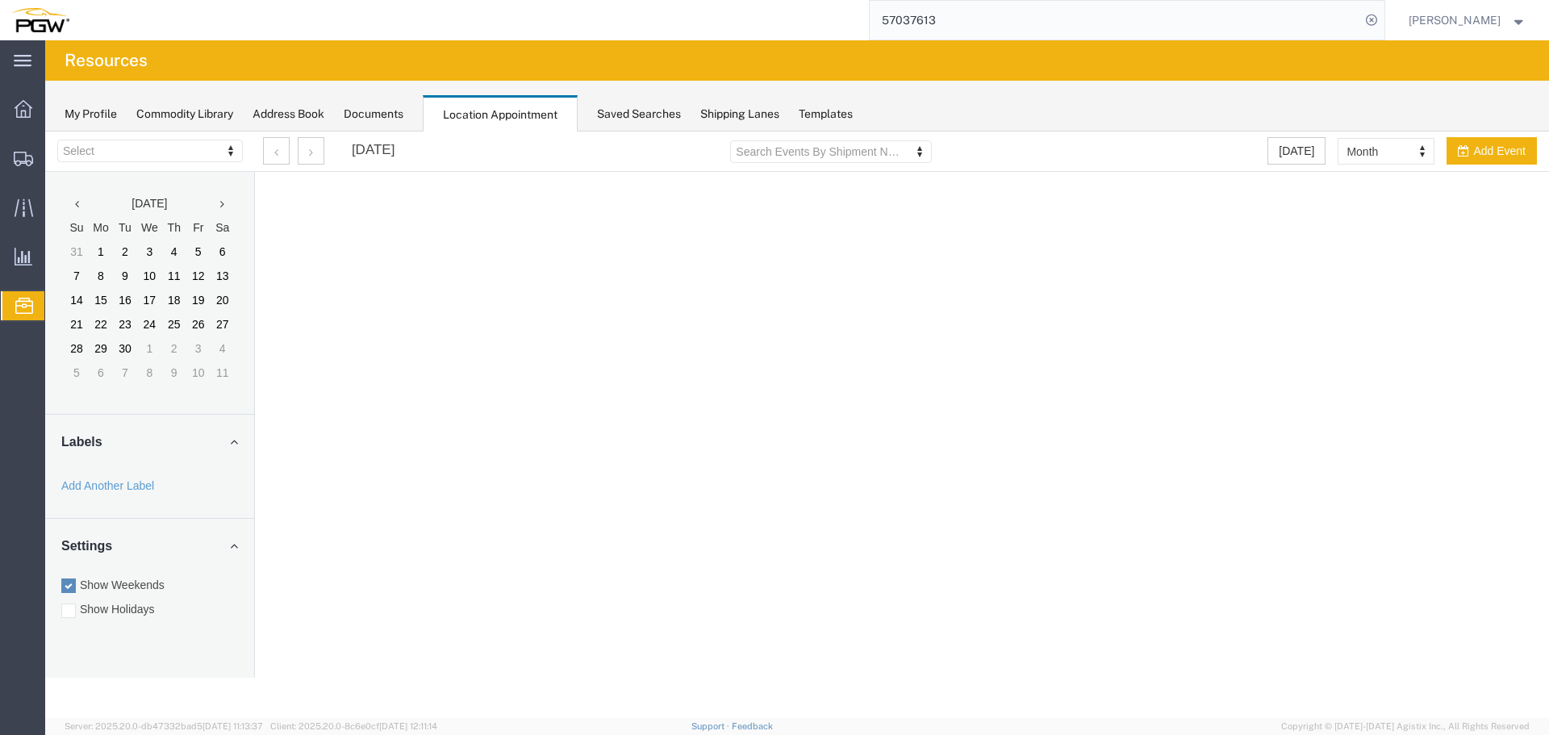
select select "28253"
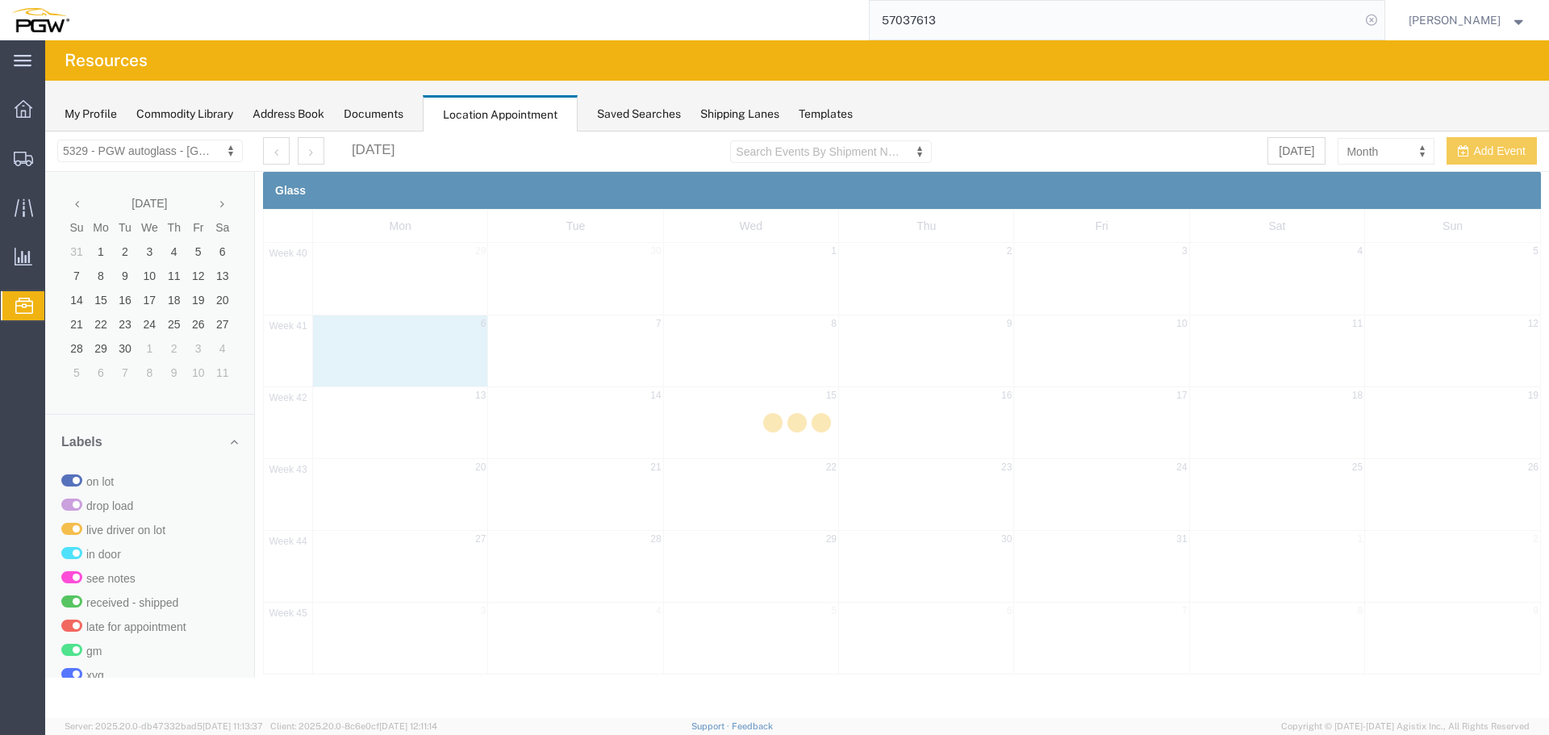
click at [1383, 23] on icon at bounding box center [1372, 20] width 23 height 23
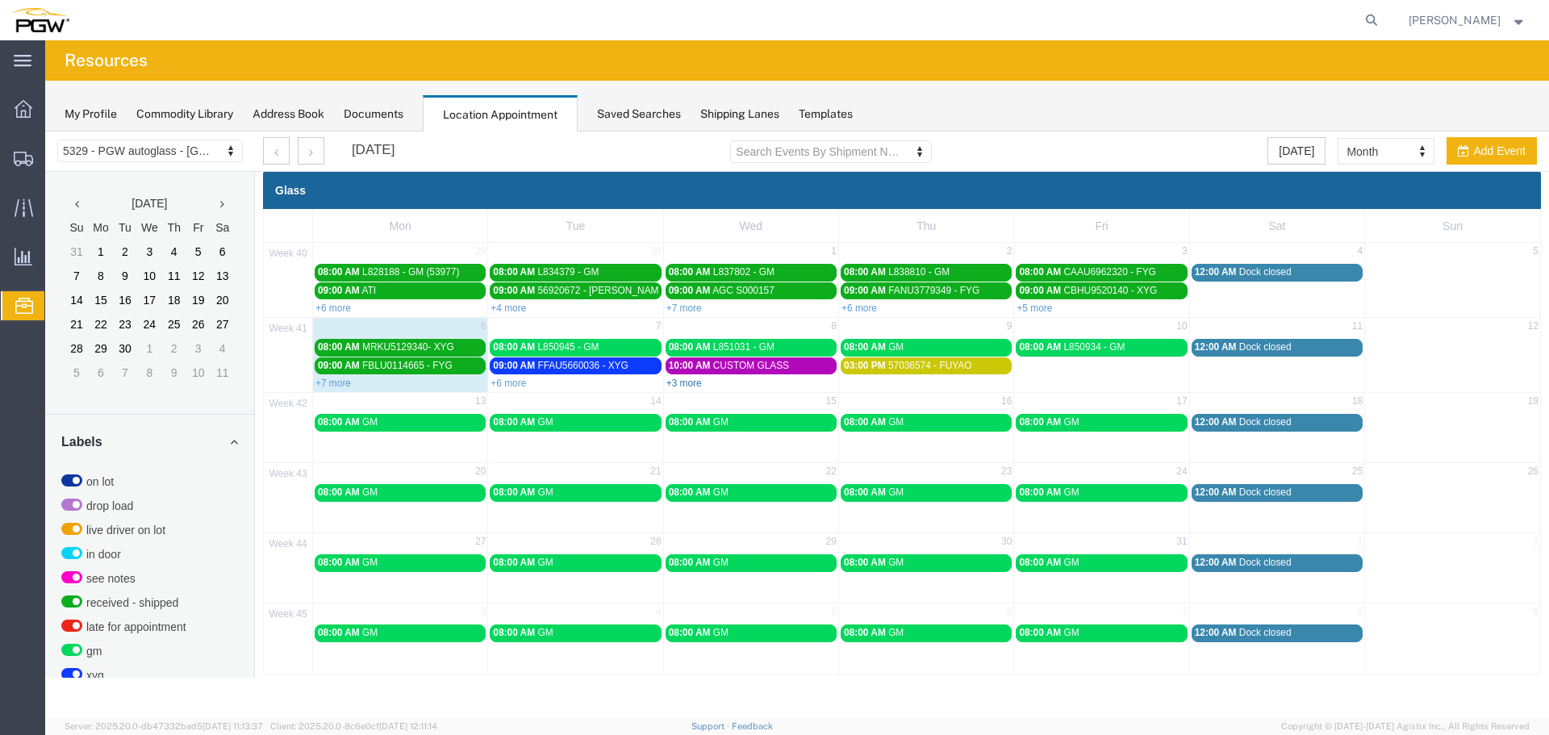
click at [676, 383] on link "+3 more" at bounding box center [685, 383] width 36 height 11
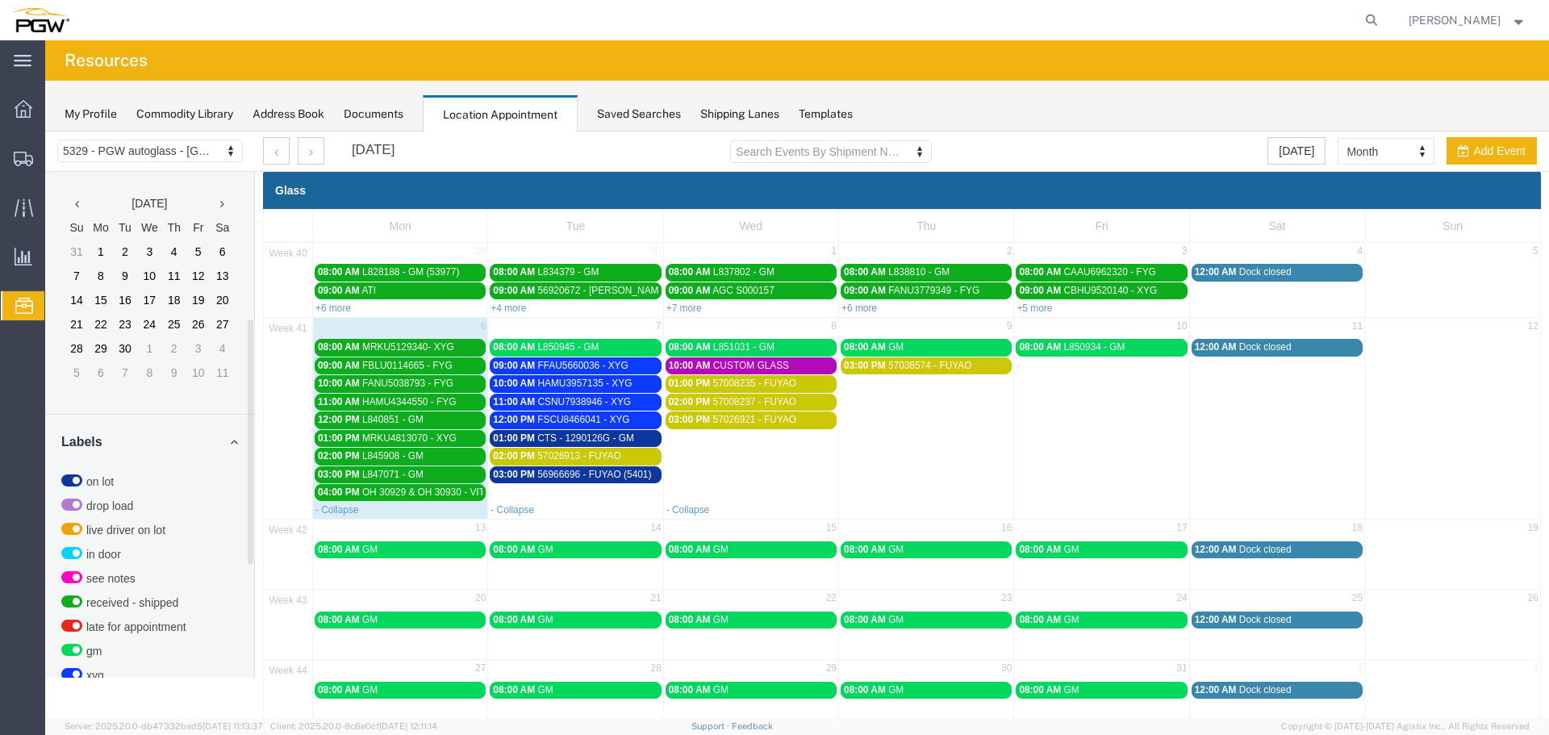
scroll to position [408, 0]
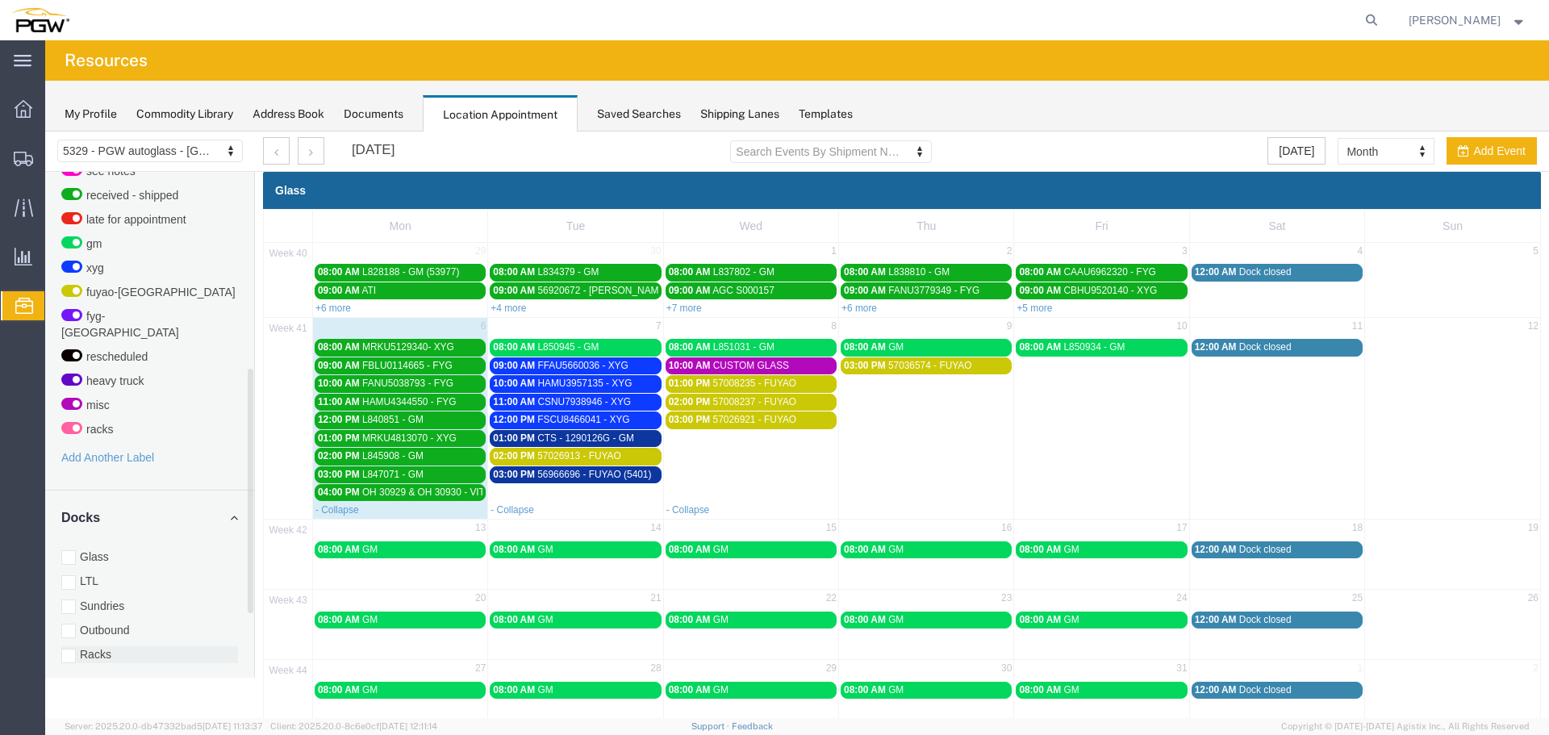
click at [97, 646] on label "Racks" at bounding box center [149, 654] width 177 height 16
click at [45, 132] on input "Racks" at bounding box center [45, 132] width 0 height 0
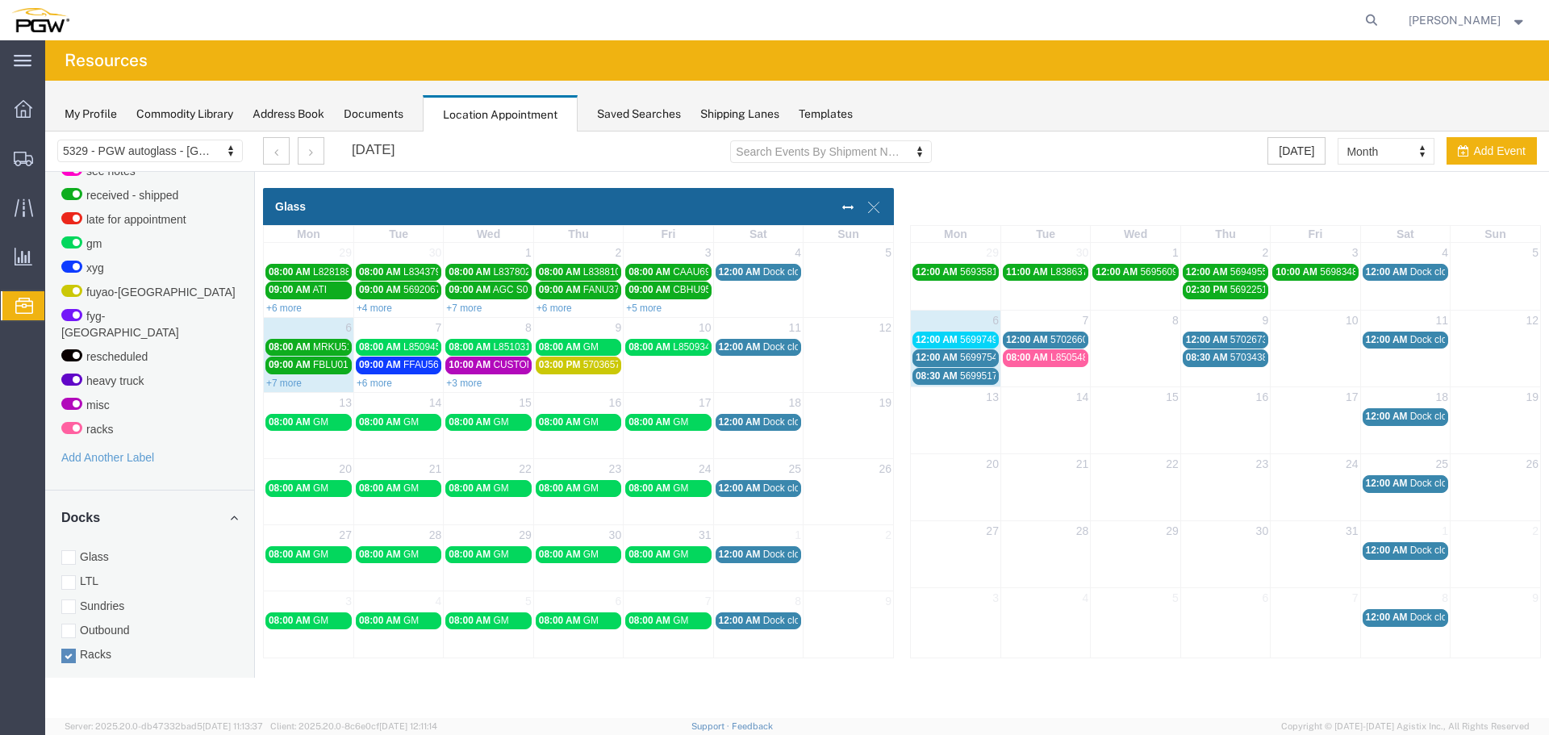
click at [937, 381] on span "08:30 AM" at bounding box center [937, 375] width 42 height 11
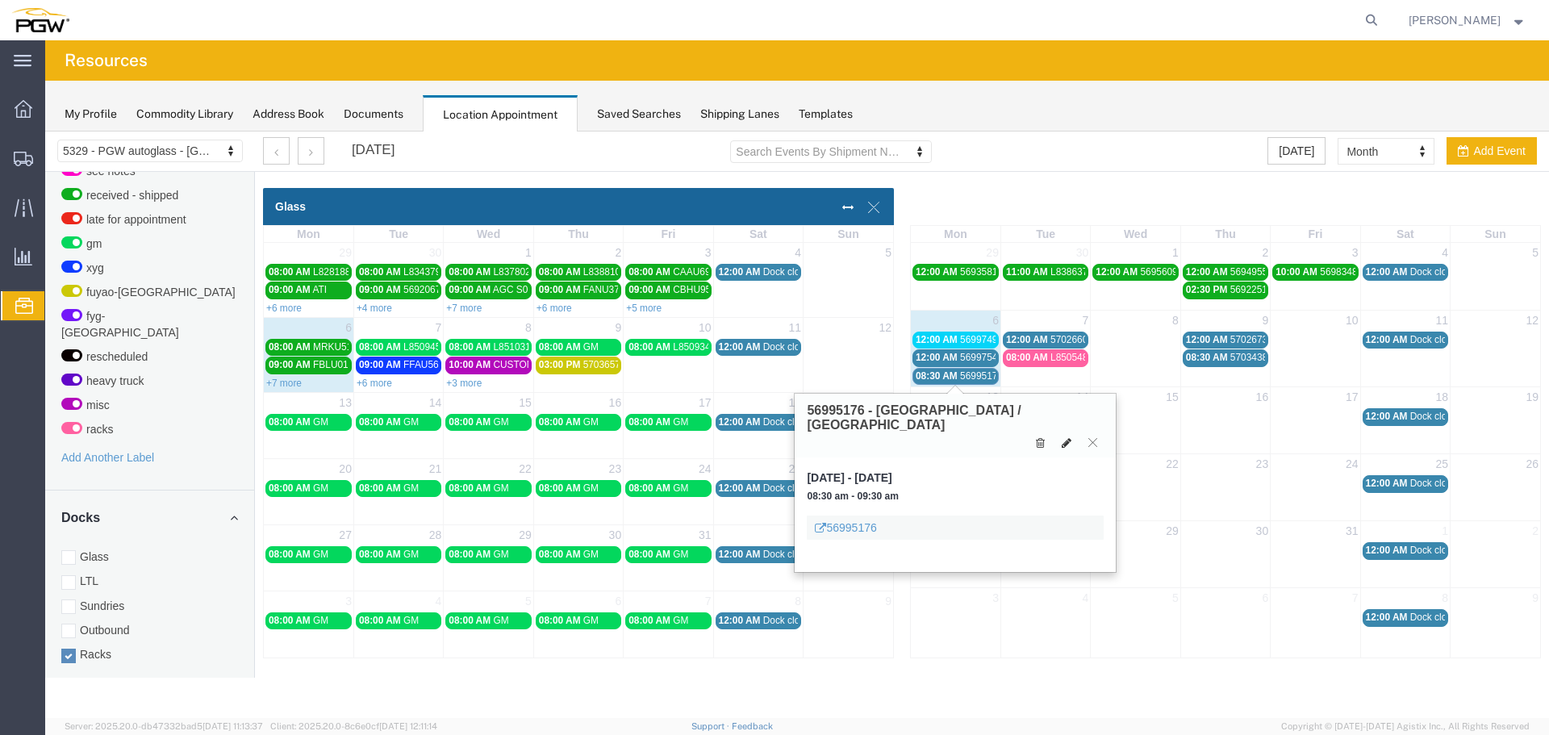
click at [1073, 434] on button at bounding box center [1067, 442] width 23 height 17
select select "3"
select select
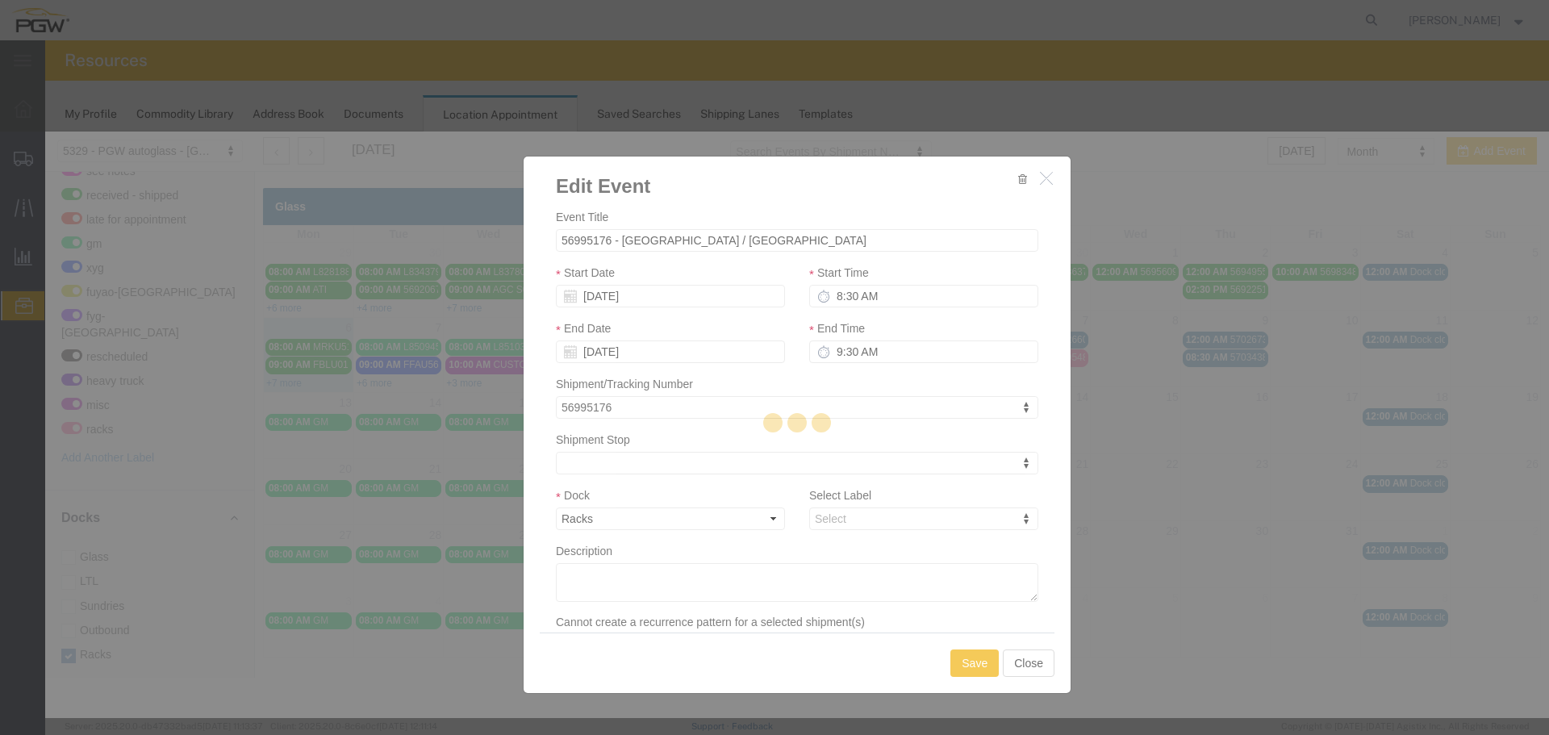
select select
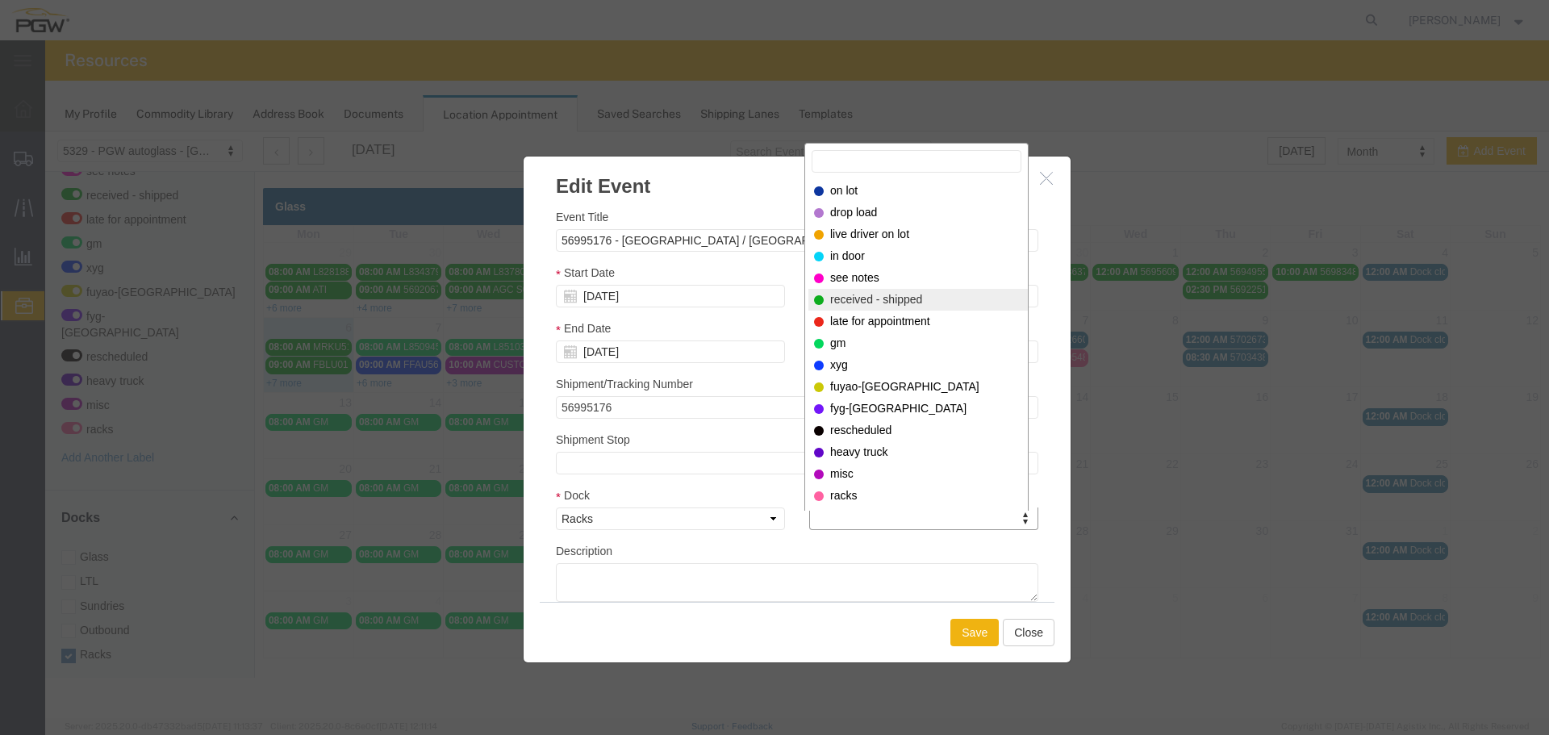
select select "200"
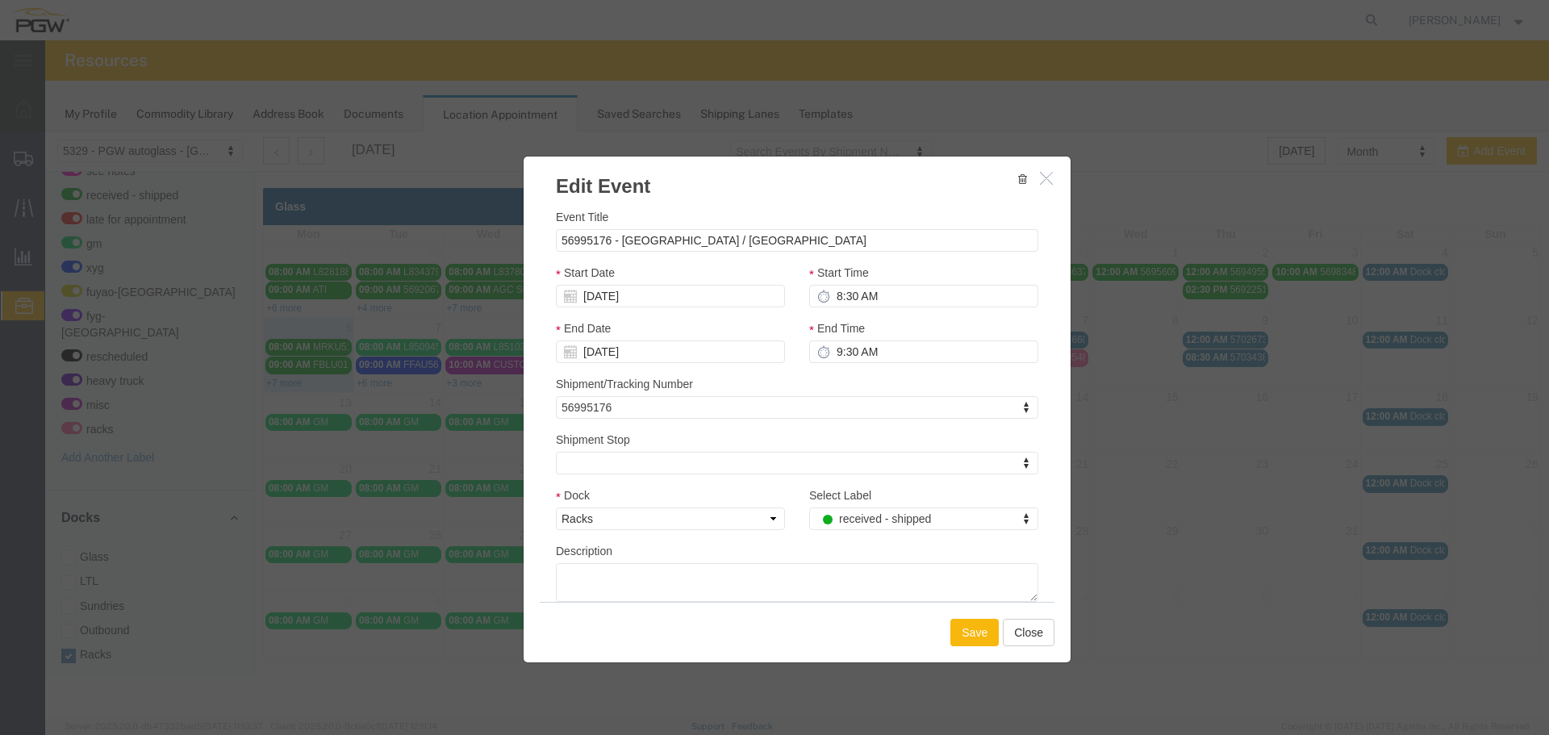
click at [955, 621] on button "Save" at bounding box center [975, 632] width 48 height 27
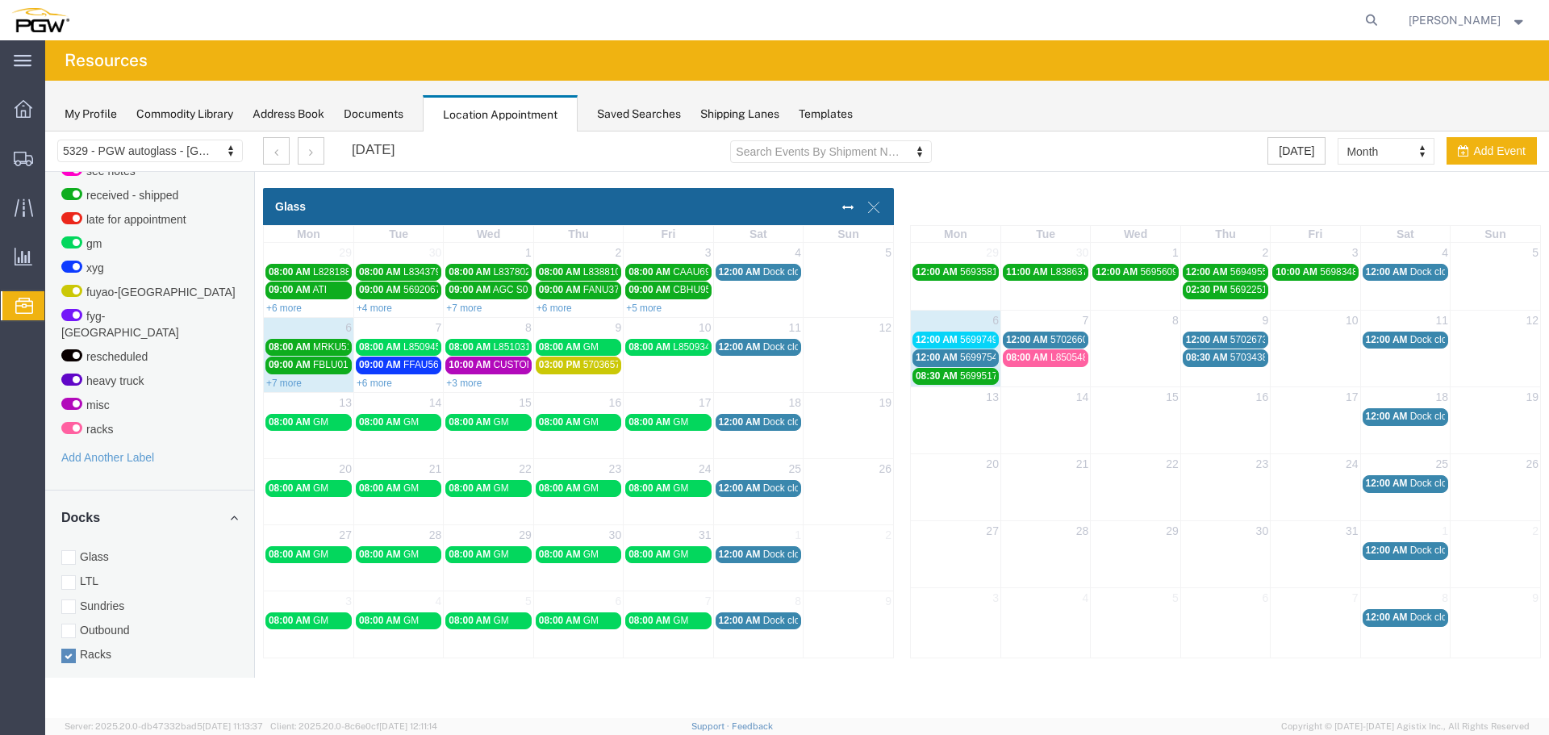
click at [934, 359] on span "12:00 AM" at bounding box center [937, 357] width 42 height 11
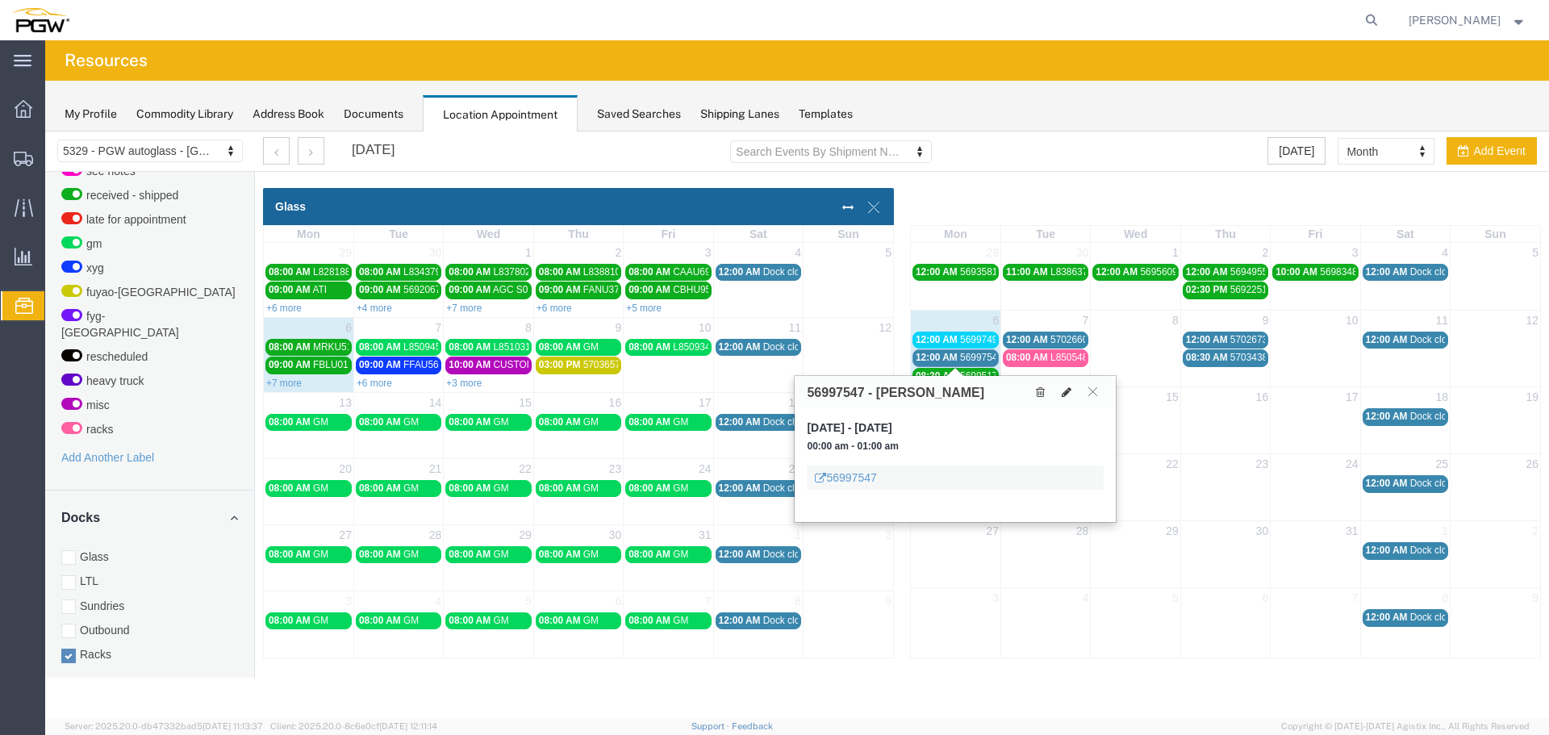
click at [1068, 392] on icon at bounding box center [1067, 392] width 10 height 11
select select "100"
select select "3"
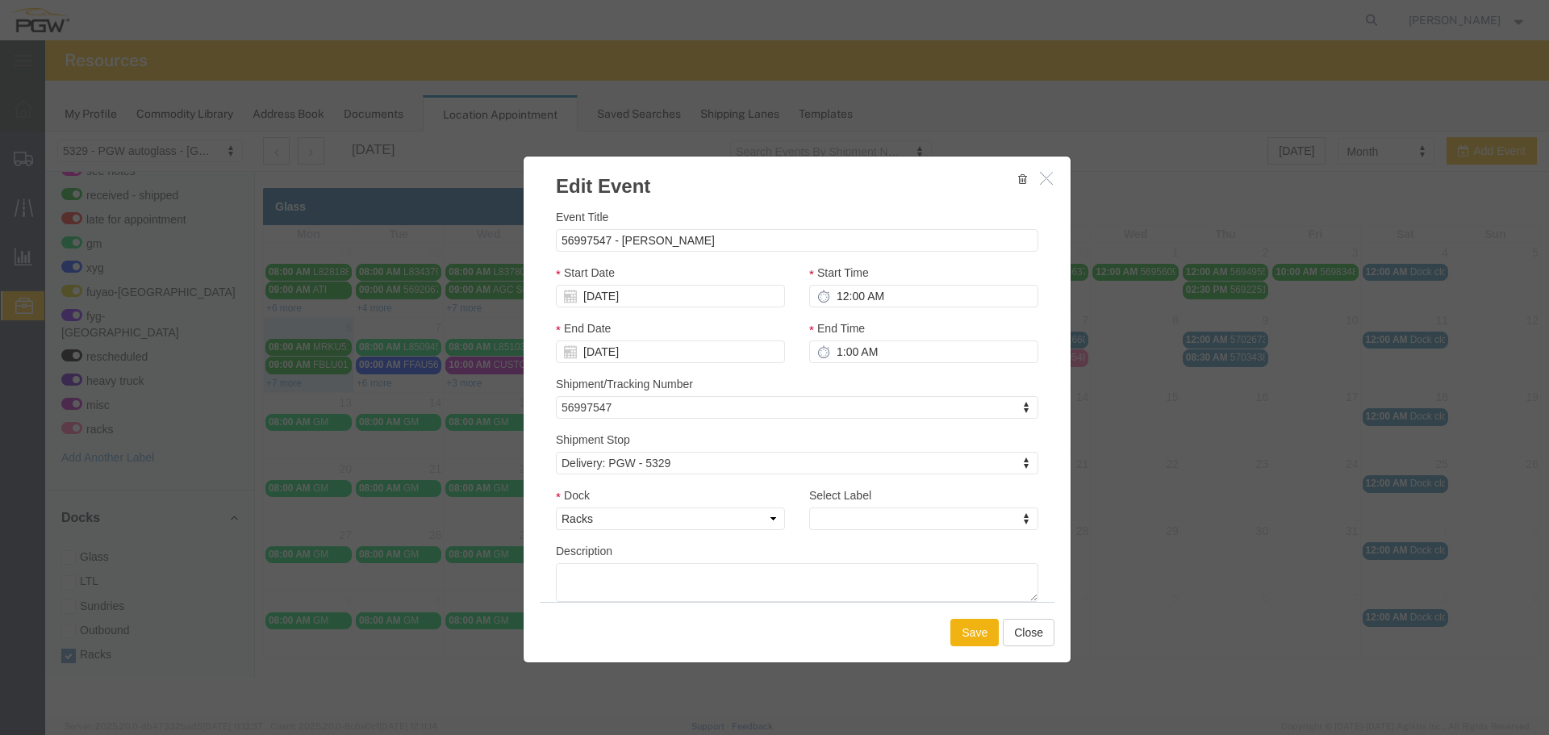
click at [895, 506] on div "Select Label Select Label Select Label on lot drop load live driver on lot in d…" at bounding box center [923, 509] width 229 height 44
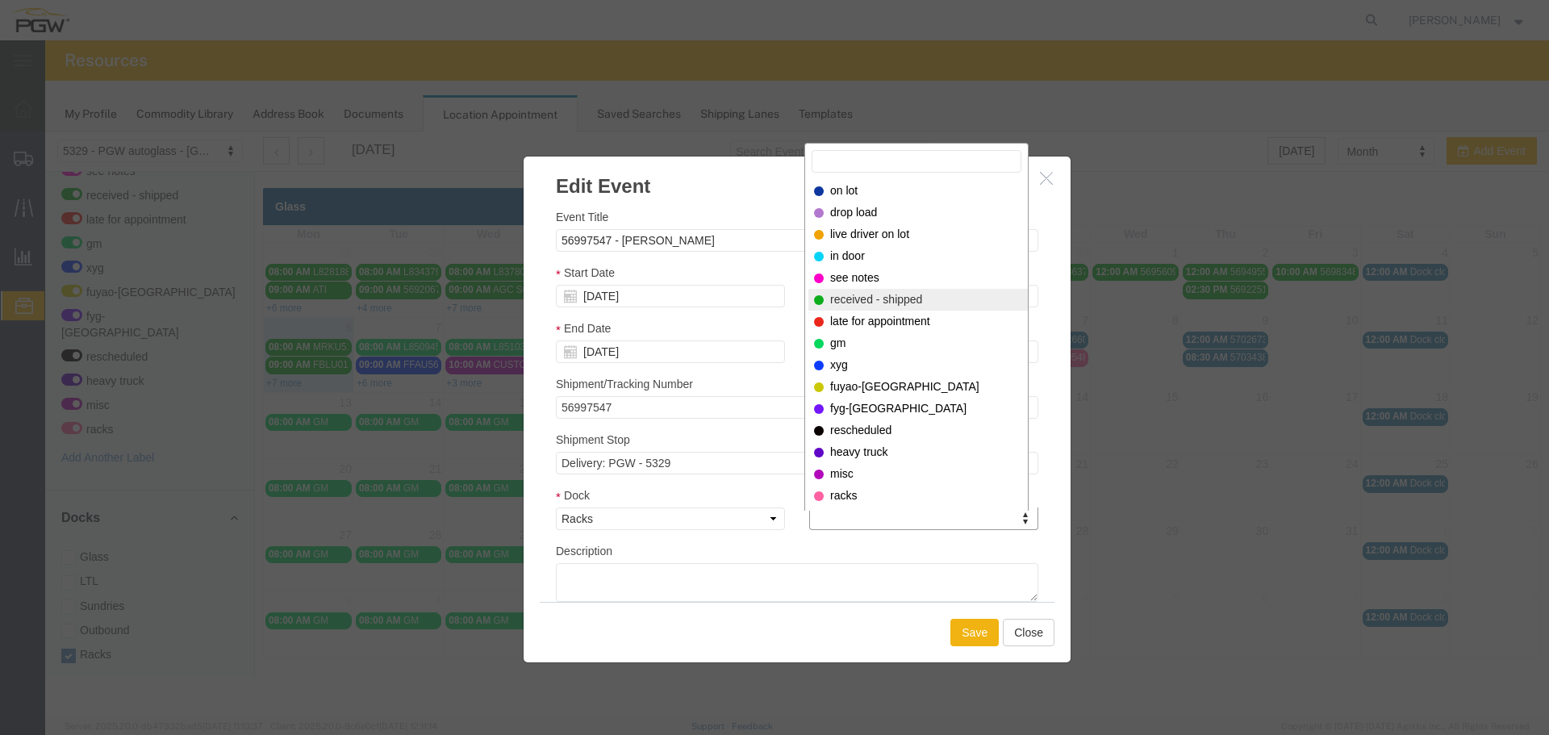
select select "200"
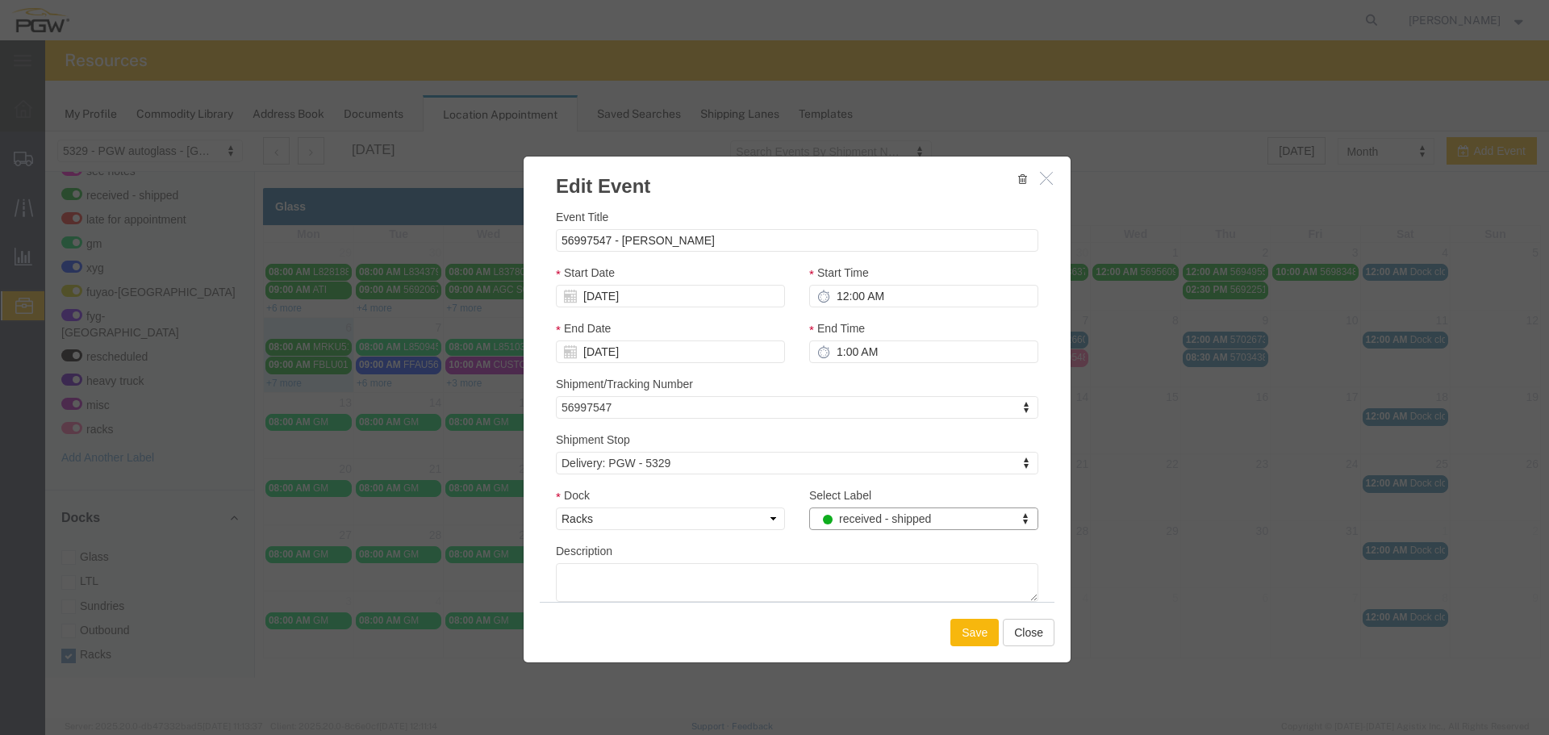
click at [953, 629] on button "Save" at bounding box center [975, 632] width 48 height 27
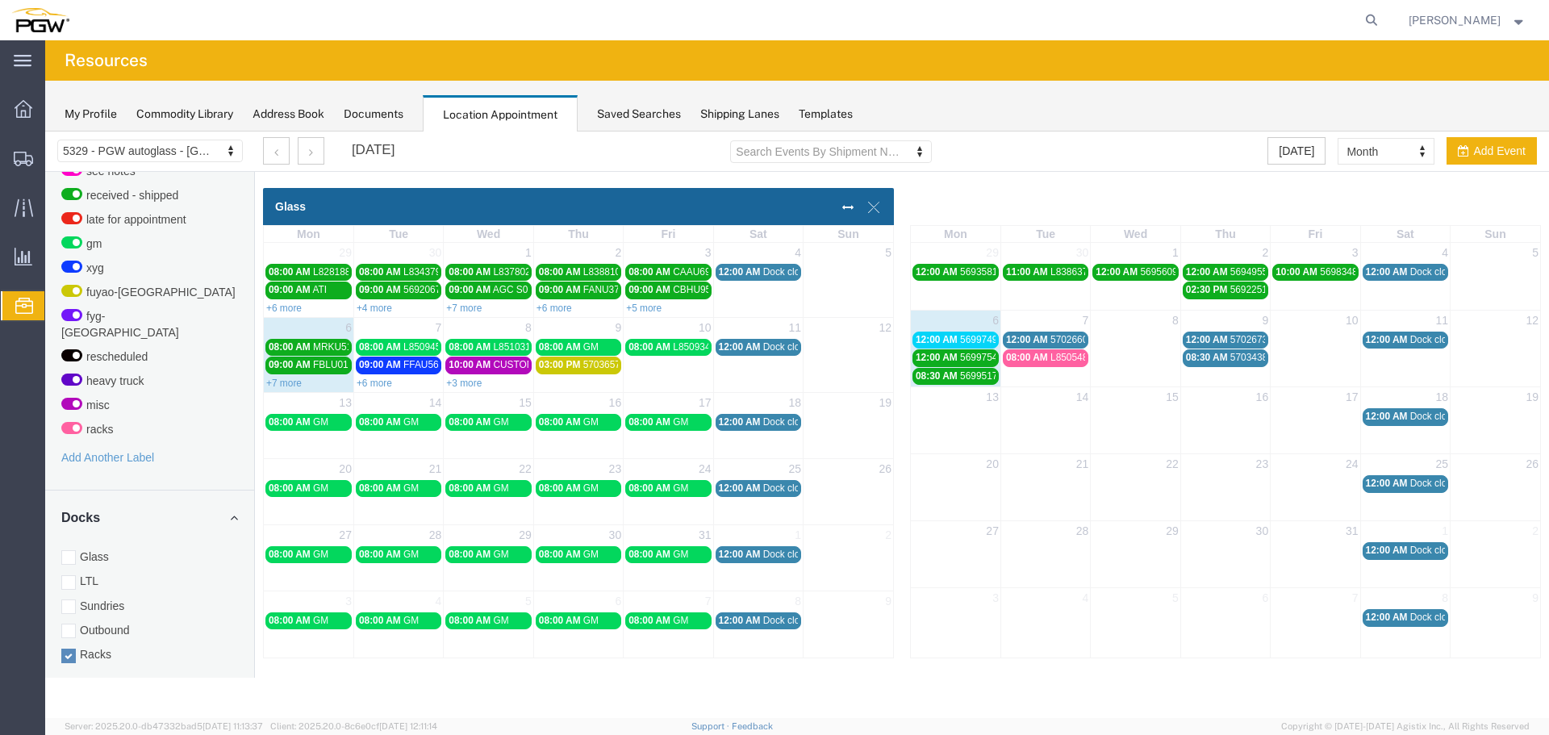
click at [939, 341] on span "12:00 AM" at bounding box center [937, 339] width 42 height 11
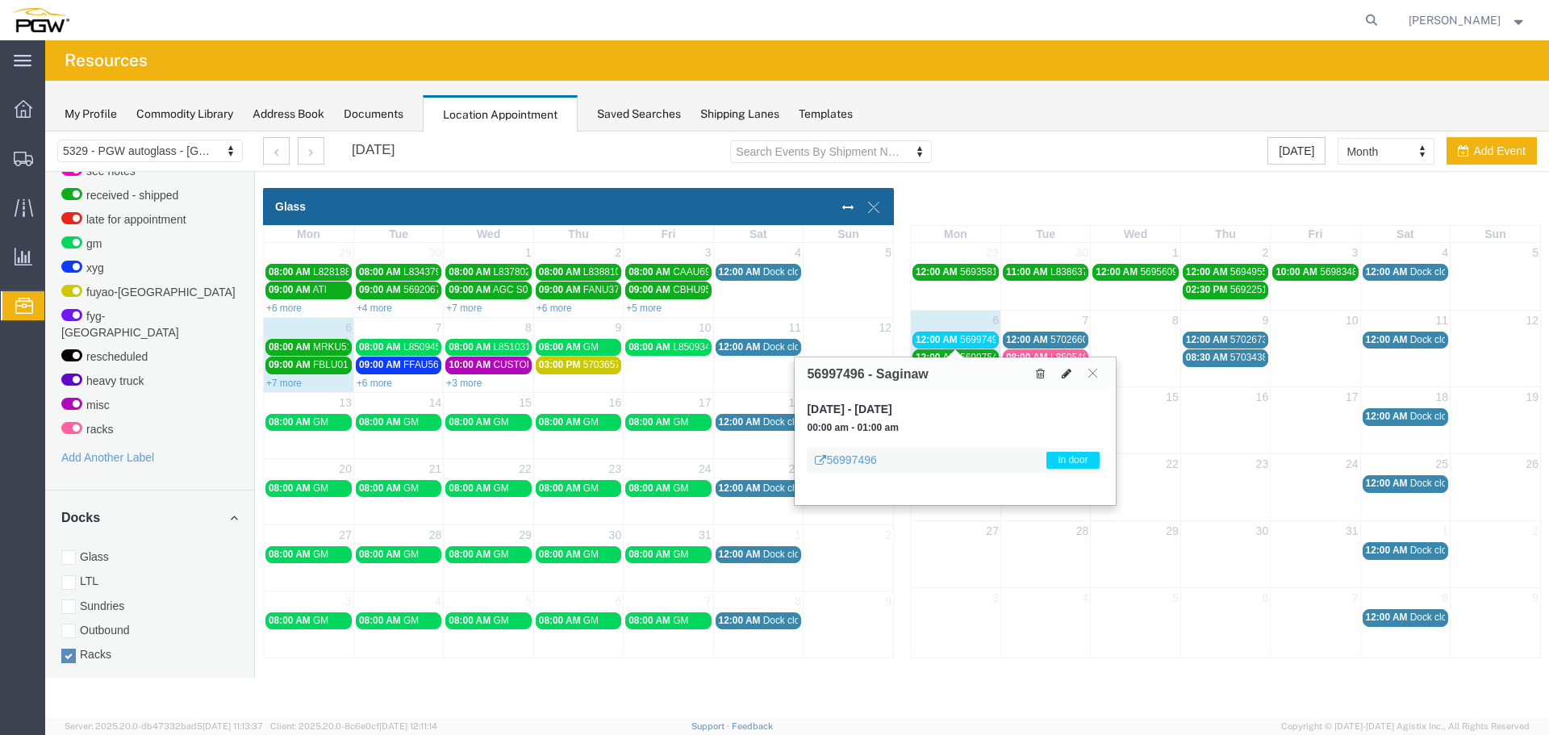
click at [1065, 370] on icon at bounding box center [1067, 373] width 10 height 11
select select "100"
select select "3"
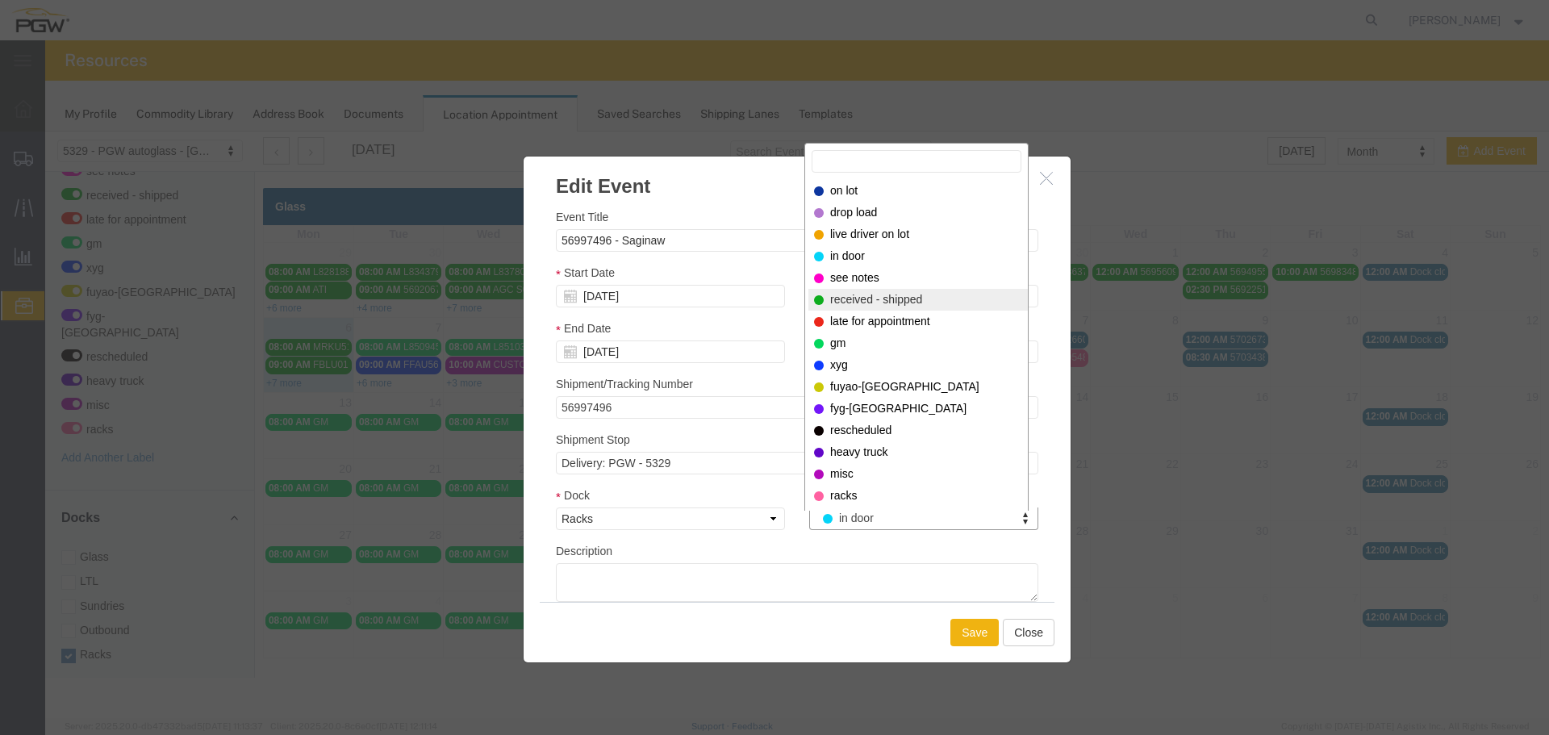
select select "200"
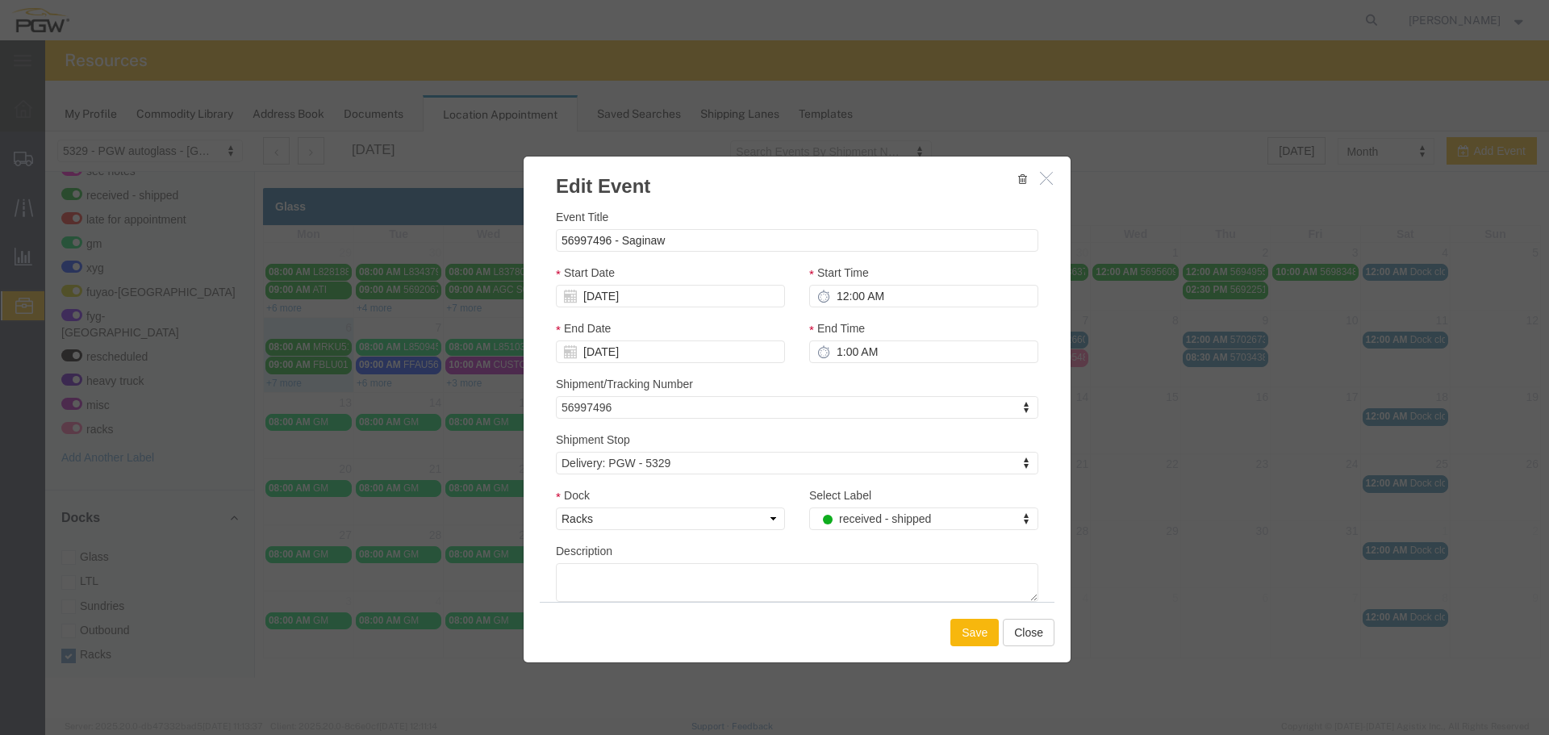
click at [964, 631] on button "Save" at bounding box center [975, 632] width 48 height 27
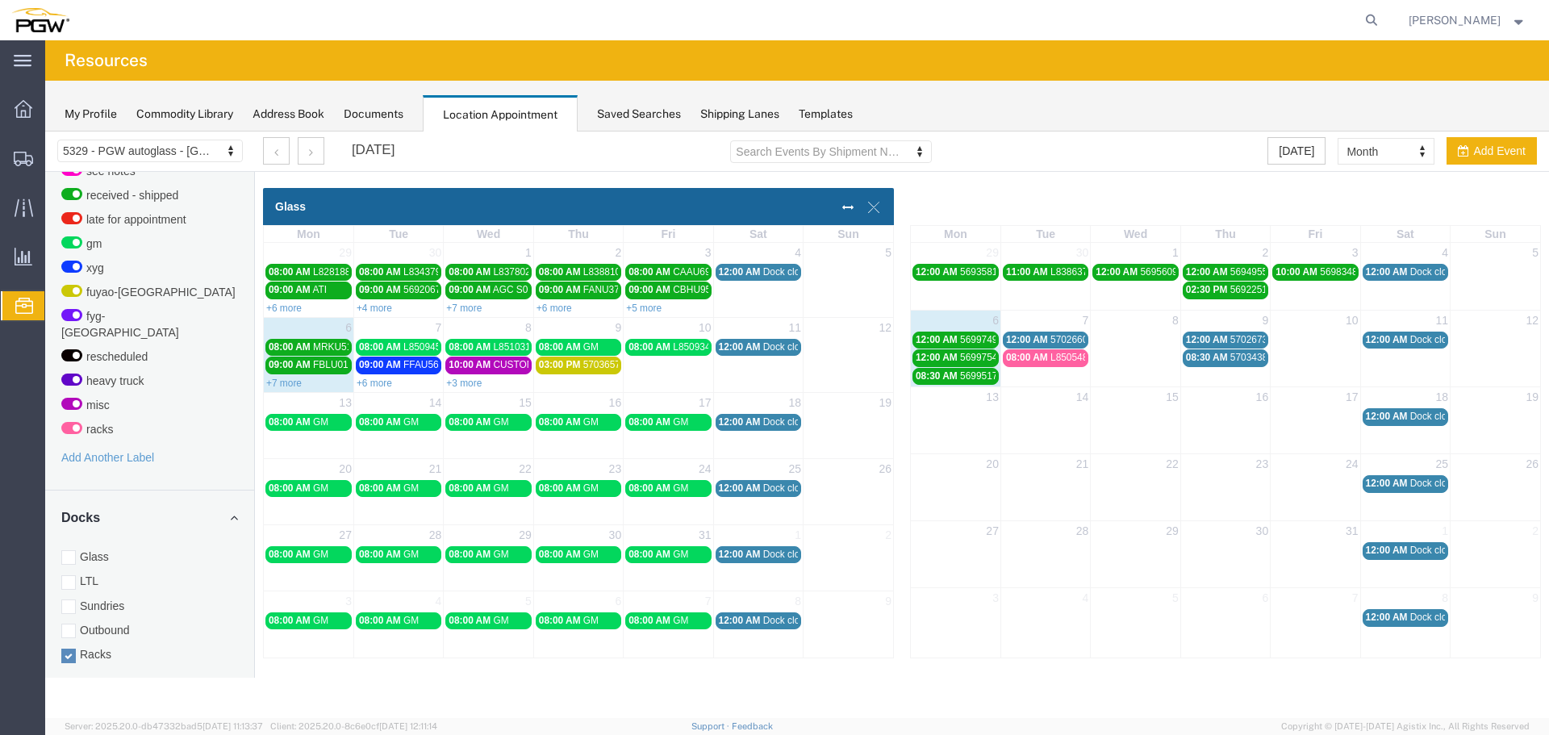
click at [1039, 353] on span "08:00 AM" at bounding box center [1027, 357] width 42 height 11
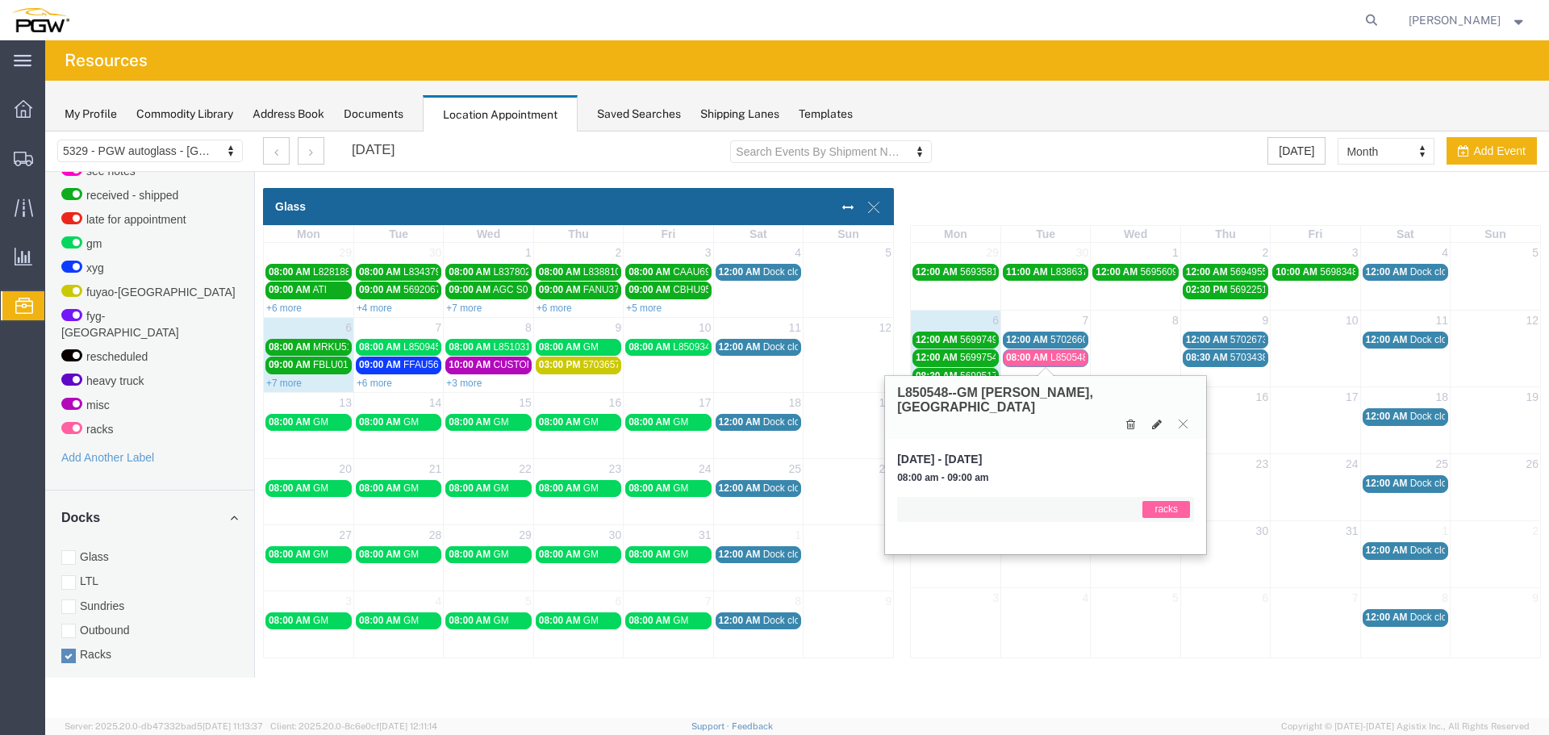
click at [1038, 362] on span "08:00 AM" at bounding box center [1027, 357] width 42 height 11
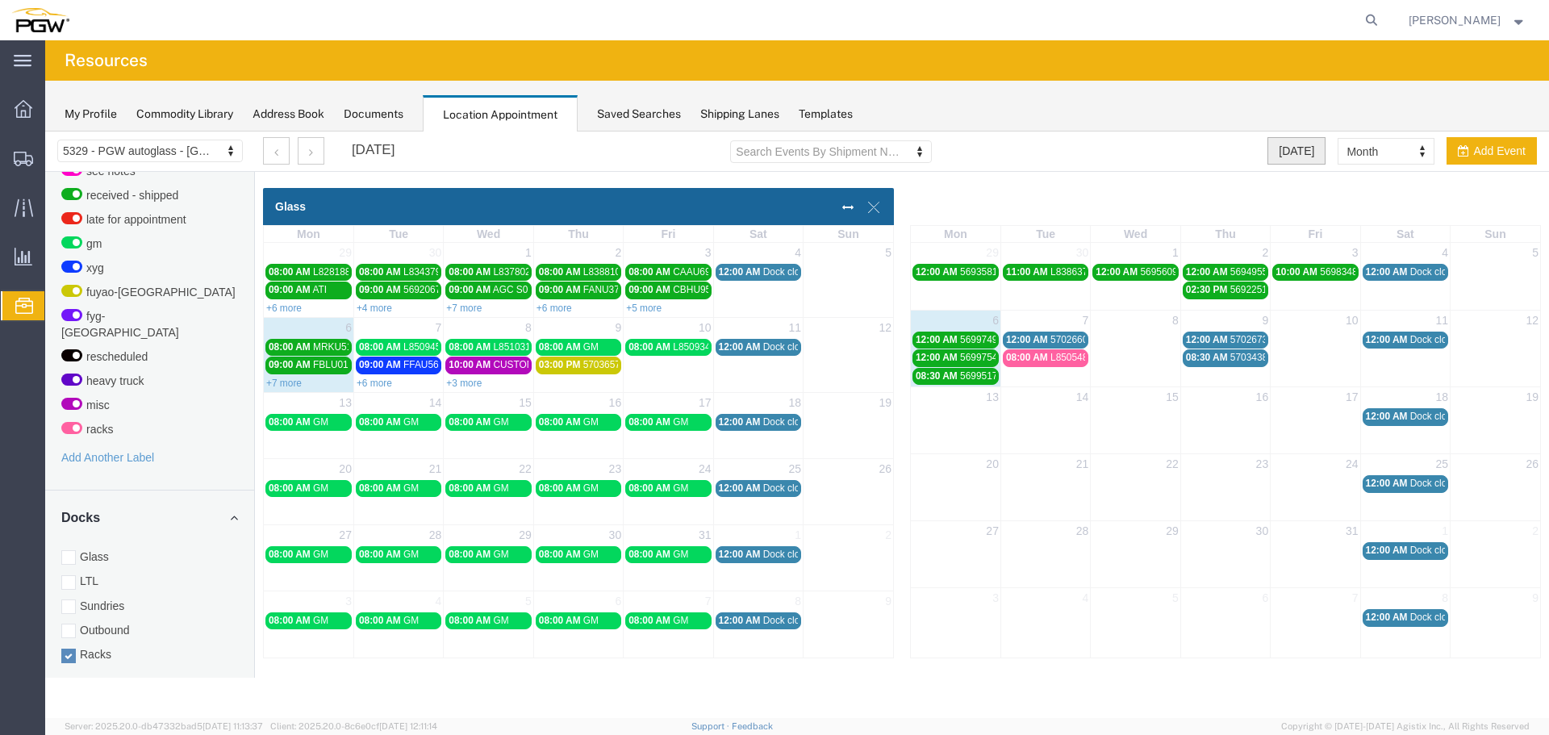
click at [1285, 157] on button "[DATE]" at bounding box center [1297, 150] width 58 height 27
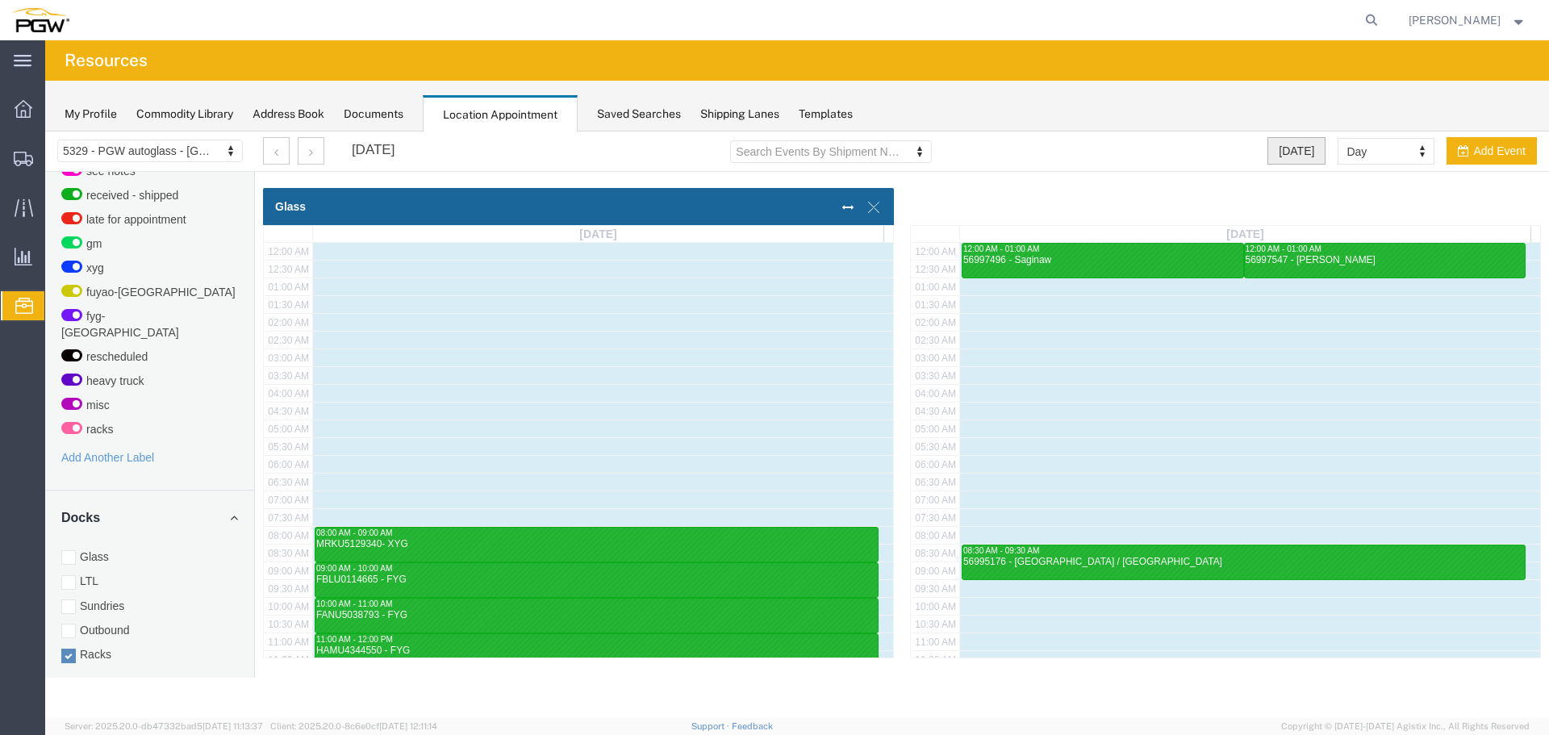
scroll to position [214, 0]
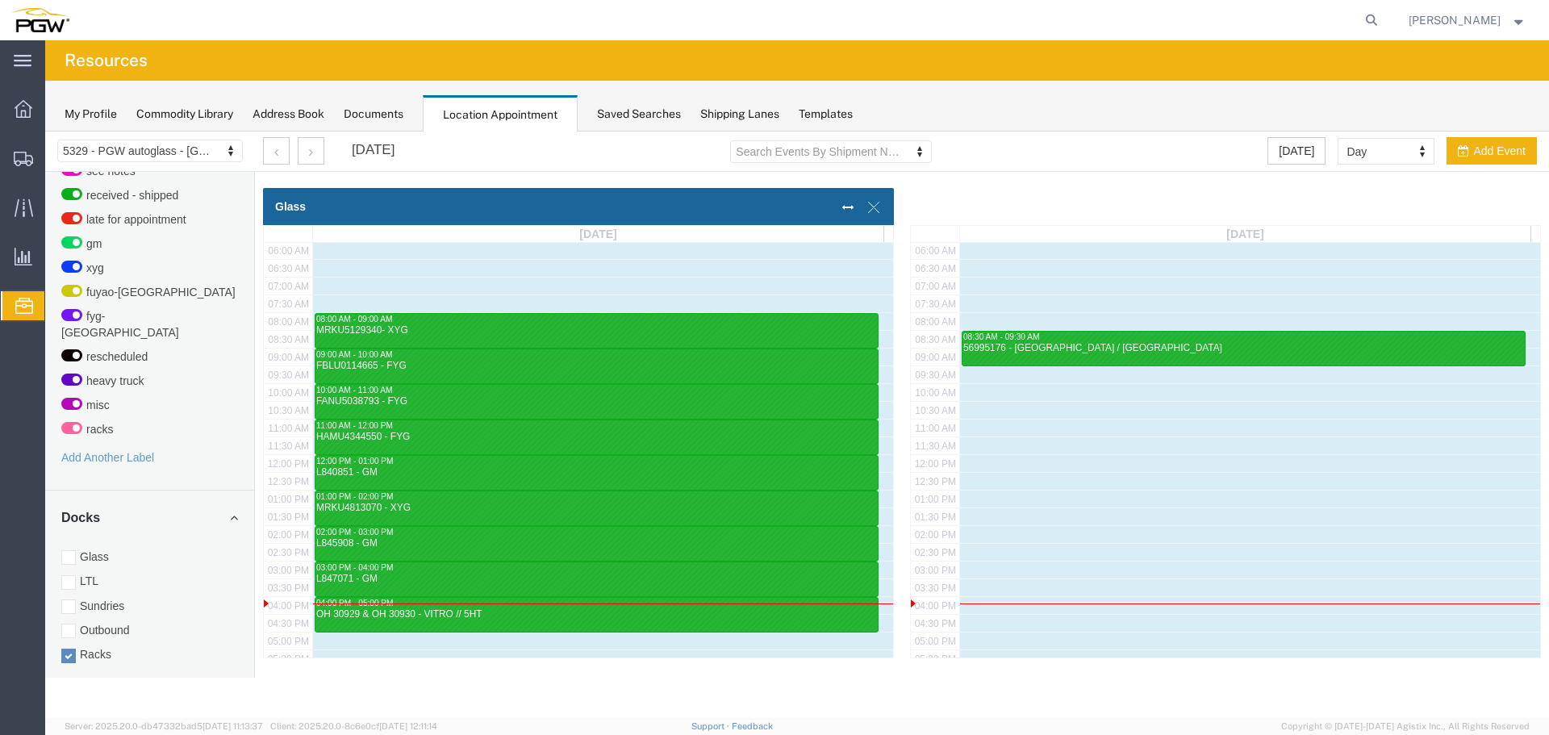
click at [325, 156] on div "[DATE]" at bounding box center [329, 150] width 132 height 27
click at [318, 156] on button "button" at bounding box center [311, 150] width 27 height 27
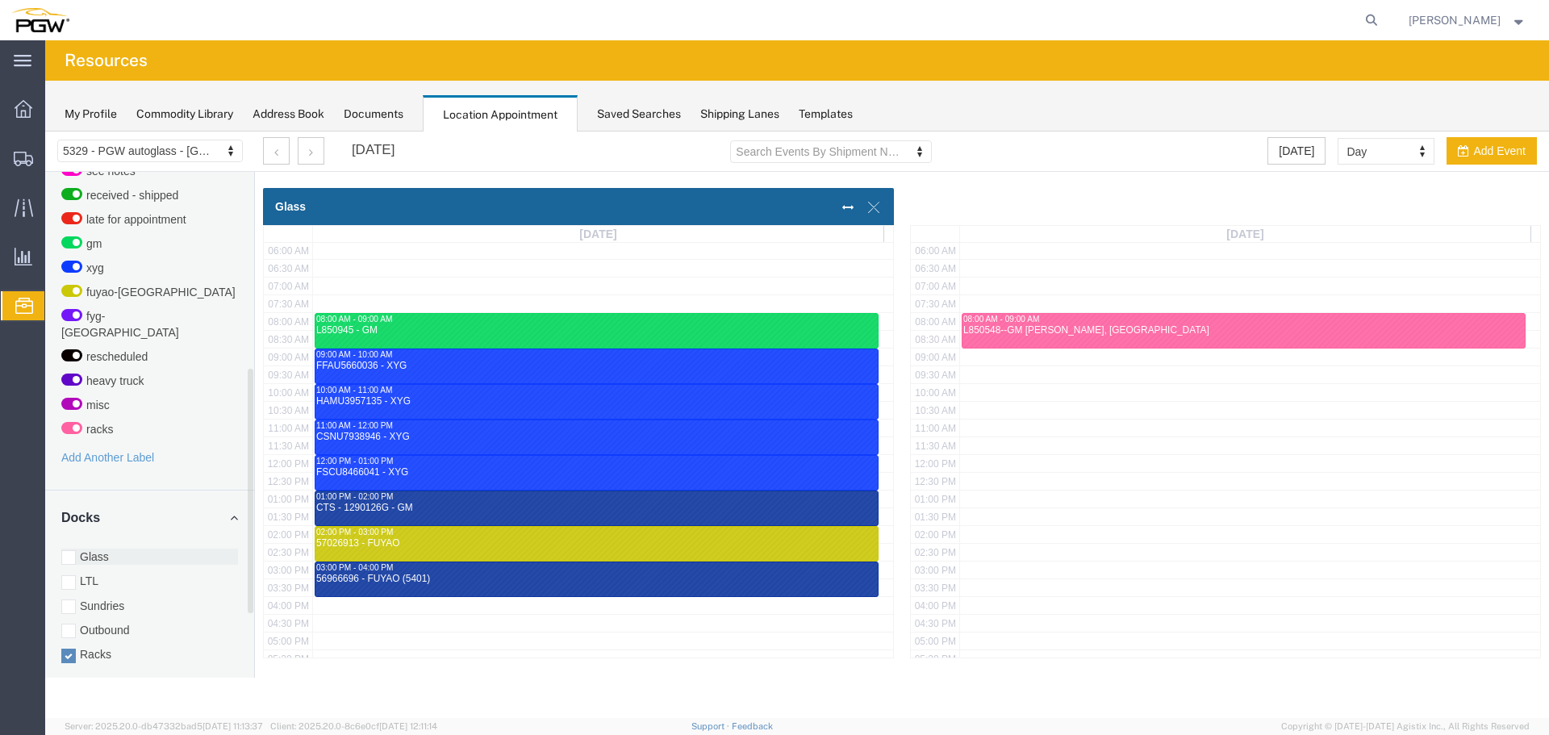
click at [105, 549] on label "Glass" at bounding box center [149, 557] width 177 height 16
click at [45, 132] on input "Glass" at bounding box center [45, 132] width 0 height 0
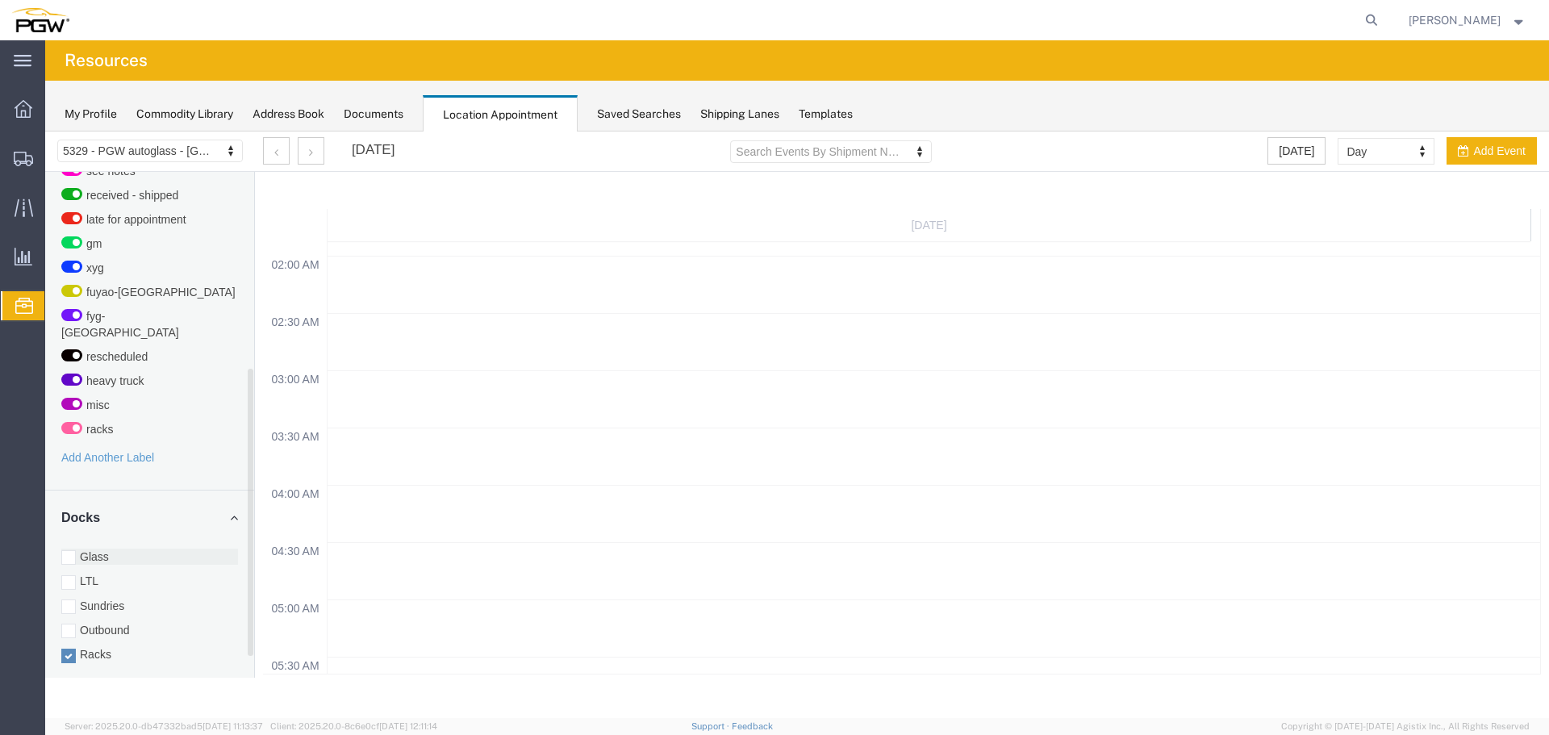
click at [109, 549] on label "Glass" at bounding box center [149, 557] width 177 height 16
click at [45, 132] on input "Glass" at bounding box center [45, 132] width 0 height 0
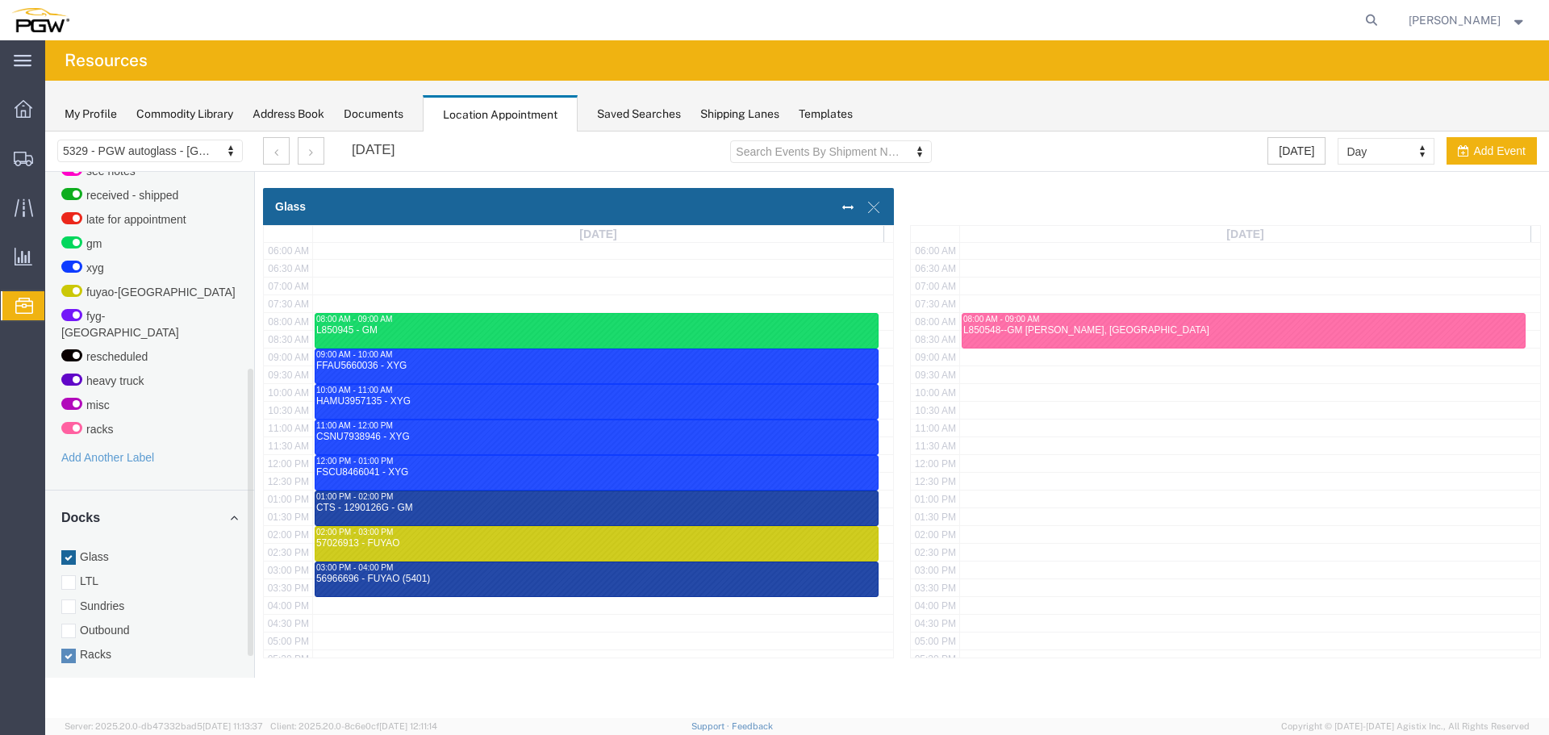
click at [107, 646] on label "Racks" at bounding box center [149, 654] width 177 height 16
click at [45, 132] on input "Racks" at bounding box center [45, 132] width 0 height 0
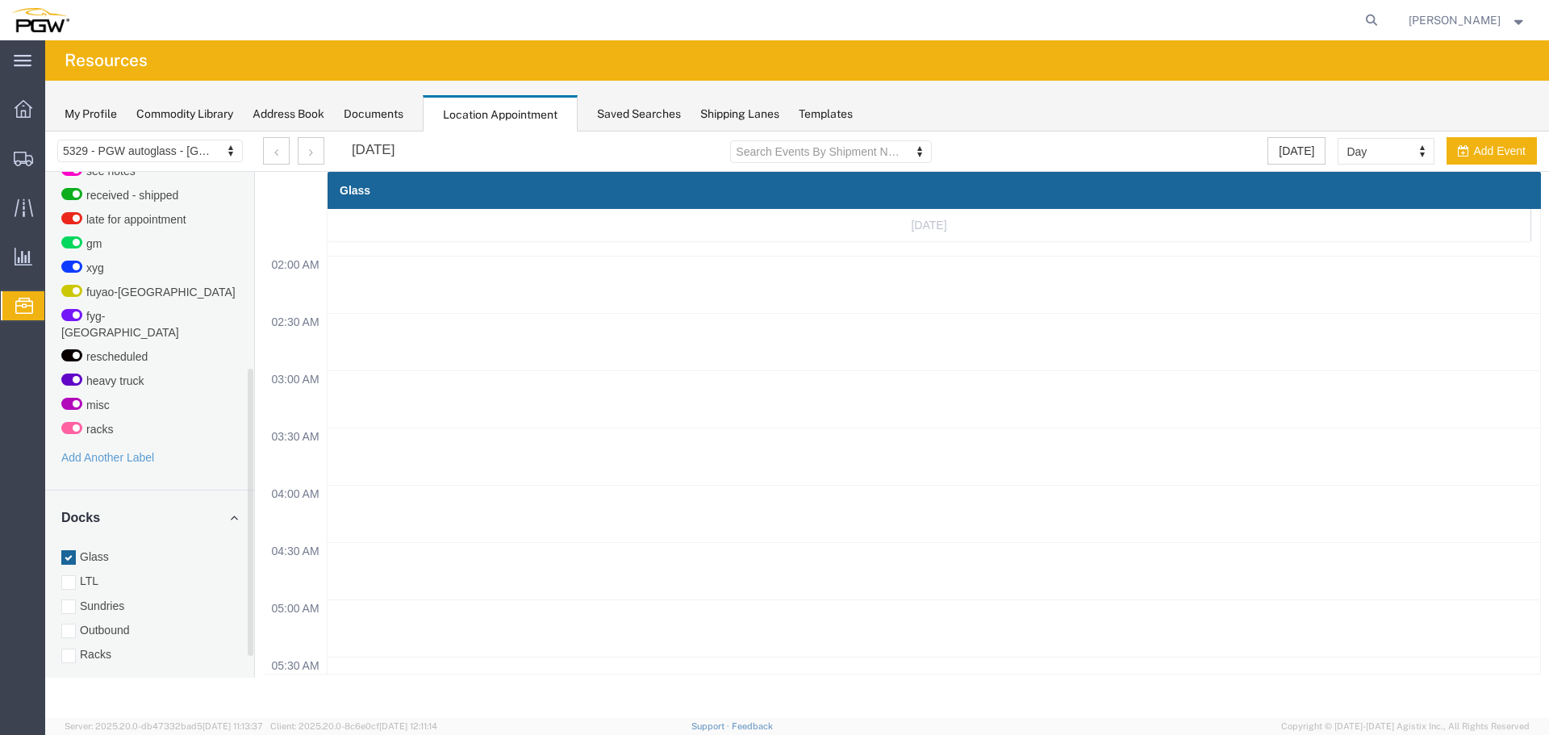
drag, startPoint x: 1375, startPoint y: 151, endPoint x: 1375, endPoint y: 160, distance: 8.9
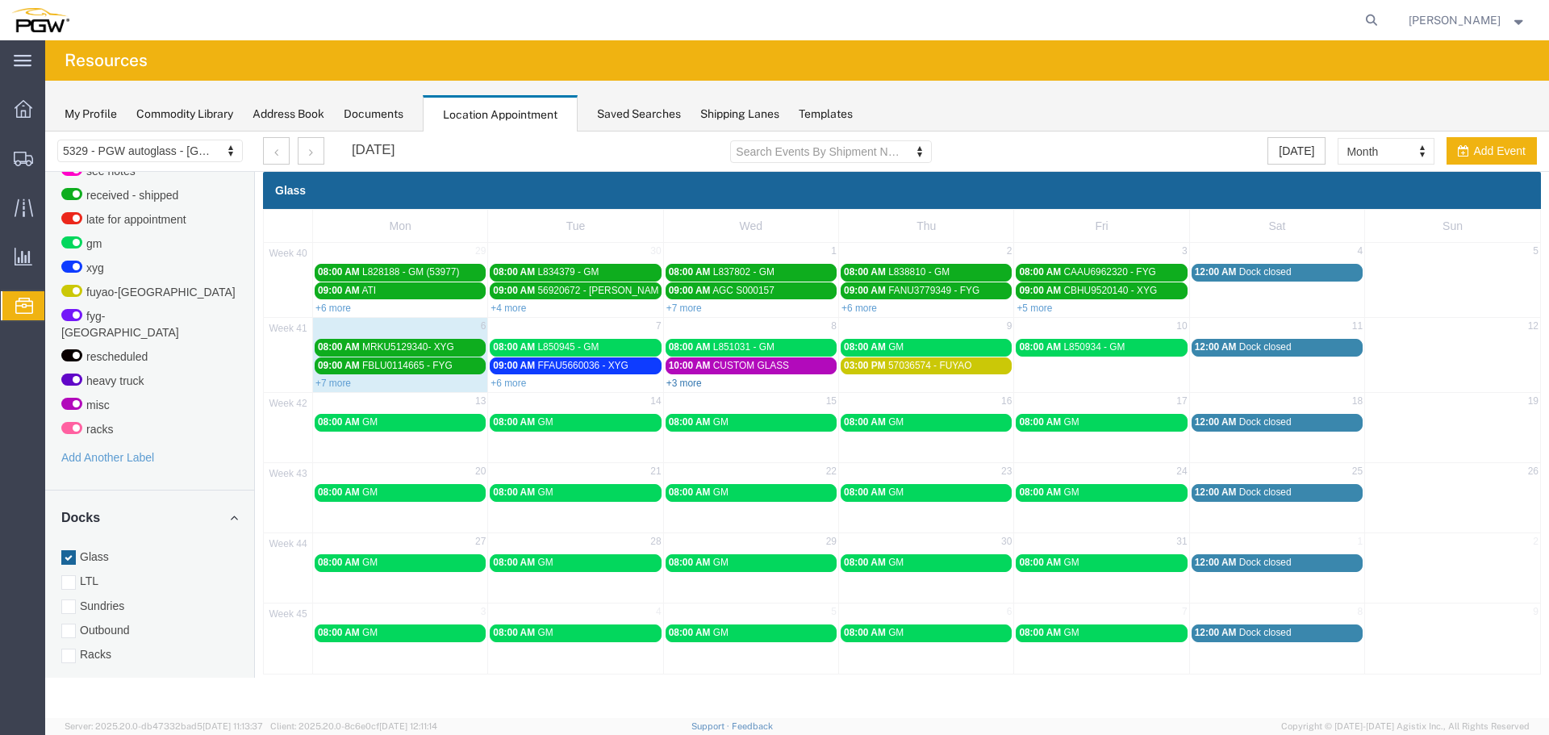
click at [688, 384] on link "+3 more" at bounding box center [685, 383] width 36 height 11
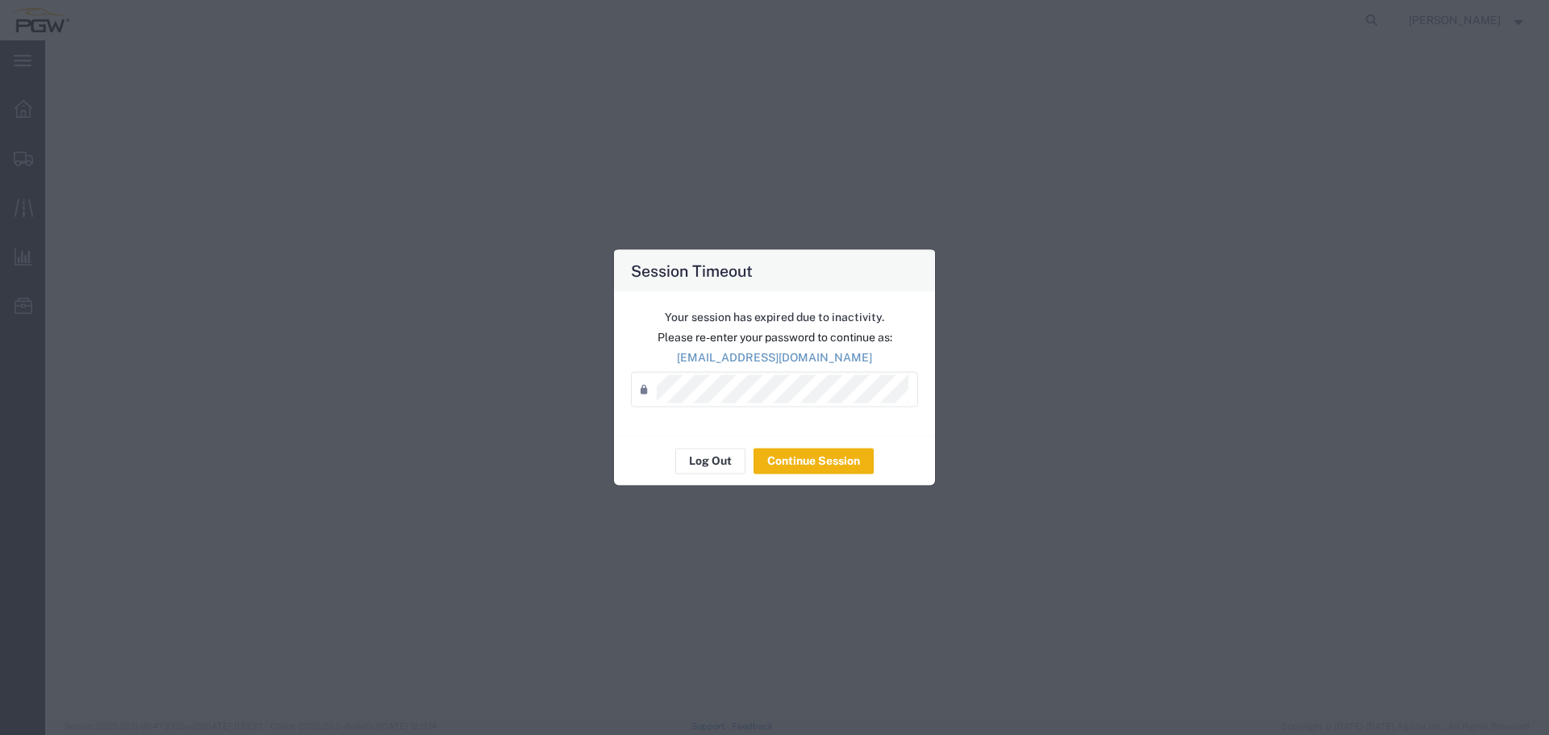
select select
select select "28253"
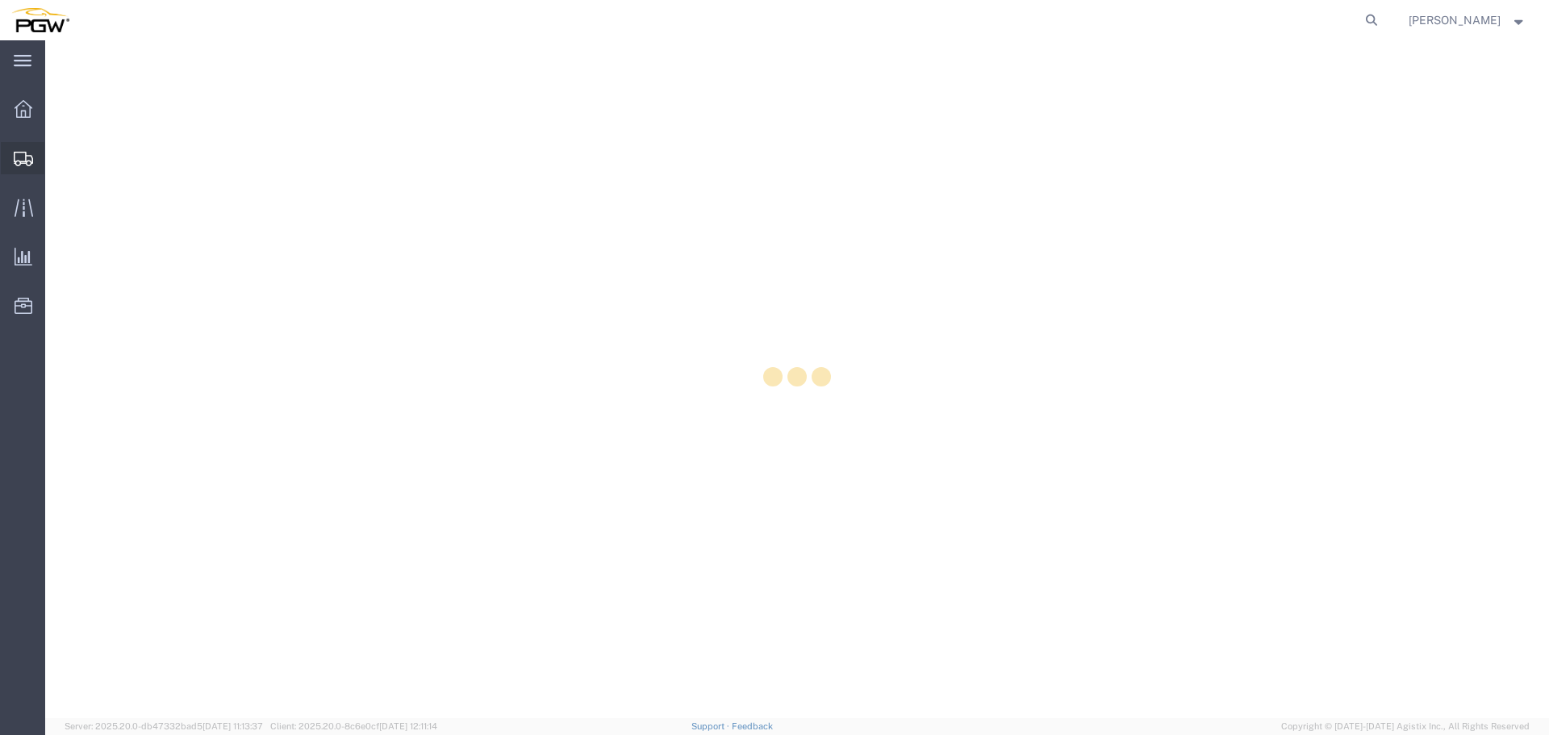
click at [15, 168] on div at bounding box center [23, 158] width 45 height 32
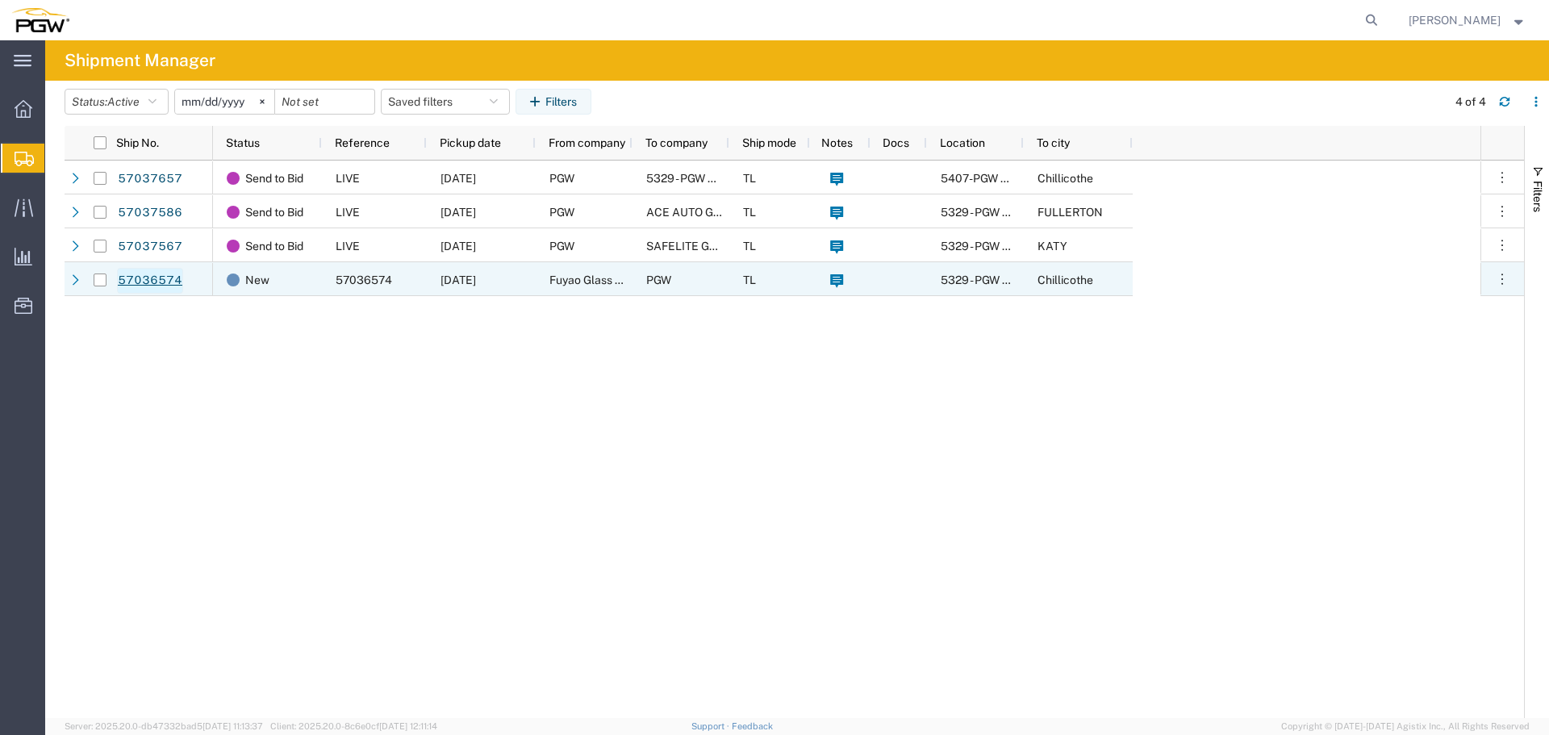
click at [132, 284] on link "57036574" at bounding box center [150, 281] width 66 height 26
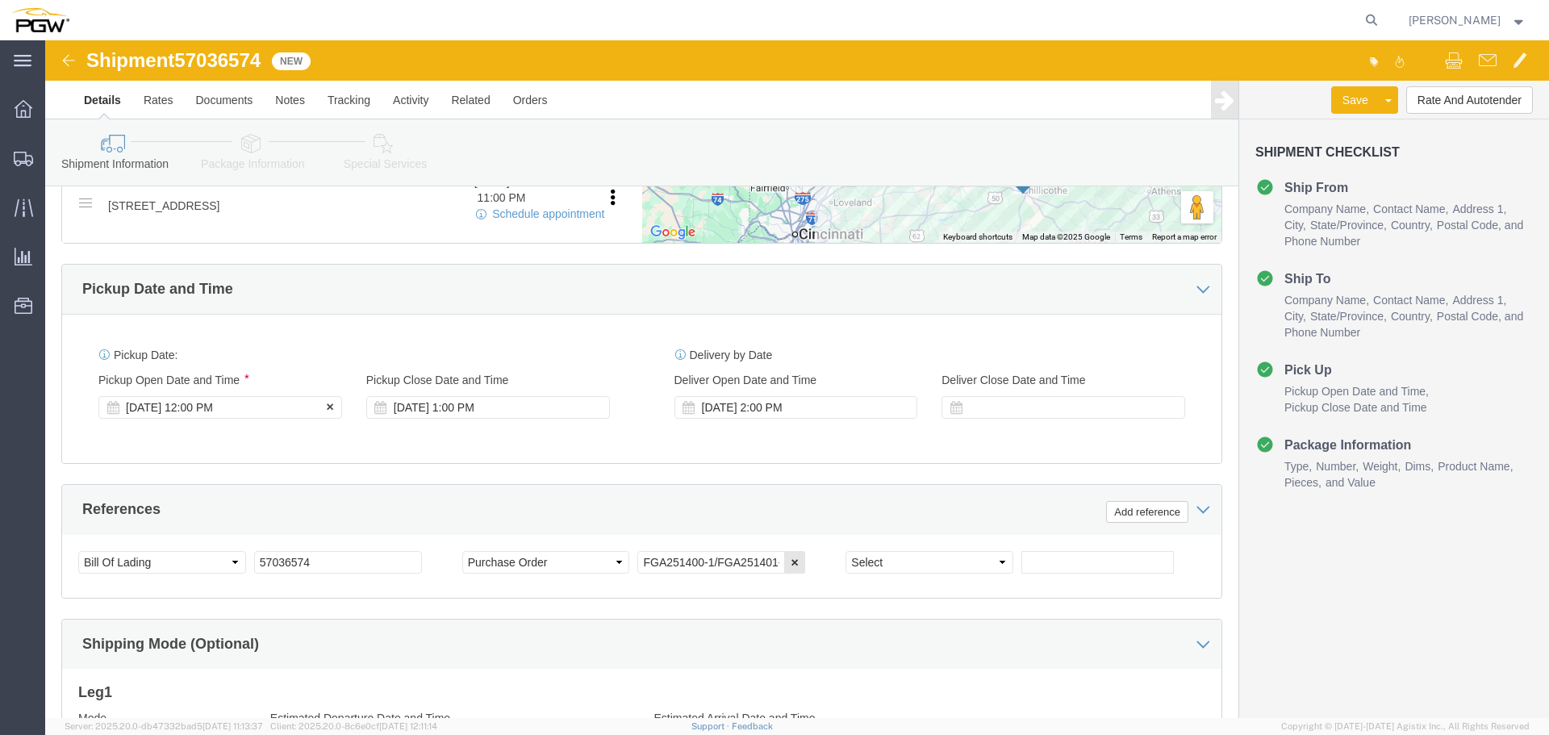
click div "[DATE] 12:00 PM"
select select
select select "28253"
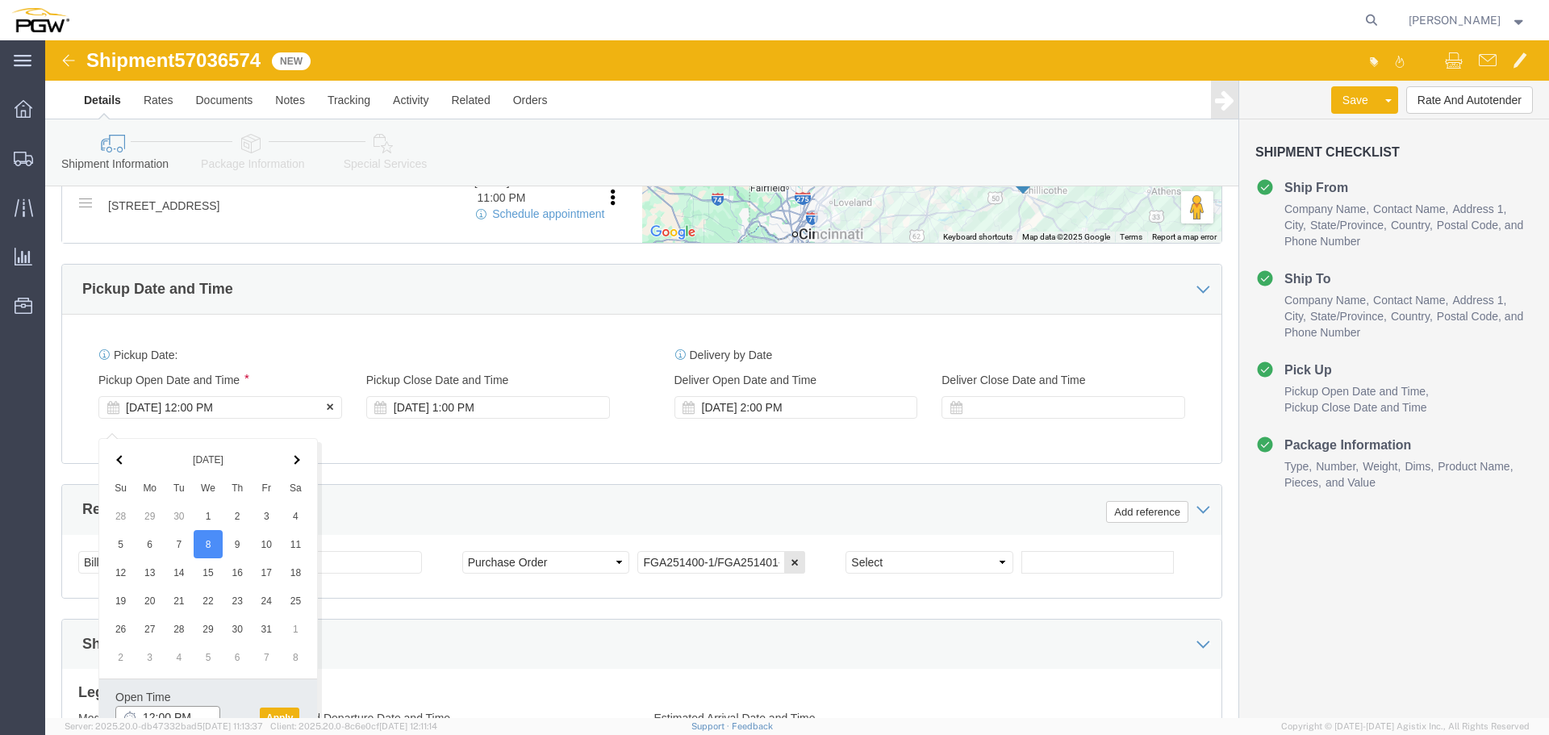
scroll to position [737, 0]
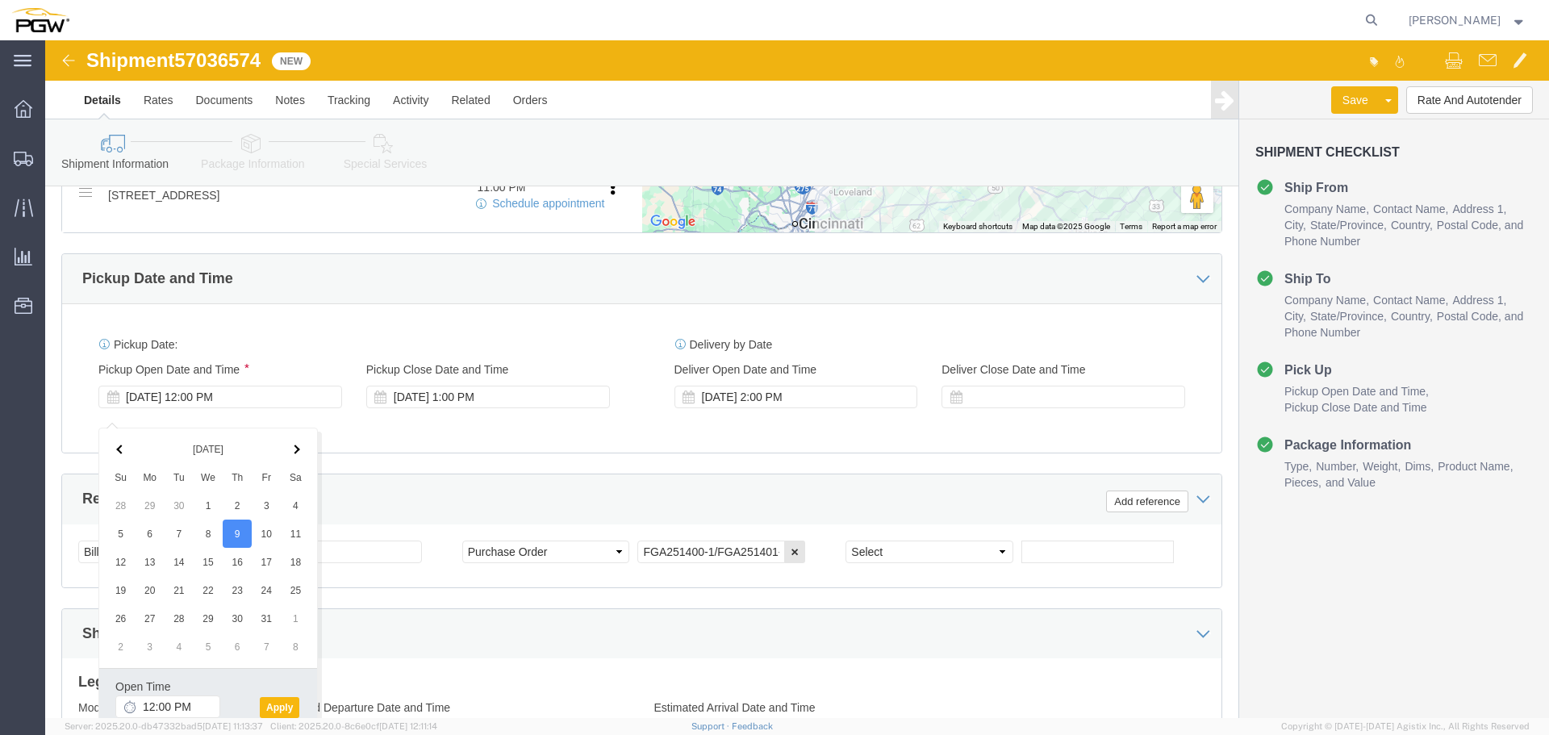
click button "Apply"
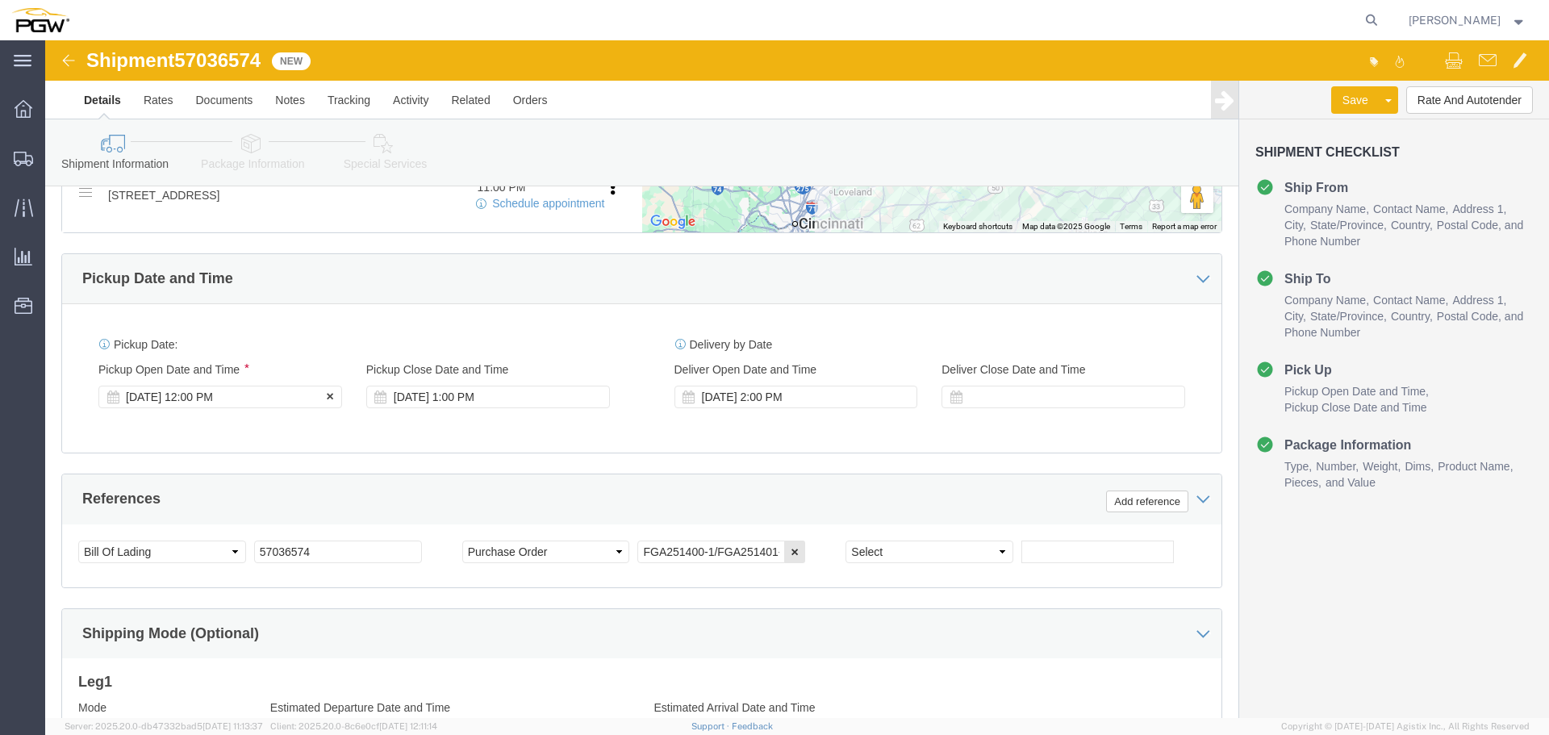
click div "Oct 09 2025 12:00 PM"
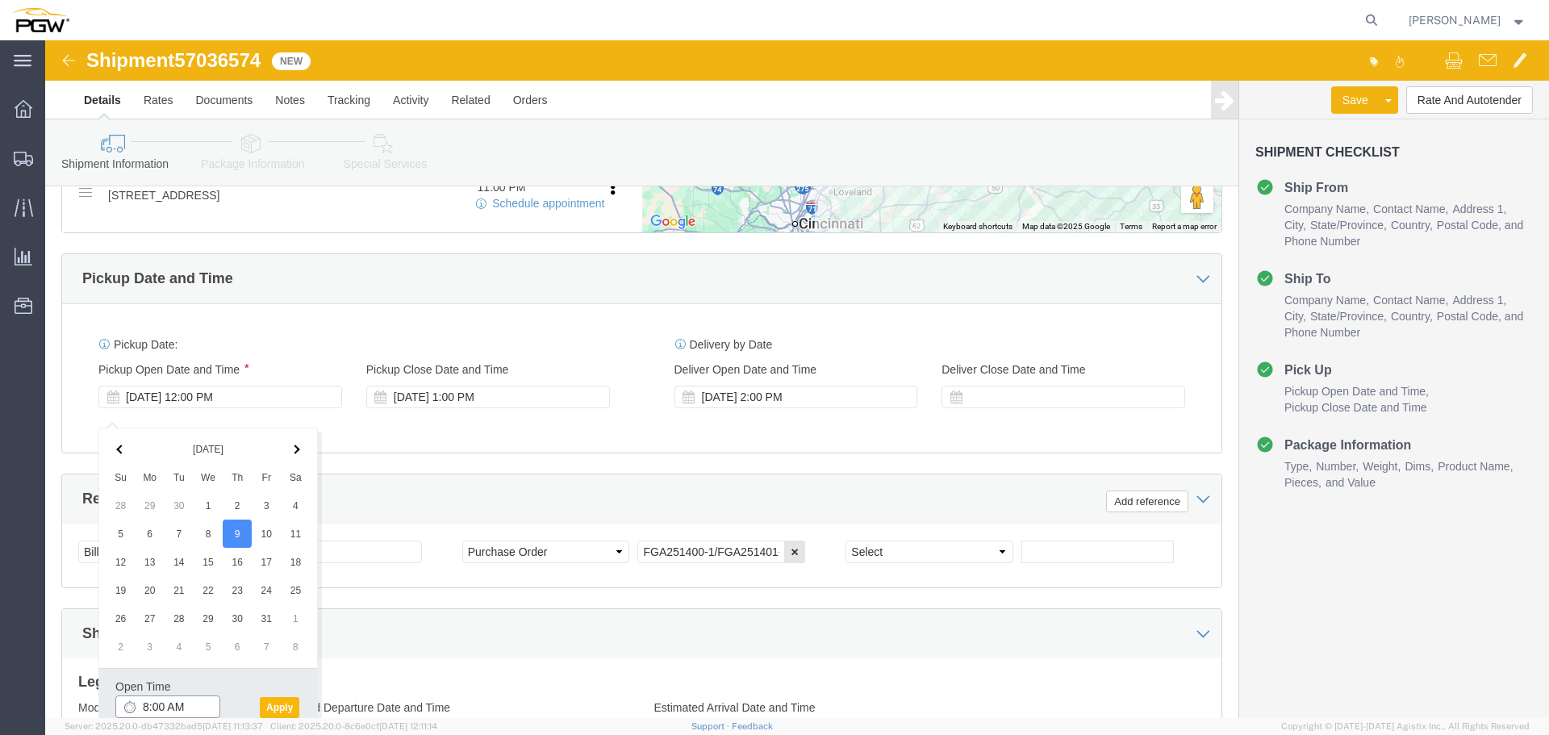
type input "8:00 AM"
drag, startPoint x: 220, startPoint y: 667, endPoint x: 300, endPoint y: 618, distance: 93.8
click button "Apply"
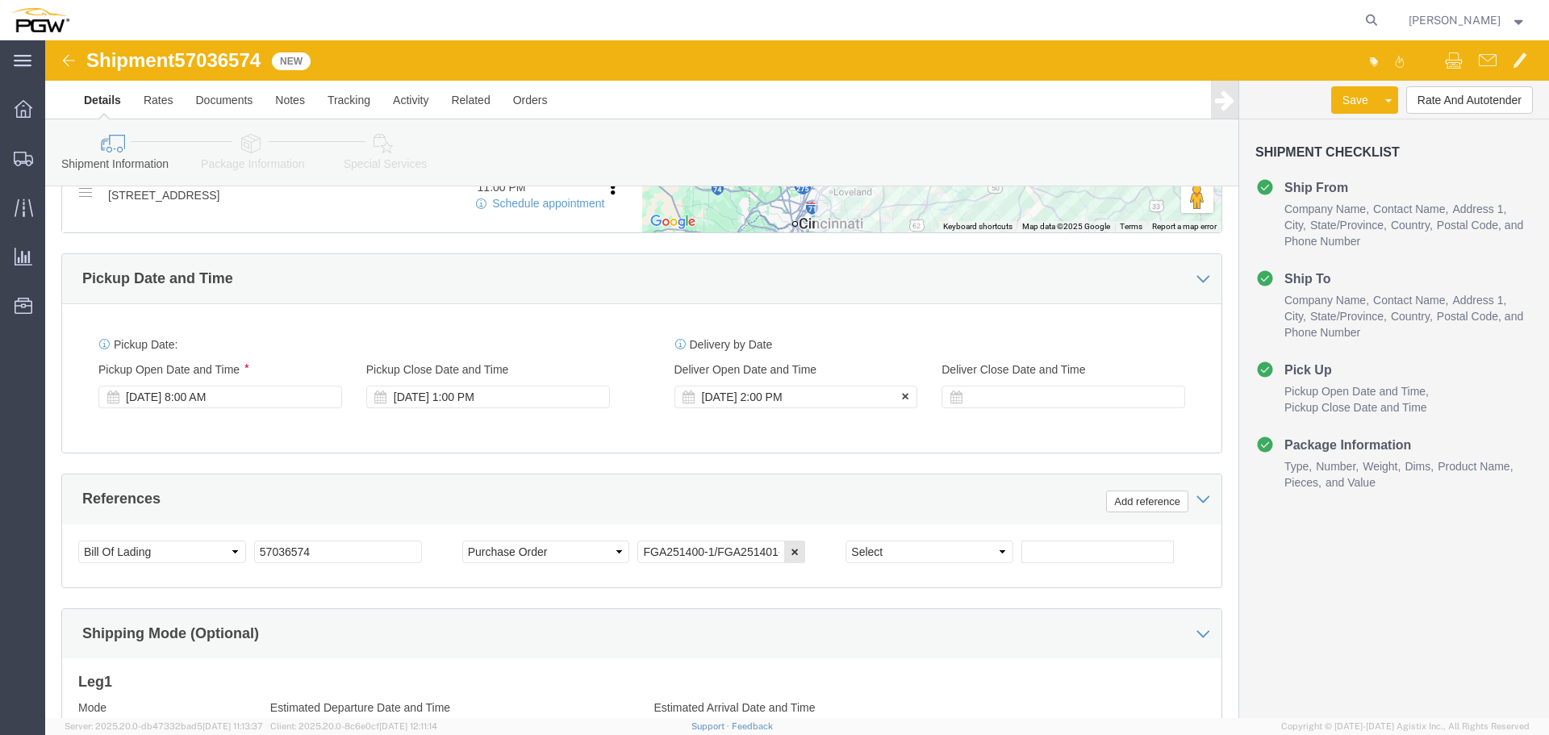
click div "Oct 09 2025 2:00 PM"
type input "3:00 PM"
click at [855, 721] on agx-app-version "Server: 2025.20.0-db47332bad5 2025-10-06 11:13:37 Client: 2025.20.0-8c6e0cf 202…" at bounding box center [797, 726] width 1504 height 17
click button "Apply"
click button "Rate And Autotender"
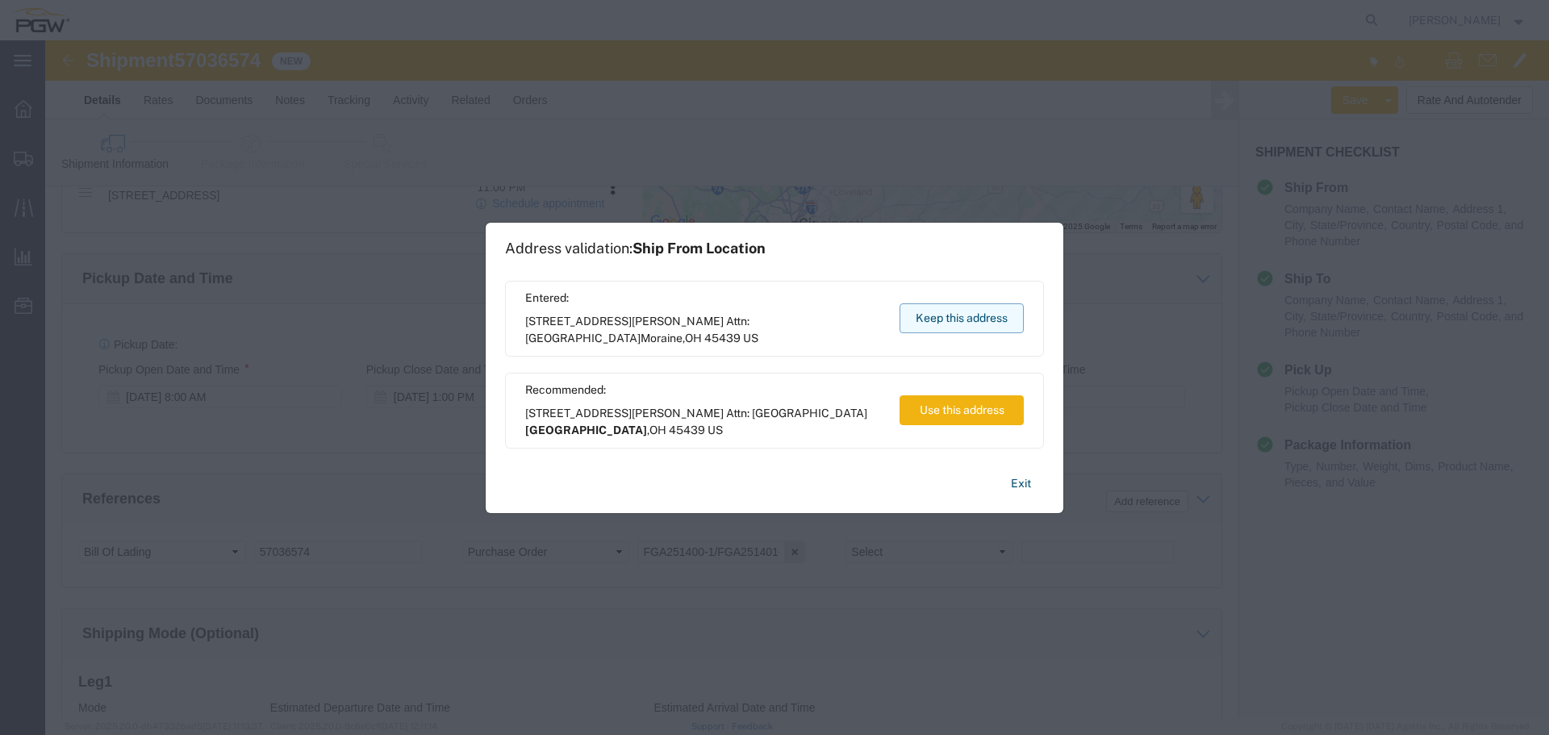
drag, startPoint x: 904, startPoint y: 322, endPoint x: 859, endPoint y: 282, distance: 60.0
click at [905, 322] on button "Keep this address" at bounding box center [962, 318] width 124 height 30
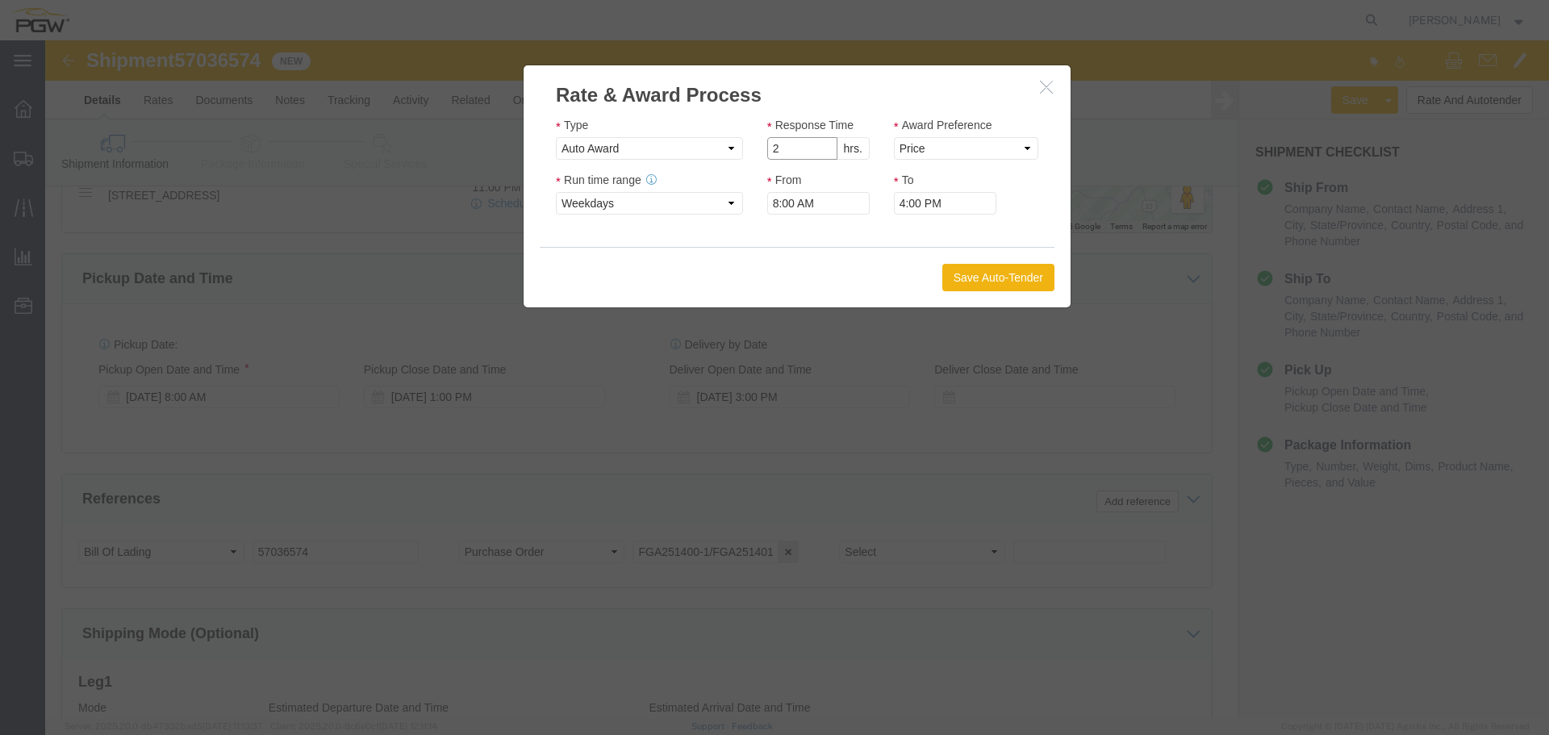
type input "2"
click input "2"
click select "Price Carrier Rank"
select select "LANE_RANK"
click select "Price Carrier Rank"
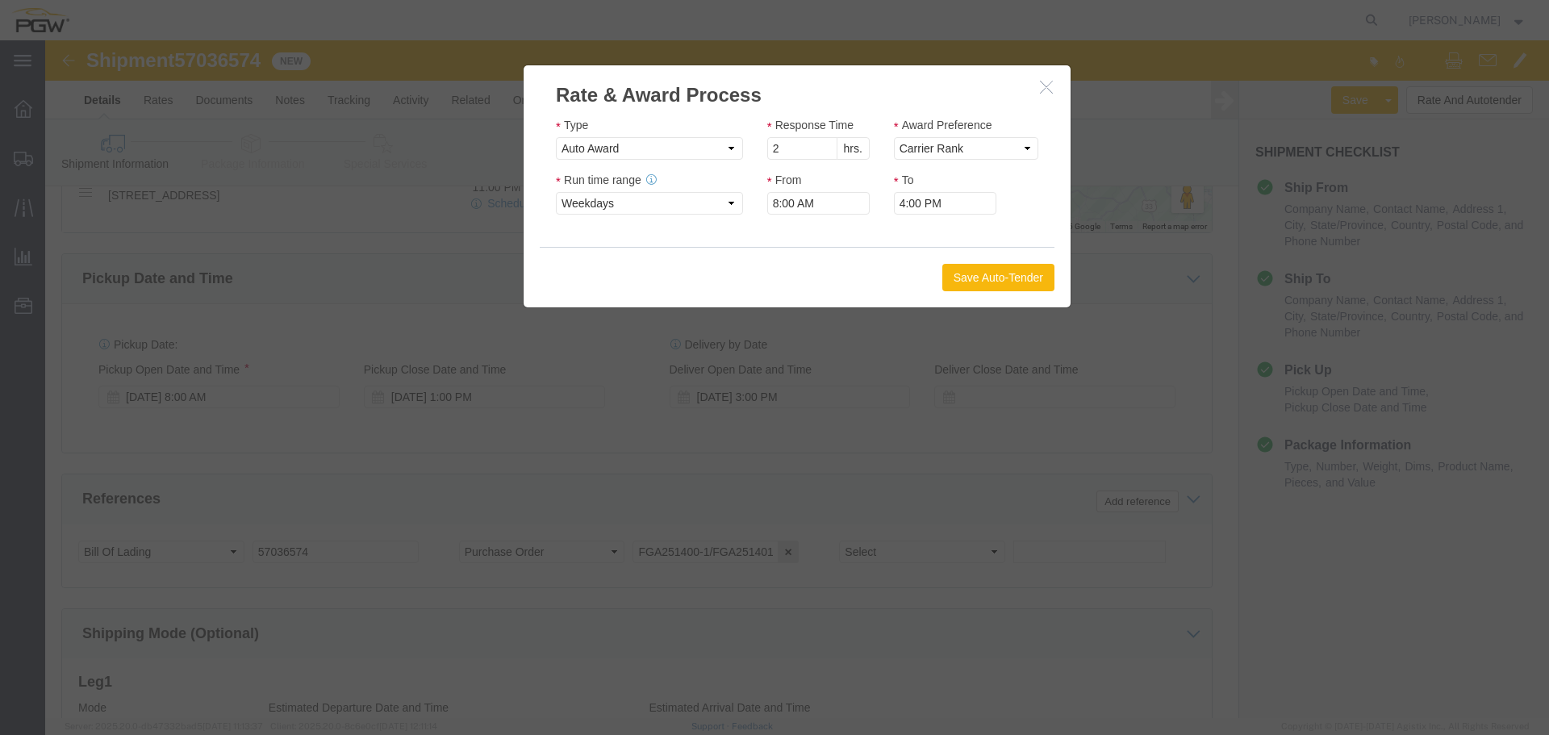
click button "Save Auto-Tender"
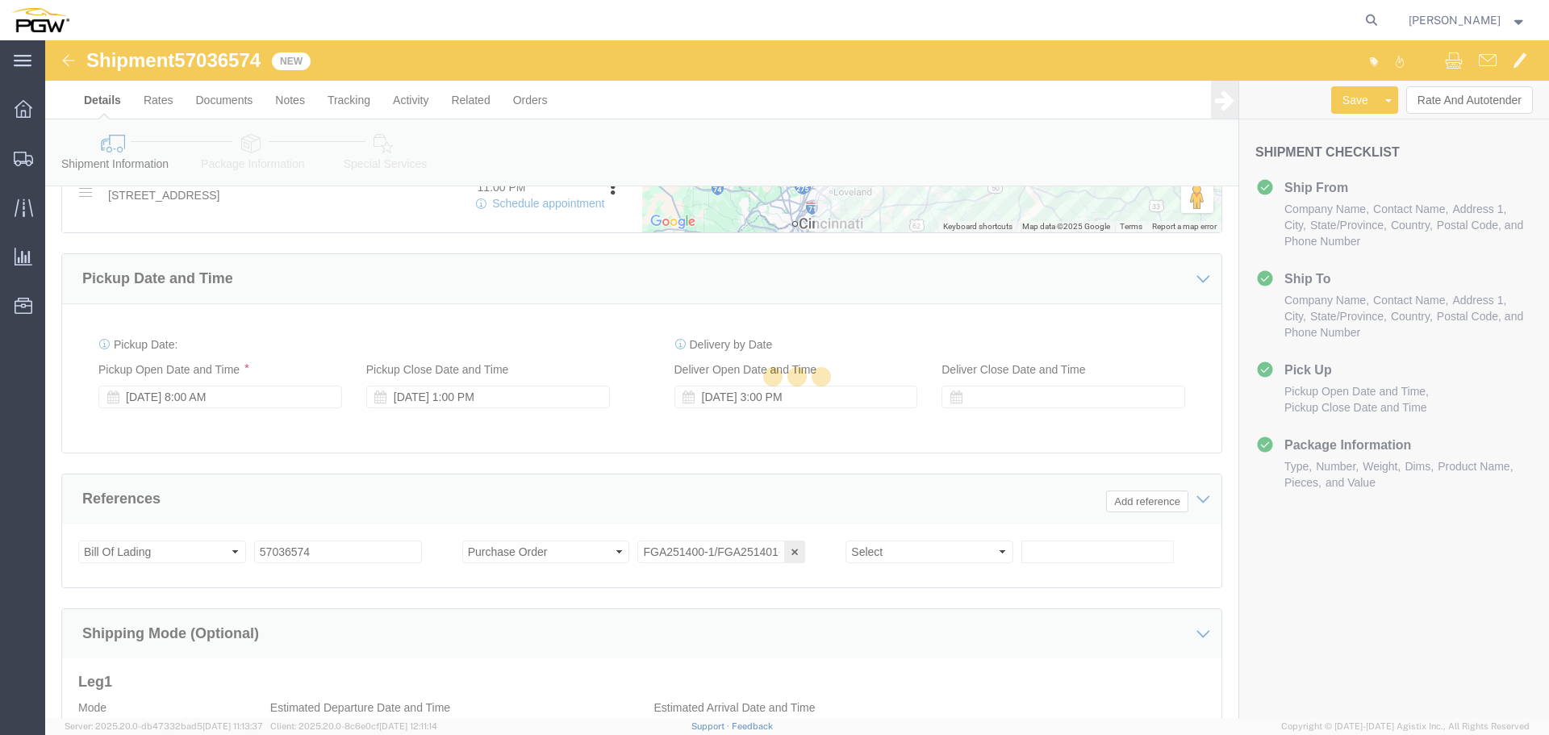
click at [647, 165] on div at bounding box center [797, 379] width 1504 height 678
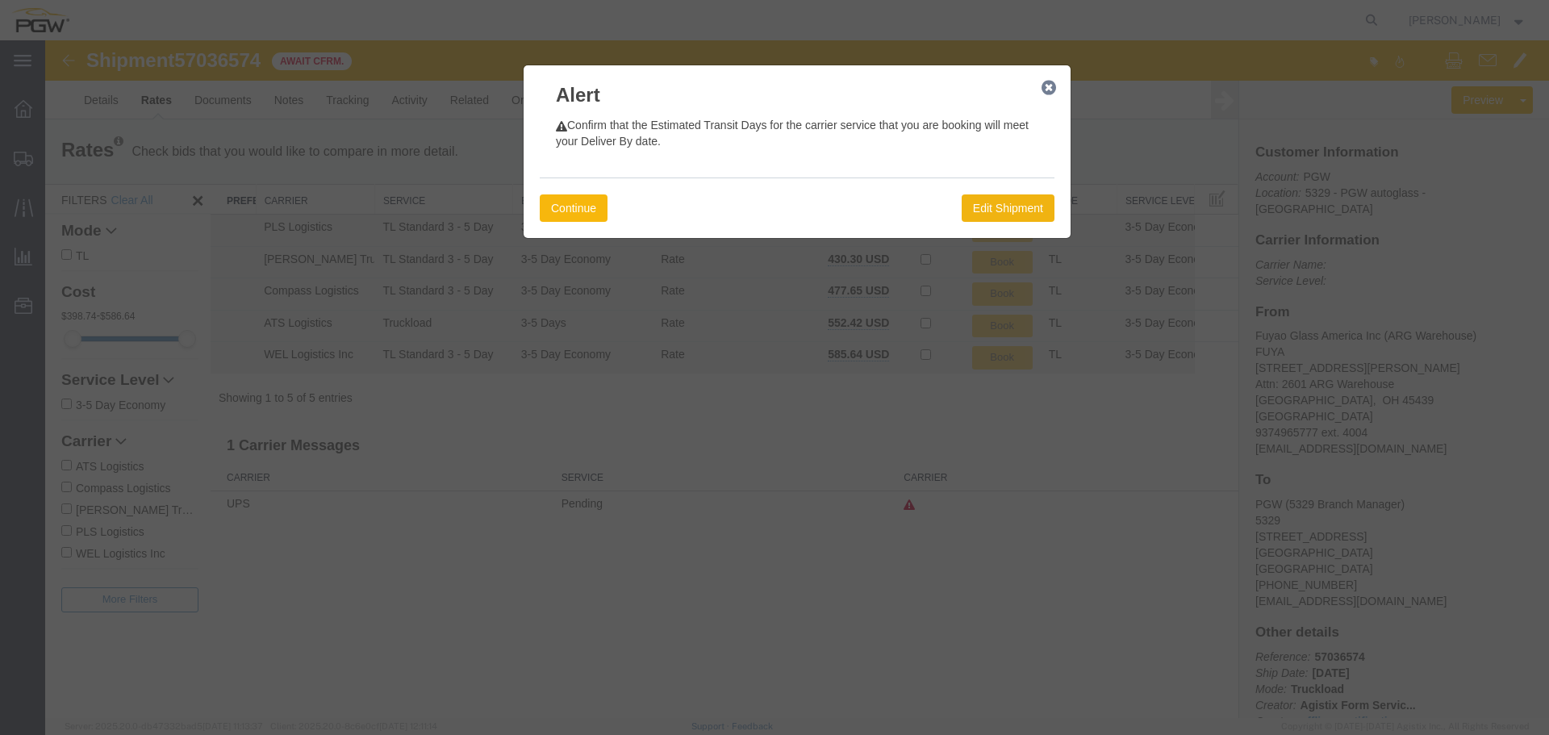
click at [584, 204] on button "Continue" at bounding box center [574, 207] width 68 height 27
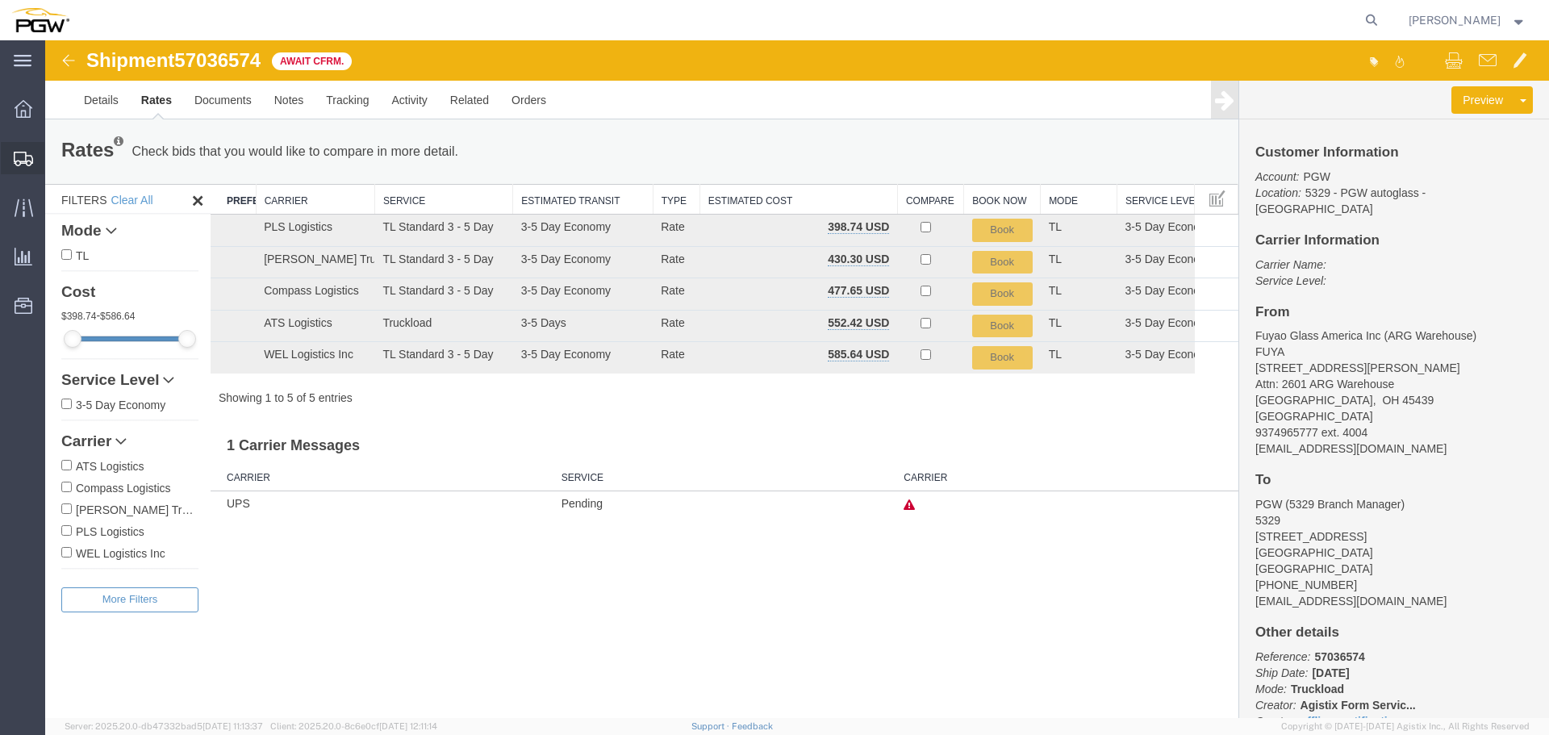
click at [28, 165] on icon at bounding box center [23, 159] width 19 height 15
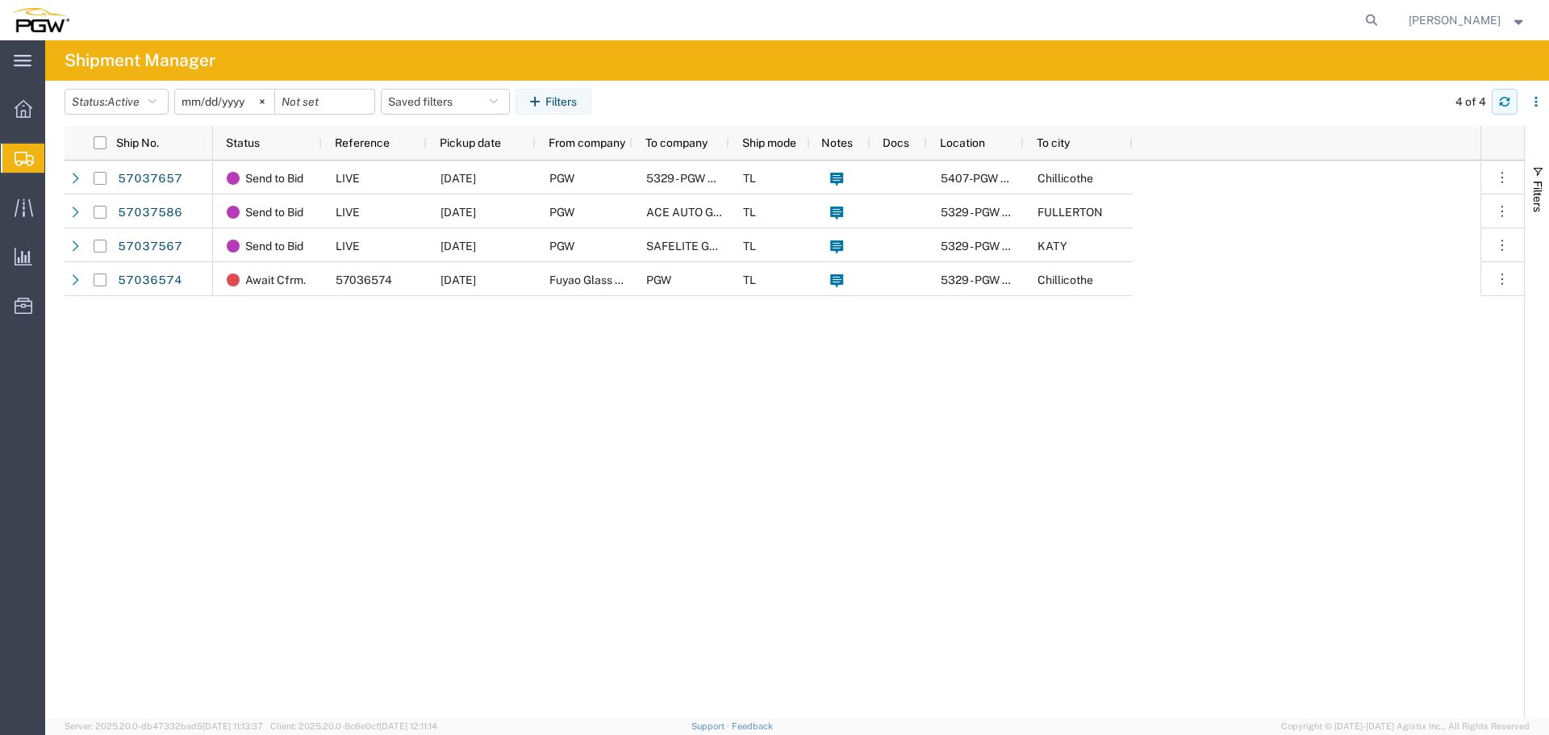
click at [1504, 100] on icon "button" at bounding box center [1504, 101] width 11 height 11
